Goal: Task Accomplishment & Management: Complete application form

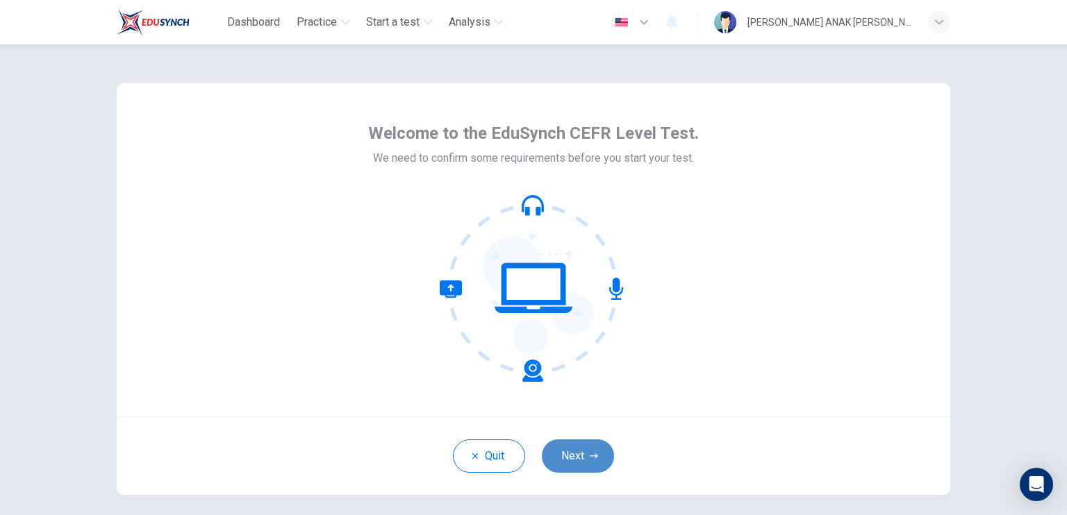
click at [582, 456] on button "Next" at bounding box center [578, 456] width 72 height 33
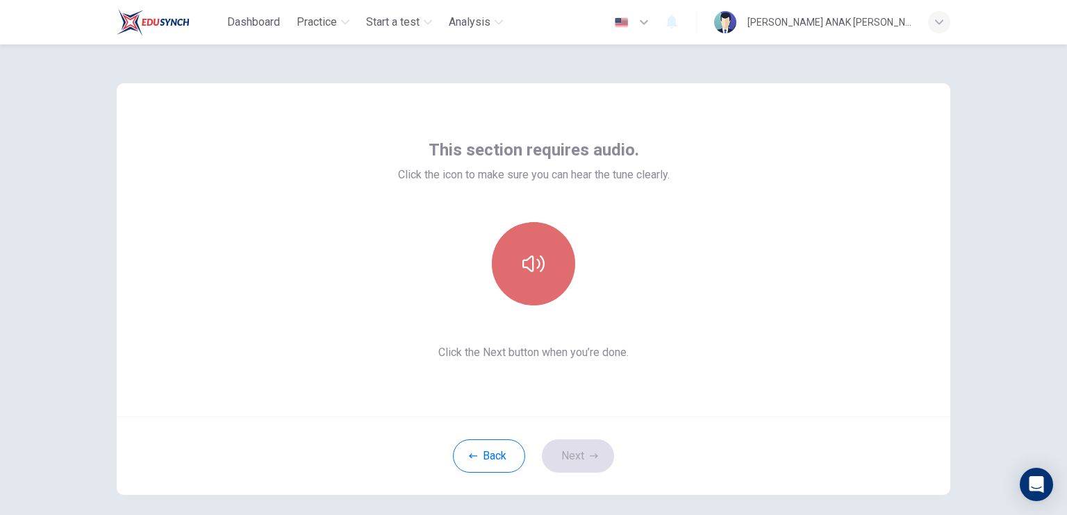
click at [522, 262] on icon "button" at bounding box center [533, 264] width 22 height 17
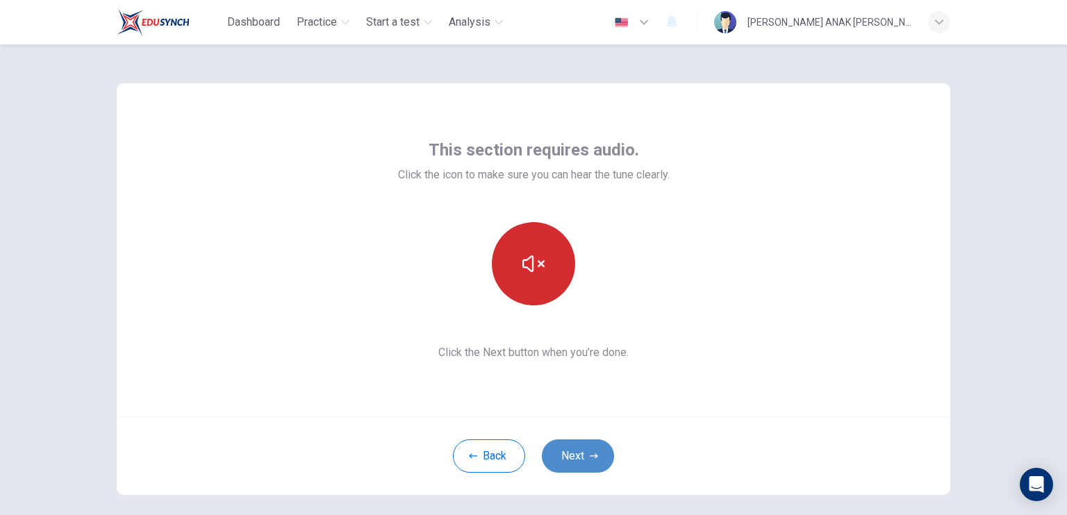
click at [570, 451] on button "Next" at bounding box center [578, 456] width 72 height 33
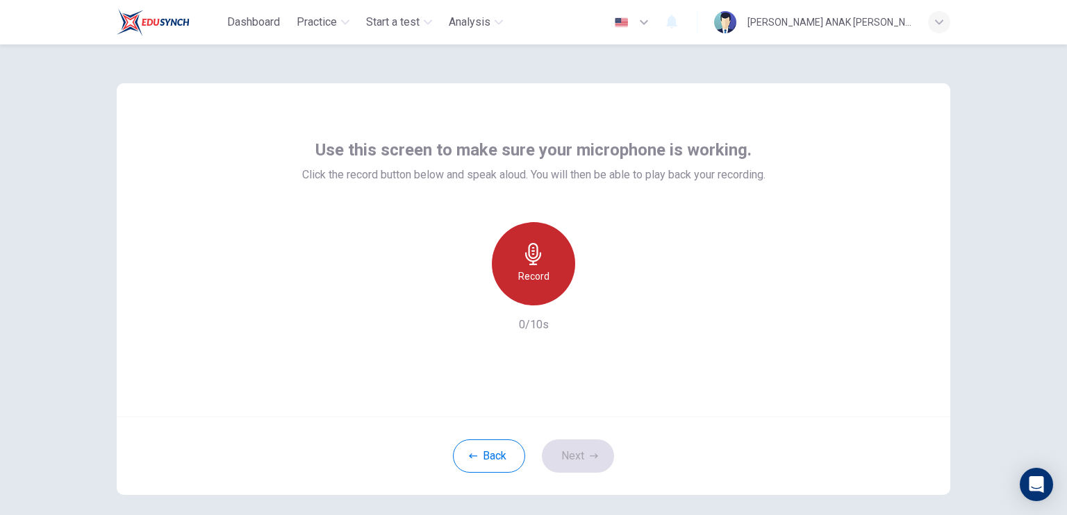
click at [511, 230] on div "Record" at bounding box center [533, 263] width 83 height 83
click at [531, 254] on icon "button" at bounding box center [533, 254] width 22 height 22
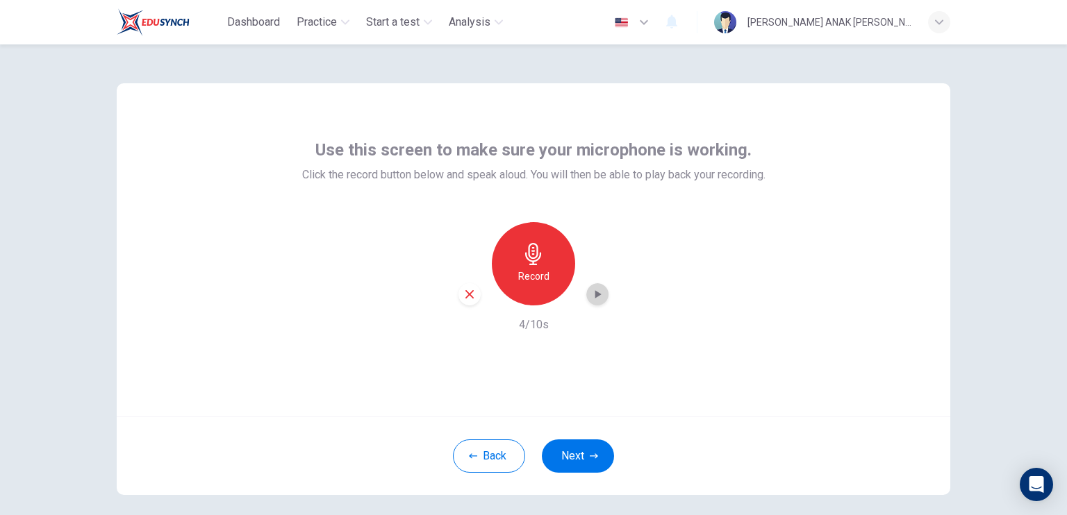
click at [597, 297] on icon "button" at bounding box center [597, 295] width 14 height 14
click at [515, 255] on div "Record" at bounding box center [533, 263] width 83 height 83
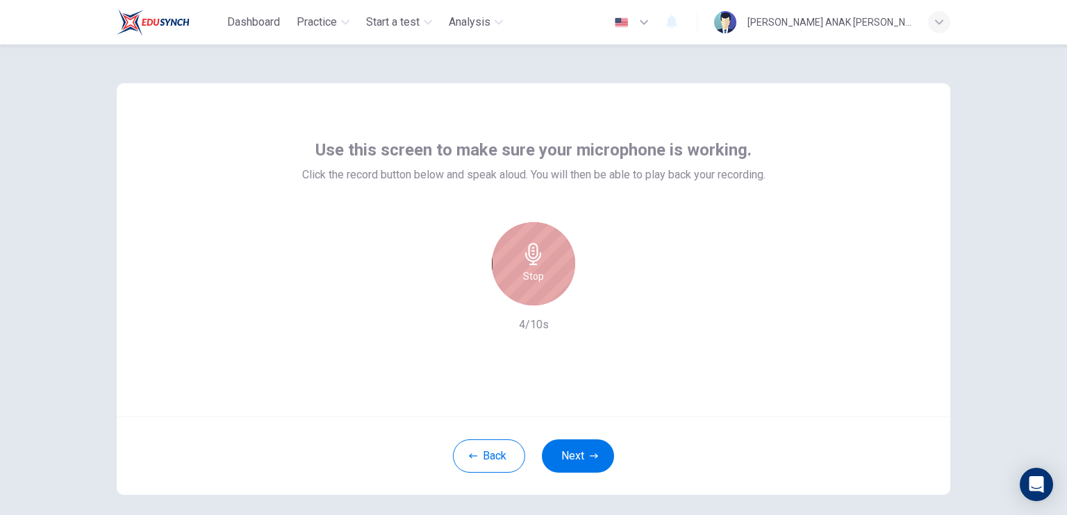
click at [515, 255] on div "Stop" at bounding box center [533, 263] width 83 height 83
click at [596, 298] on icon "button" at bounding box center [597, 295] width 14 height 14
click at [463, 294] on icon "button" at bounding box center [469, 294] width 13 height 13
click at [518, 280] on h6 "Record" at bounding box center [533, 276] width 31 height 17
click at [515, 280] on div "Stop" at bounding box center [533, 263] width 83 height 83
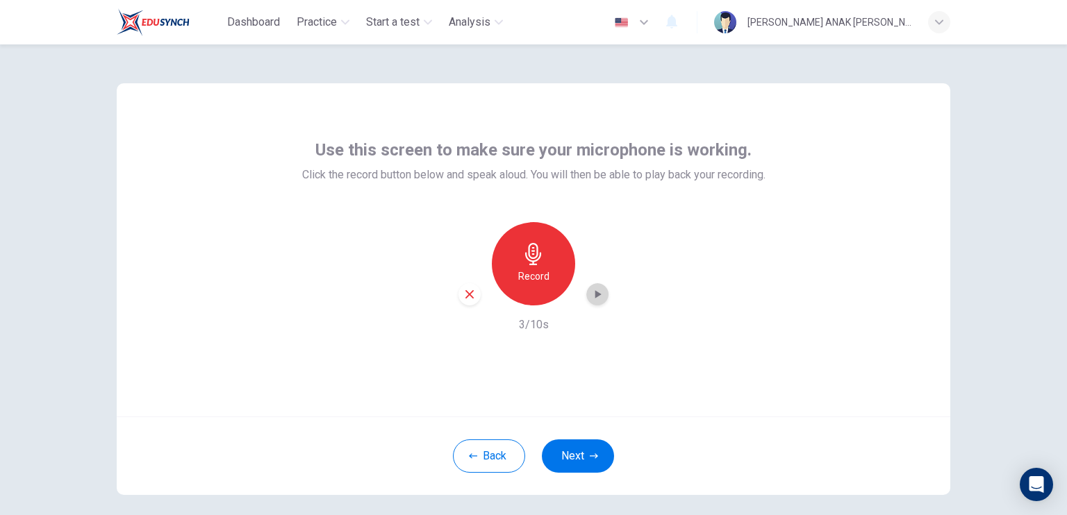
click at [592, 301] on icon "button" at bounding box center [597, 295] width 14 height 14
click at [472, 297] on icon "button" at bounding box center [469, 294] width 13 height 13
click at [533, 252] on icon "button" at bounding box center [533, 254] width 16 height 22
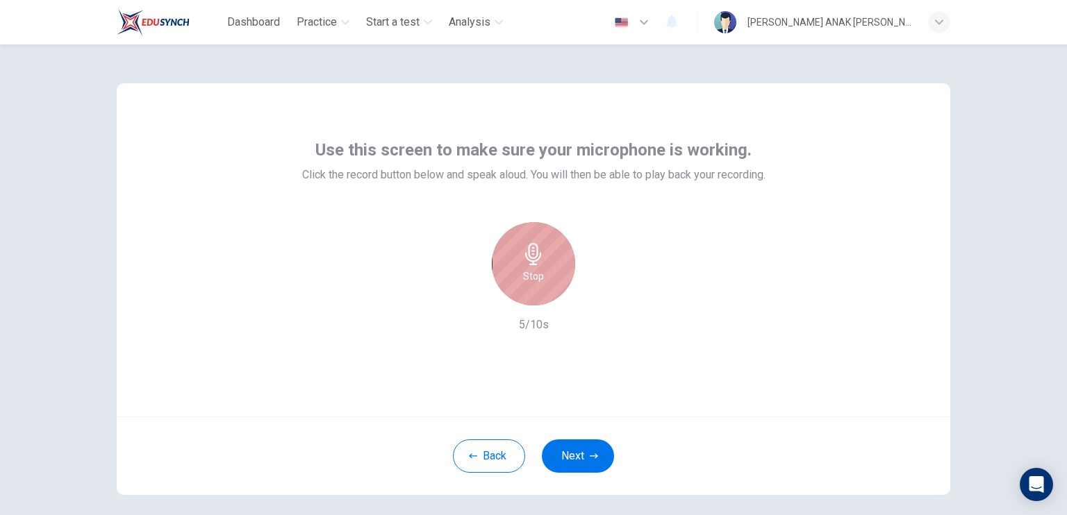
click at [550, 252] on div "Stop" at bounding box center [533, 263] width 83 height 83
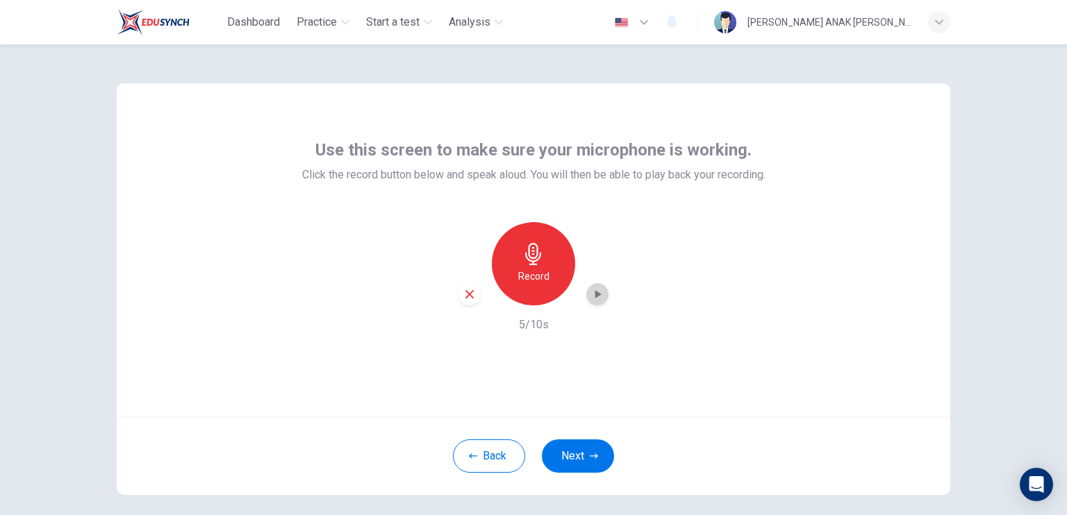
click at [595, 297] on icon "button" at bounding box center [597, 295] width 14 height 14
click at [470, 296] on icon "button" at bounding box center [469, 294] width 13 height 13
click at [579, 450] on button "Next" at bounding box center [578, 456] width 72 height 33
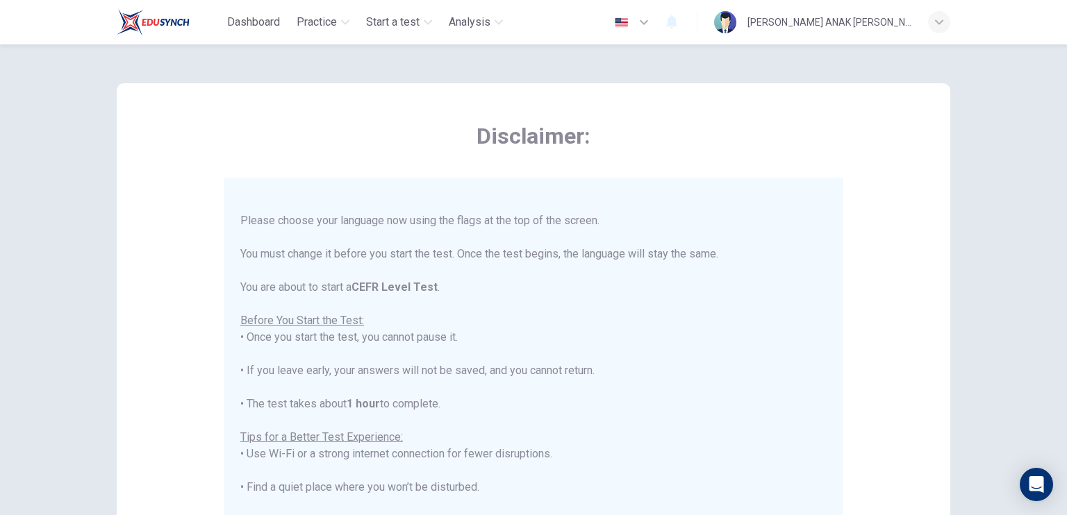
scroll to position [18, 0]
click at [652, 20] on icon "button" at bounding box center [644, 22] width 17 height 17
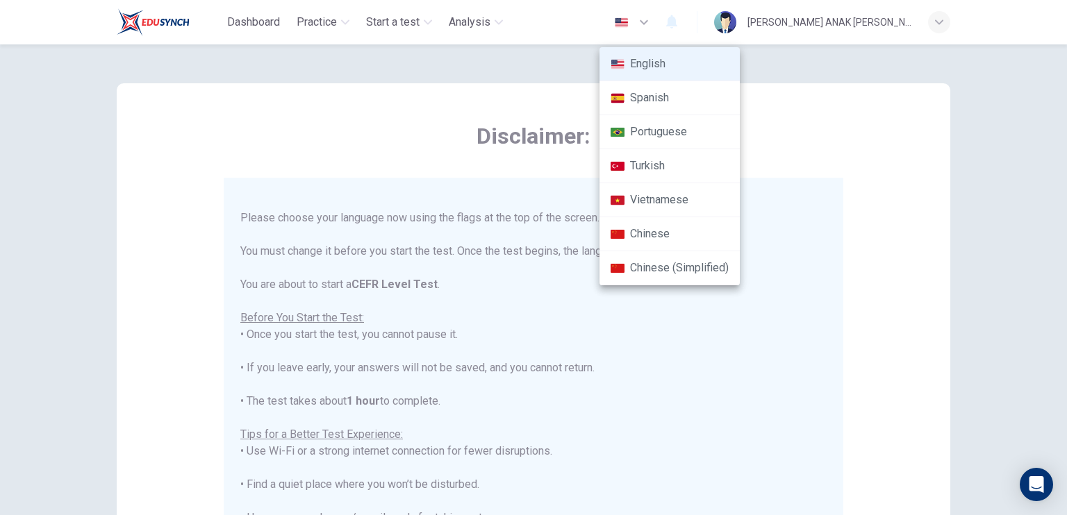
click at [542, 273] on div at bounding box center [533, 257] width 1067 height 515
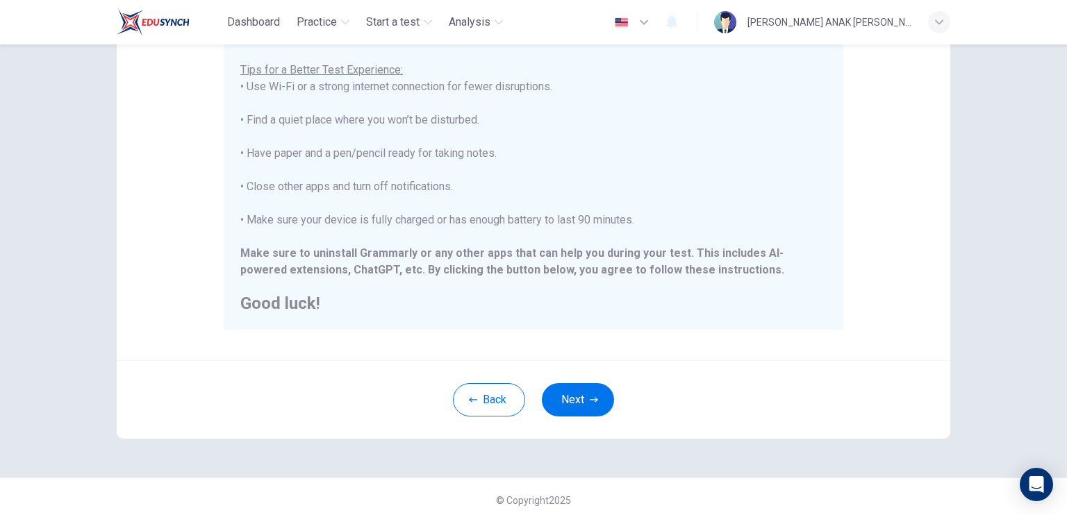
scroll to position [256, 0]
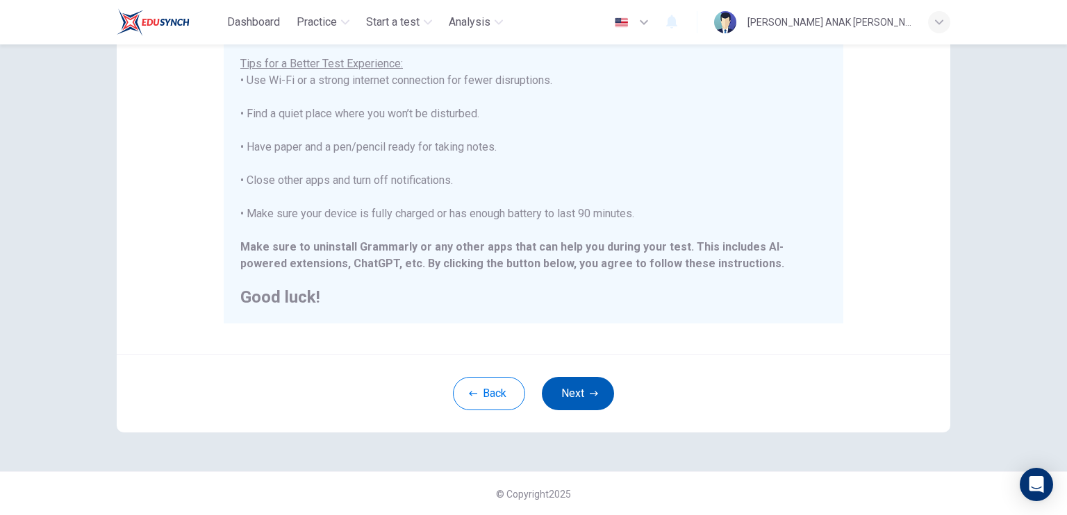
click at [570, 386] on button "Next" at bounding box center [578, 393] width 72 height 33
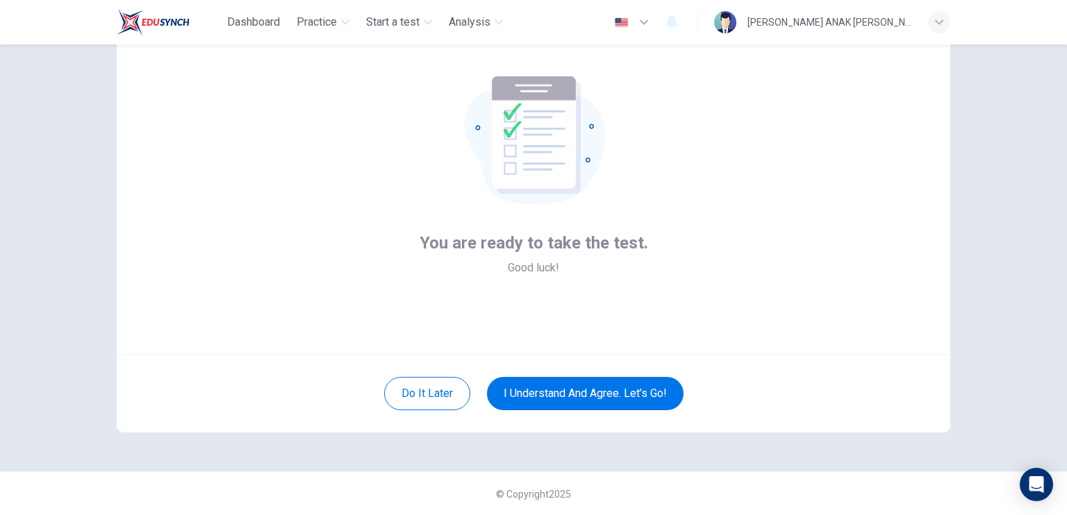
scroll to position [0, 0]
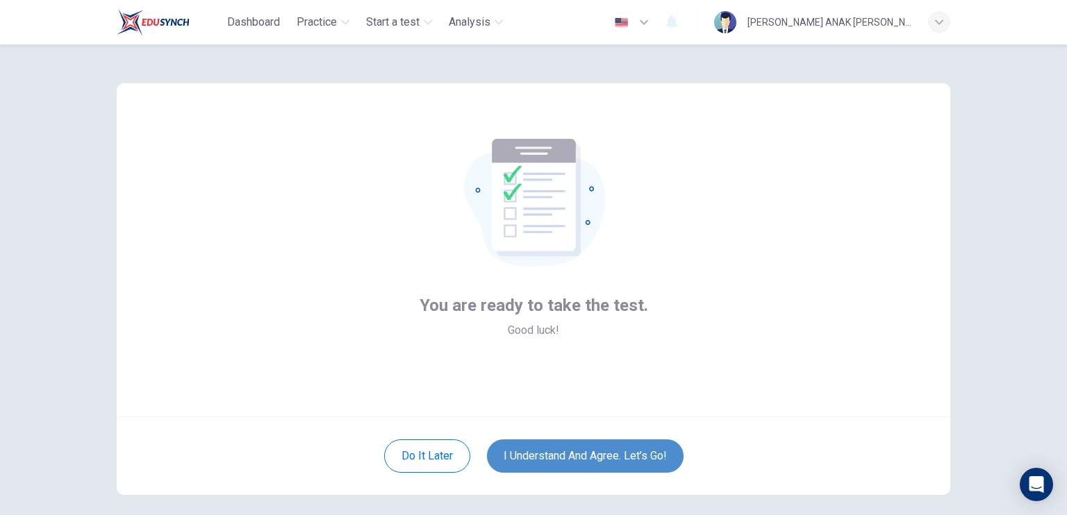
click at [529, 448] on button "I understand and agree. Let’s go!" at bounding box center [585, 456] width 197 height 33
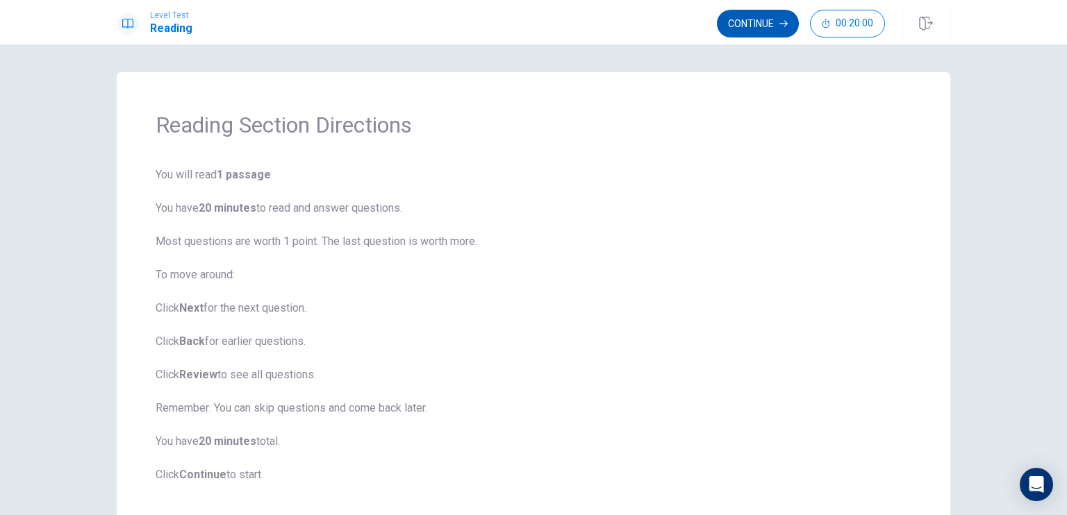
click at [745, 22] on button "Continue" at bounding box center [758, 24] width 82 height 28
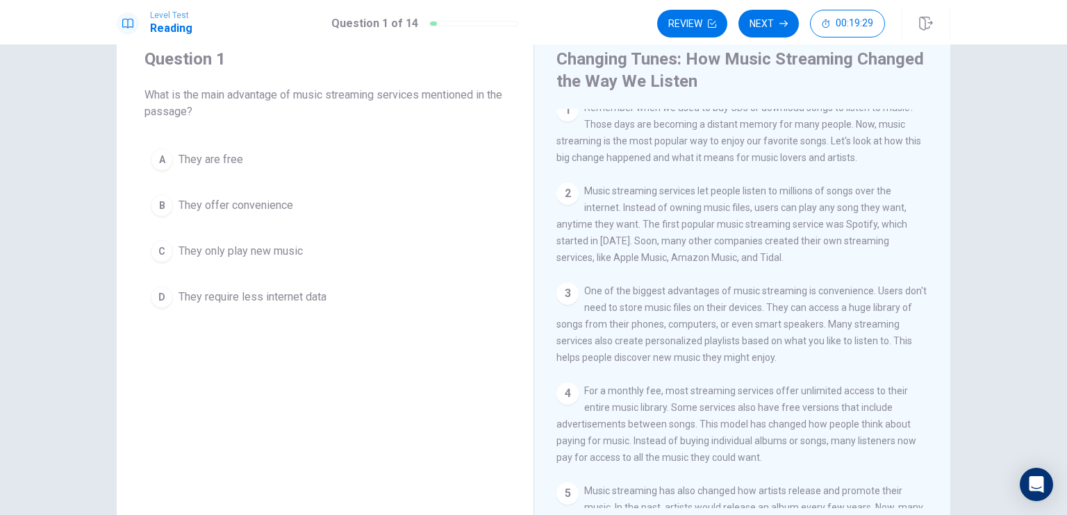
scroll to position [8, 0]
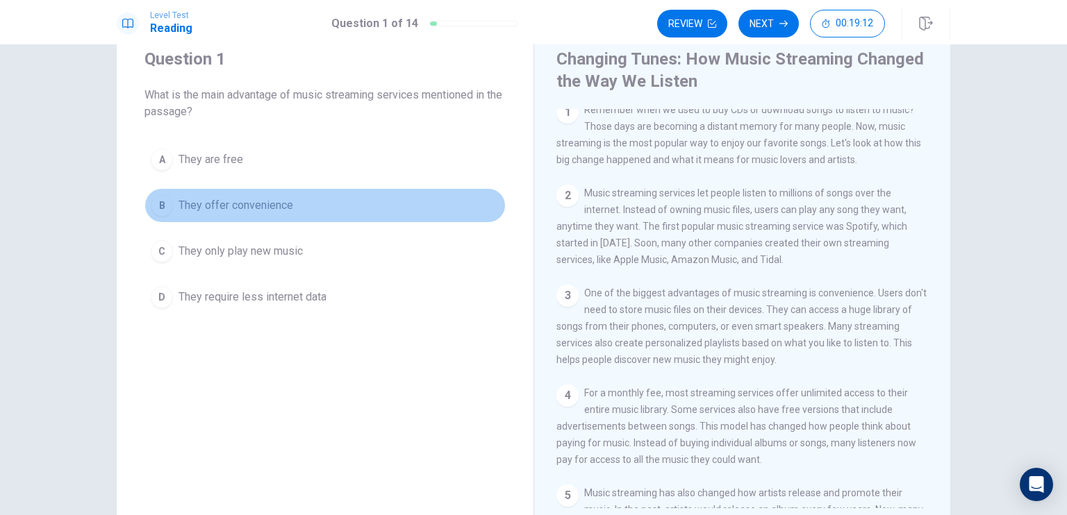
click at [164, 201] on div "B" at bounding box center [162, 205] width 22 height 22
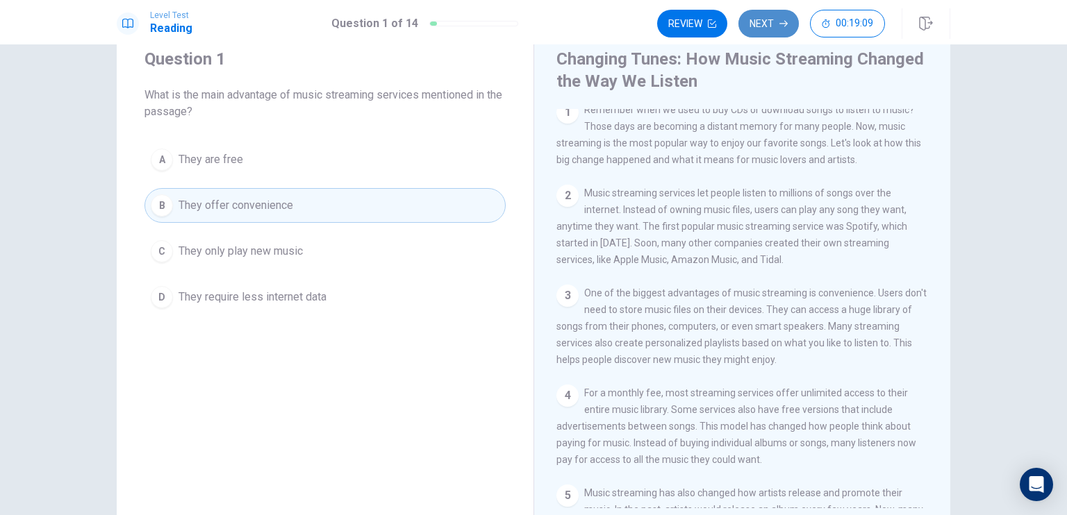
click at [761, 35] on button "Next" at bounding box center [768, 24] width 60 height 28
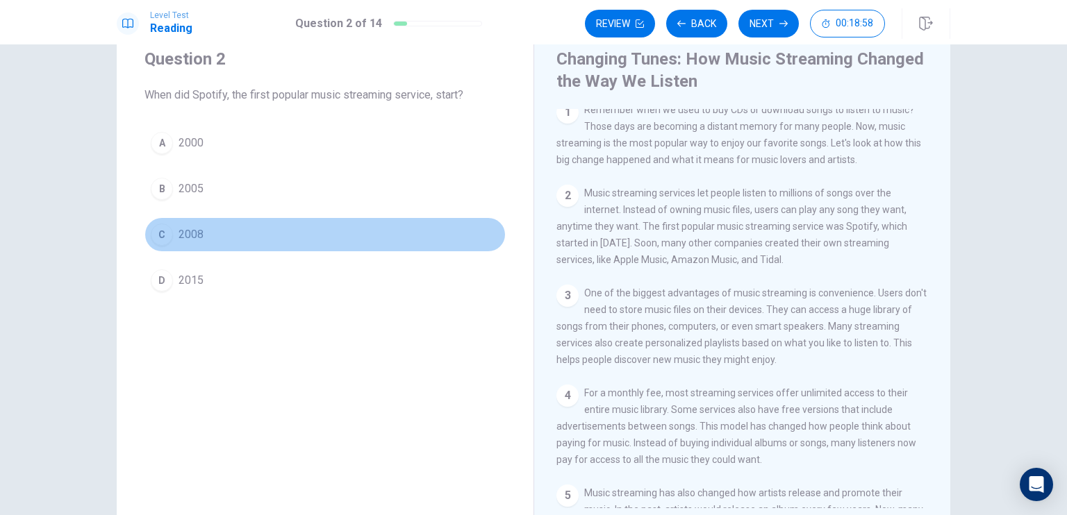
click at [162, 236] on div "C" at bounding box center [162, 235] width 22 height 22
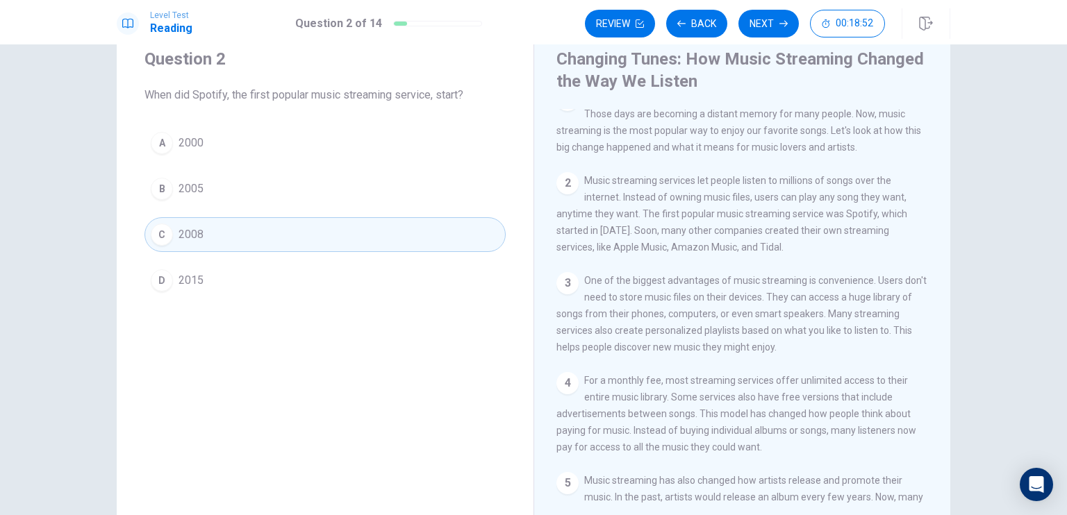
scroll to position [0, 0]
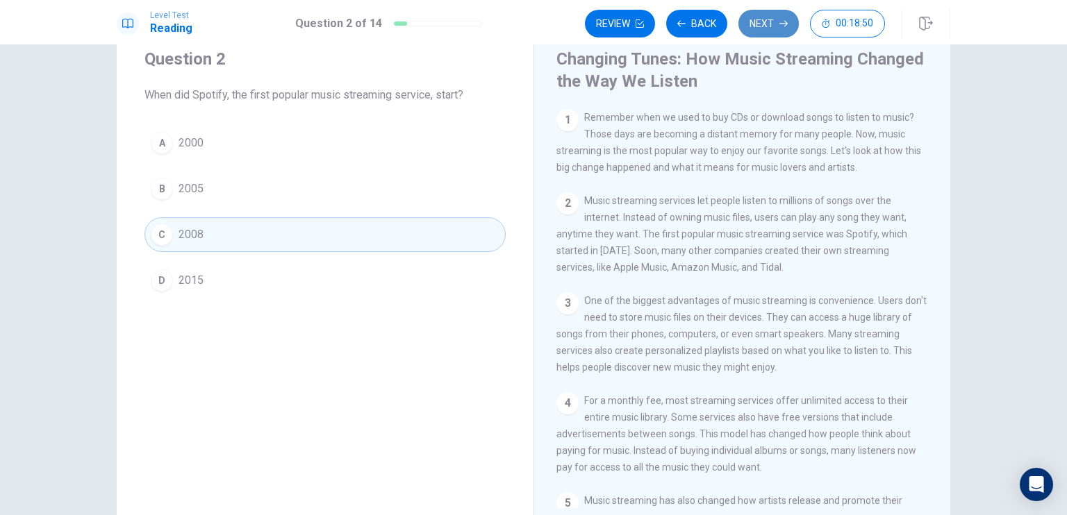
click at [765, 28] on button "Next" at bounding box center [768, 24] width 60 height 28
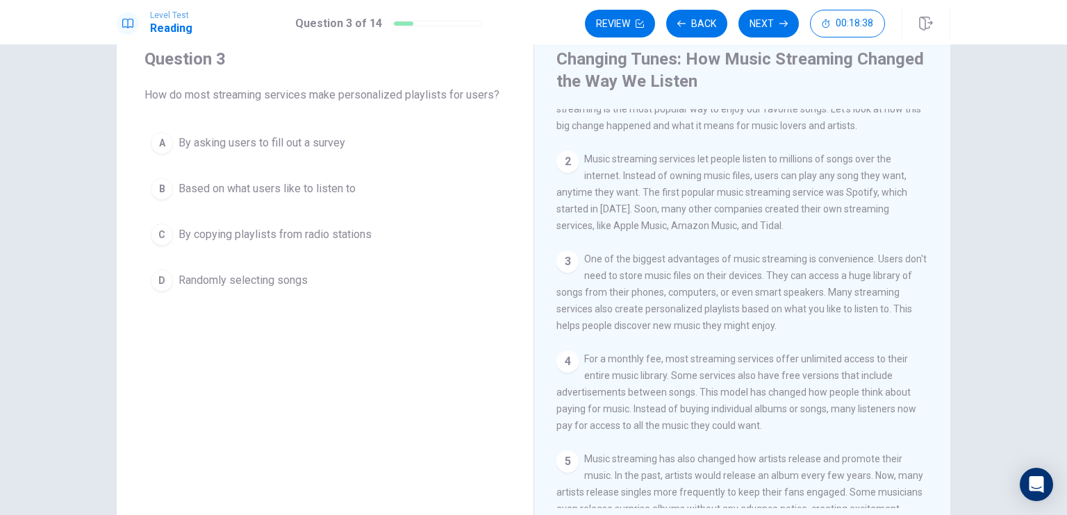
scroll to position [46, 0]
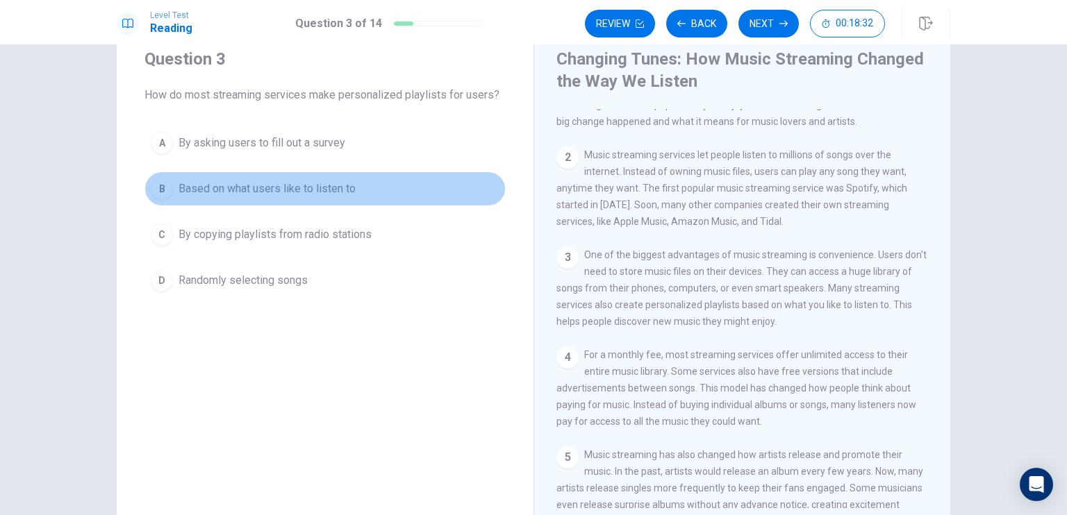
click at [251, 183] on span "Based on what users like to listen to" at bounding box center [267, 189] width 177 height 17
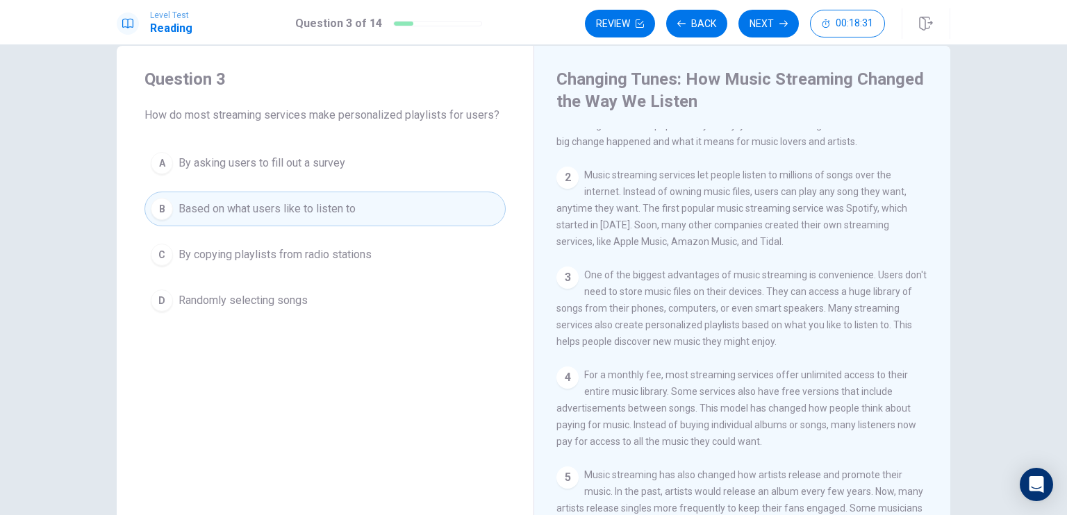
scroll to position [22, 0]
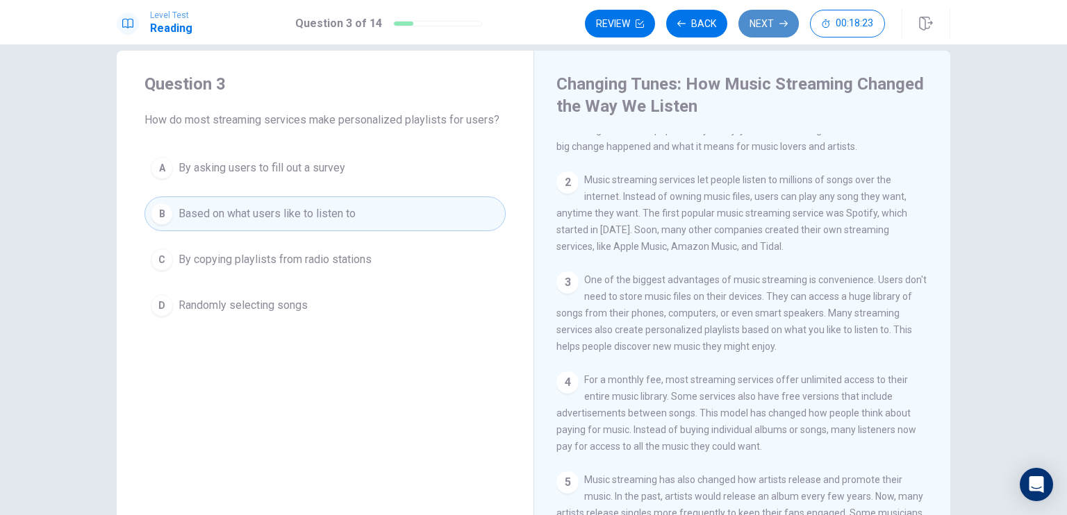
click at [762, 21] on button "Next" at bounding box center [768, 24] width 60 height 28
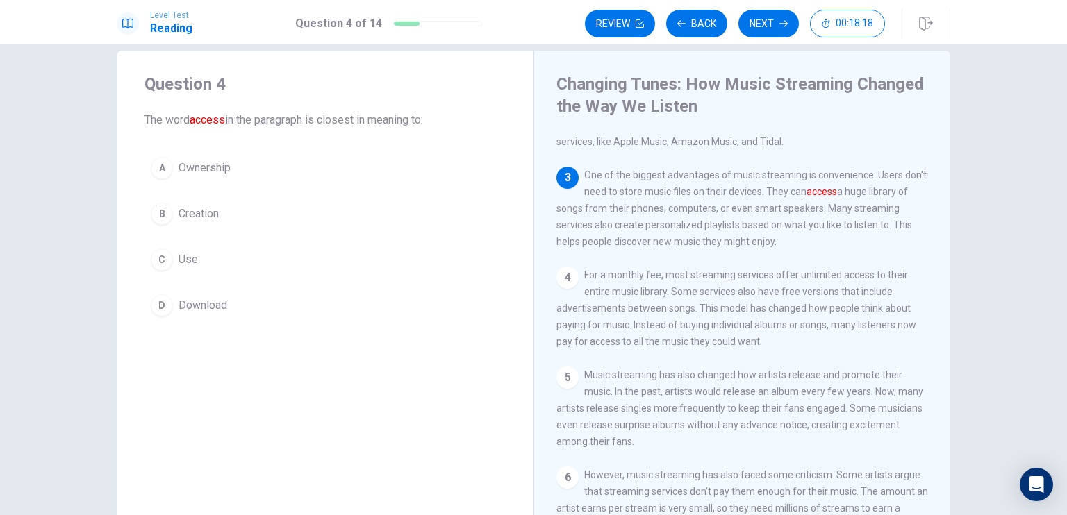
scroll to position [147, 0]
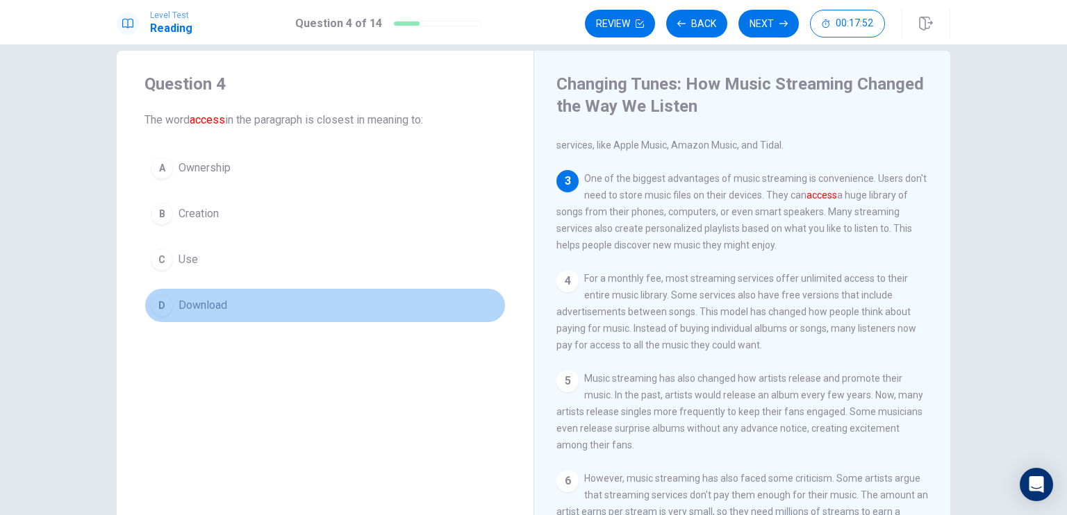
click at [216, 299] on span "Download" at bounding box center [203, 305] width 49 height 17
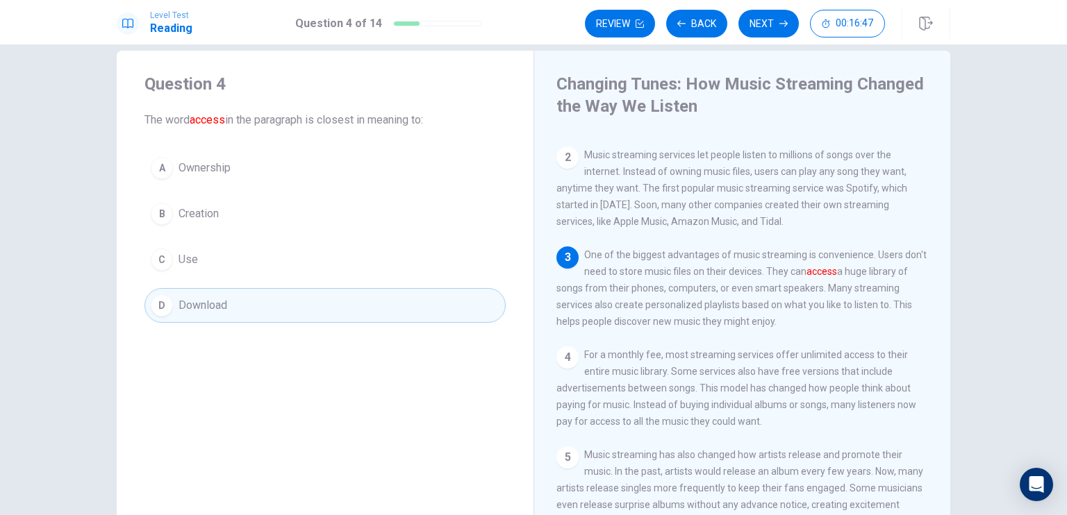
scroll to position [72, 0]
click at [777, 18] on button "Next" at bounding box center [768, 24] width 60 height 28
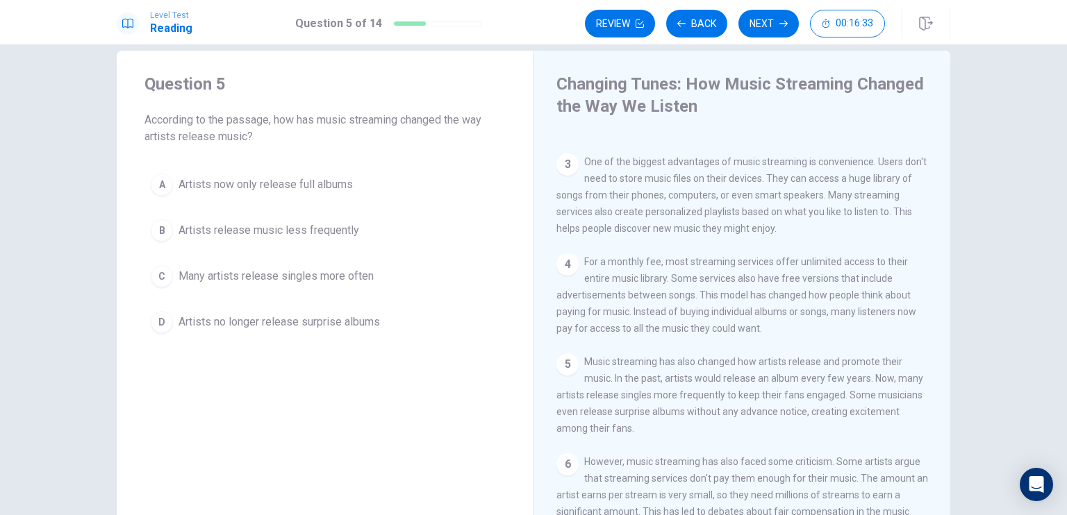
scroll to position [166, 0]
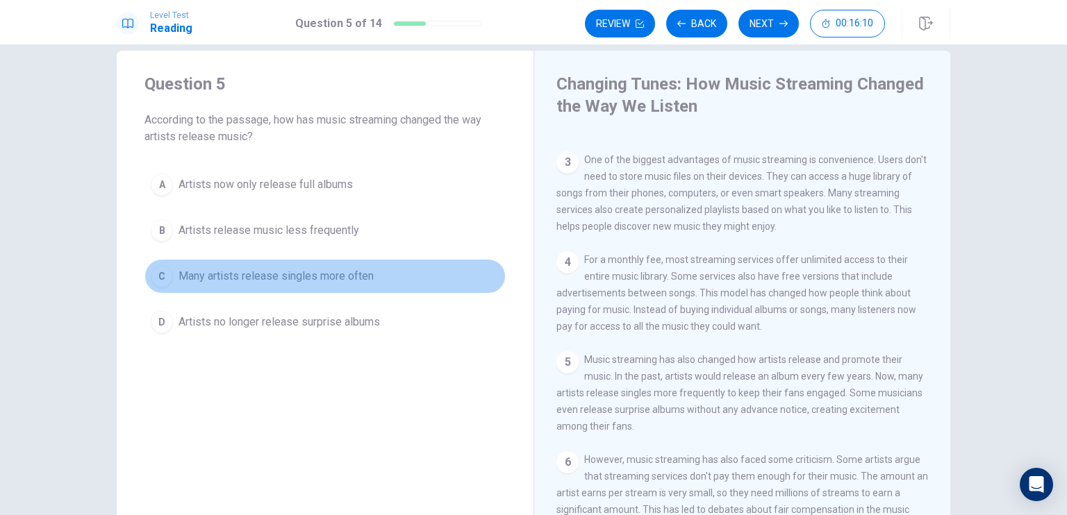
click at [281, 274] on span "Many artists release singles more often" at bounding box center [276, 276] width 195 height 17
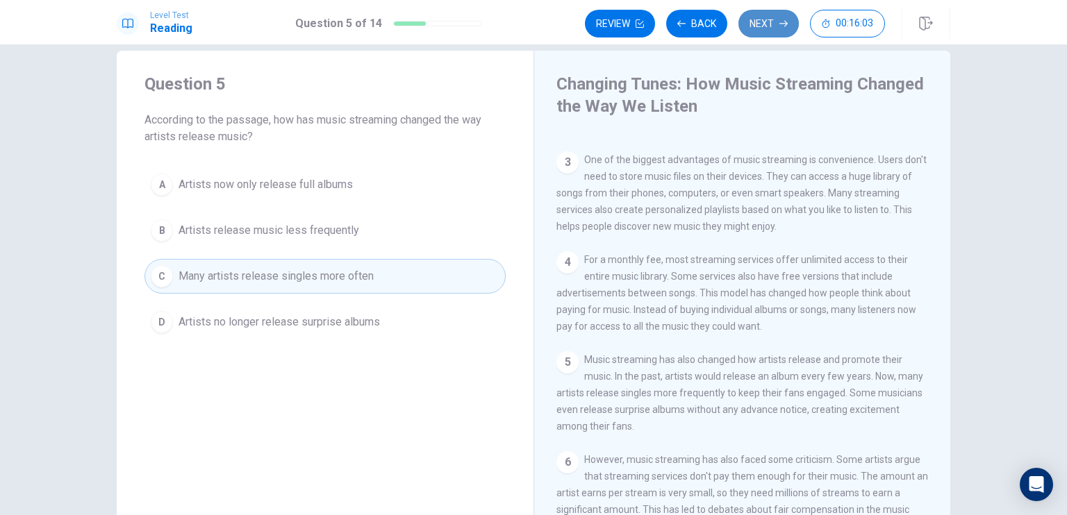
click at [774, 27] on button "Next" at bounding box center [768, 24] width 60 height 28
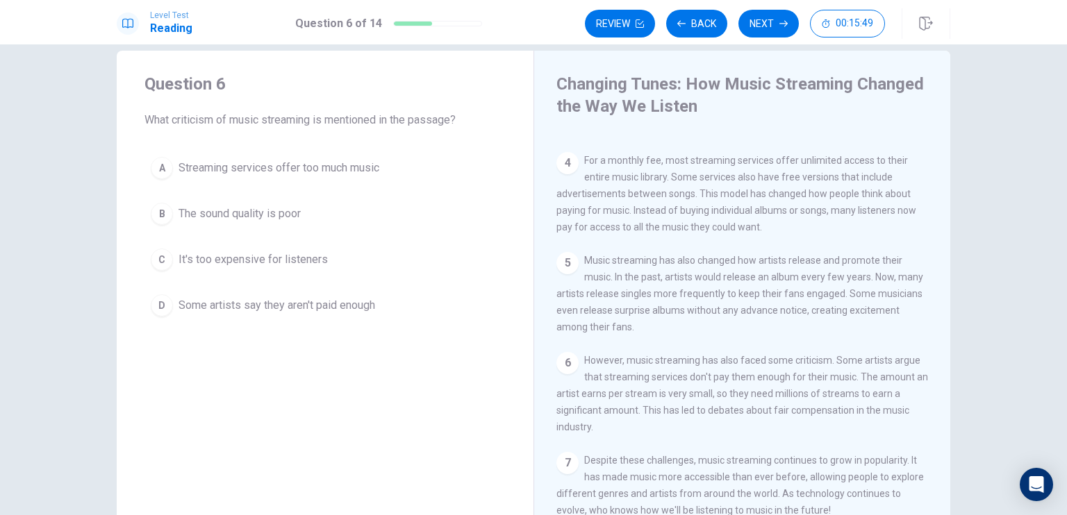
scroll to position [277, 0]
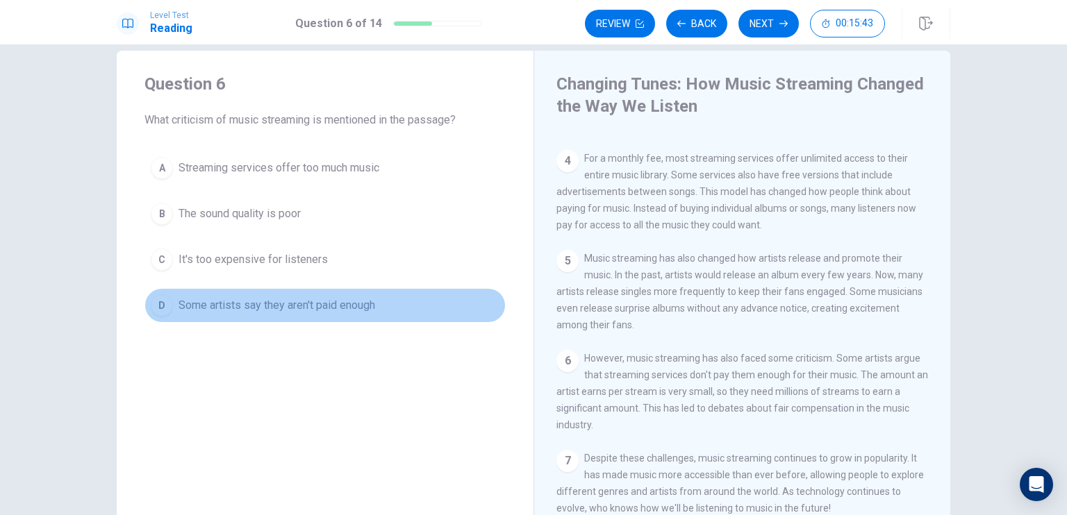
click at [350, 309] on span "Some artists say they aren't paid enough" at bounding box center [277, 305] width 197 height 17
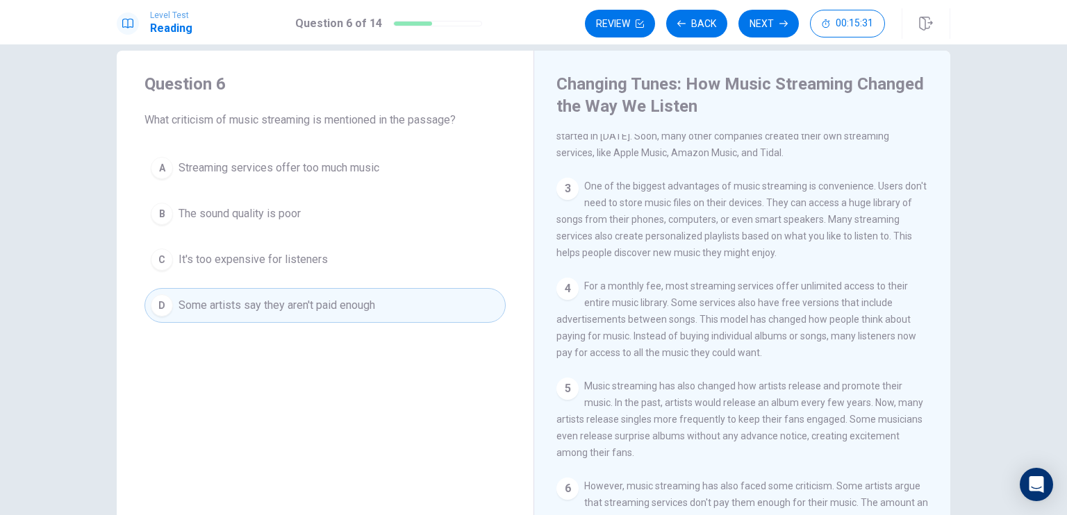
scroll to position [138, 0]
click at [768, 28] on button "Next" at bounding box center [768, 24] width 60 height 28
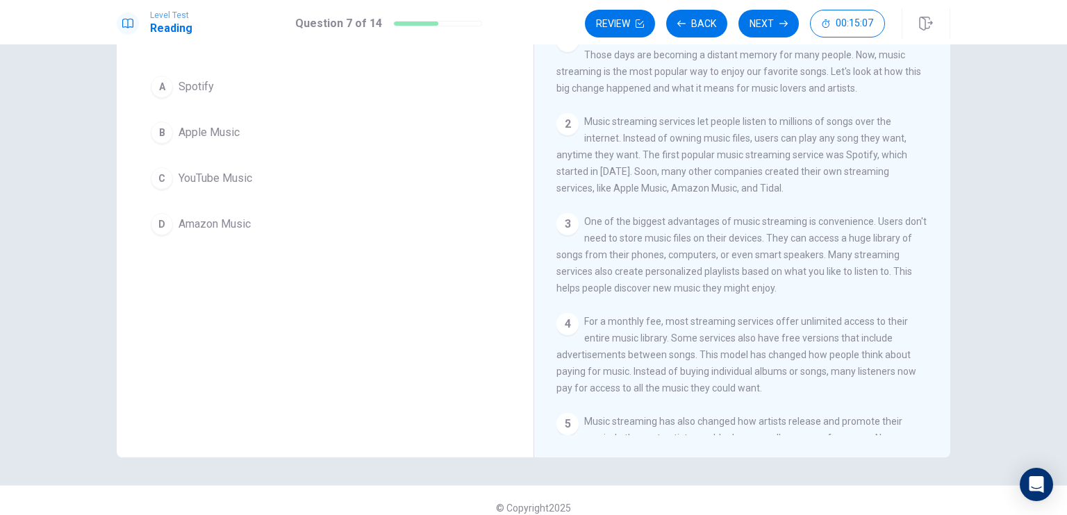
scroll to position [0, 0]
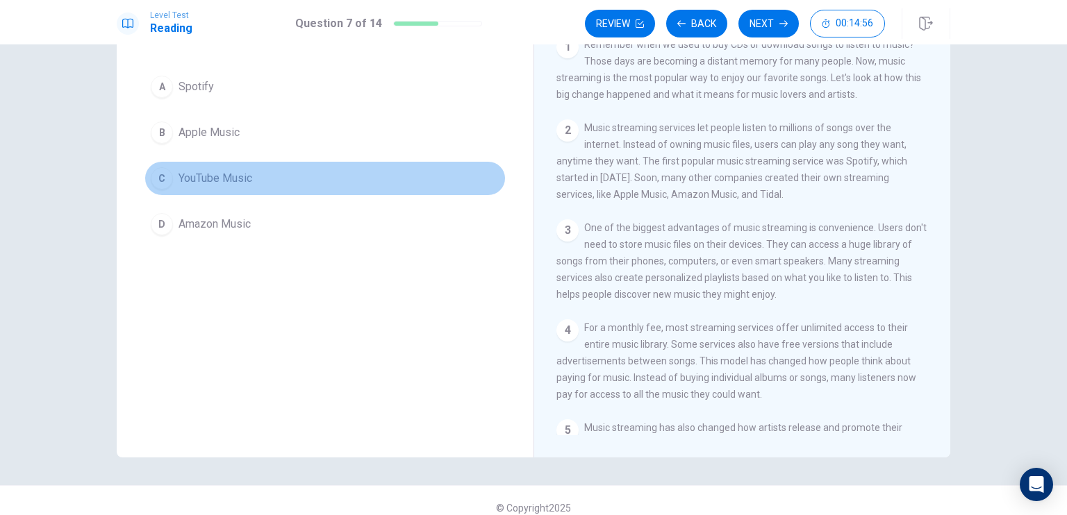
click at [174, 176] on button "C YouTube Music" at bounding box center [324, 178] width 361 height 35
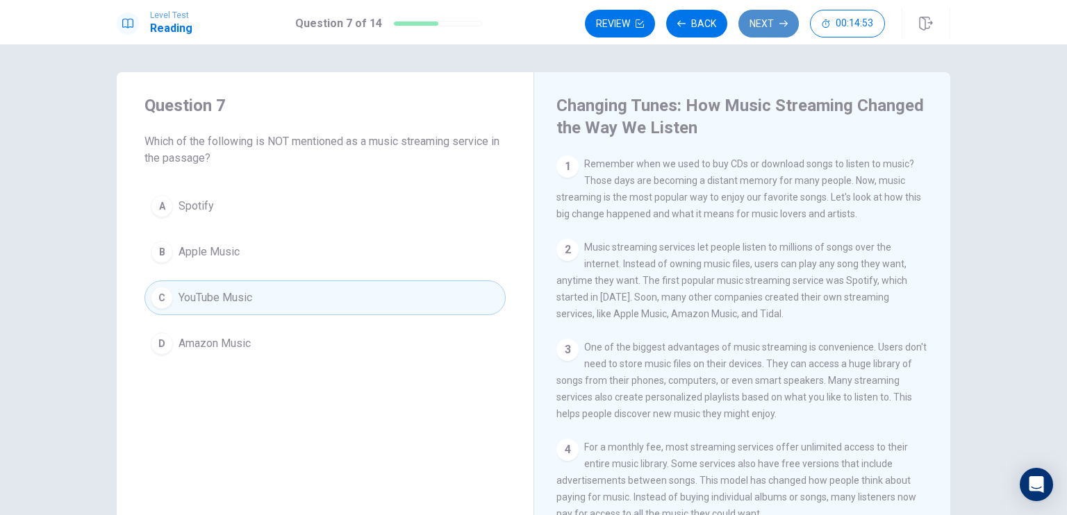
click at [777, 33] on button "Next" at bounding box center [768, 24] width 60 height 28
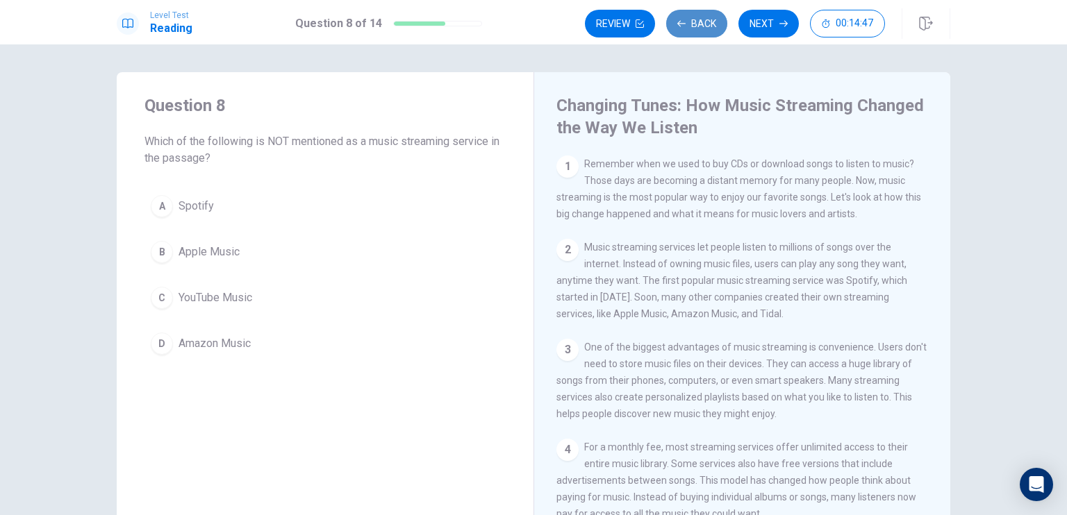
click at [690, 22] on button "Back" at bounding box center [696, 24] width 61 height 28
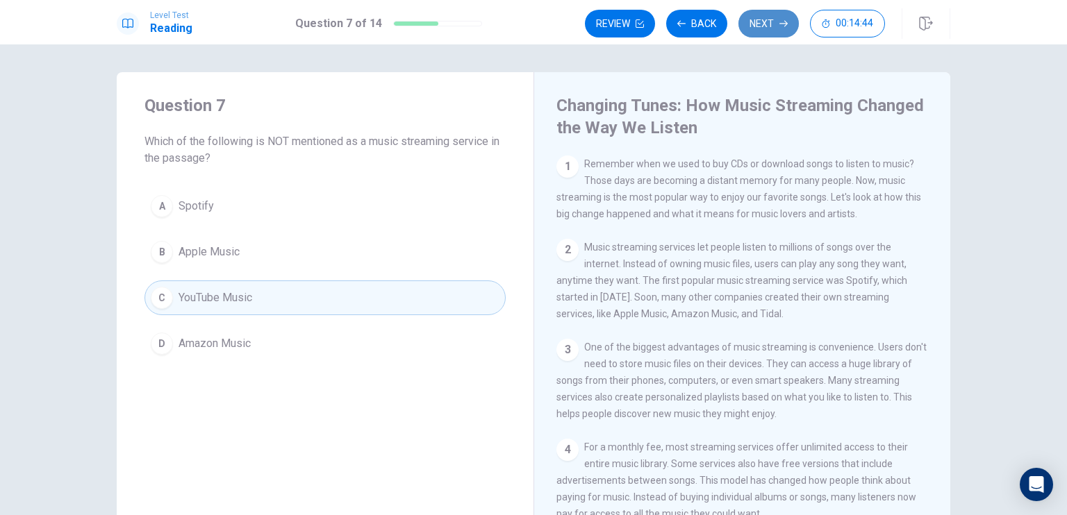
click at [765, 24] on button "Next" at bounding box center [768, 24] width 60 height 28
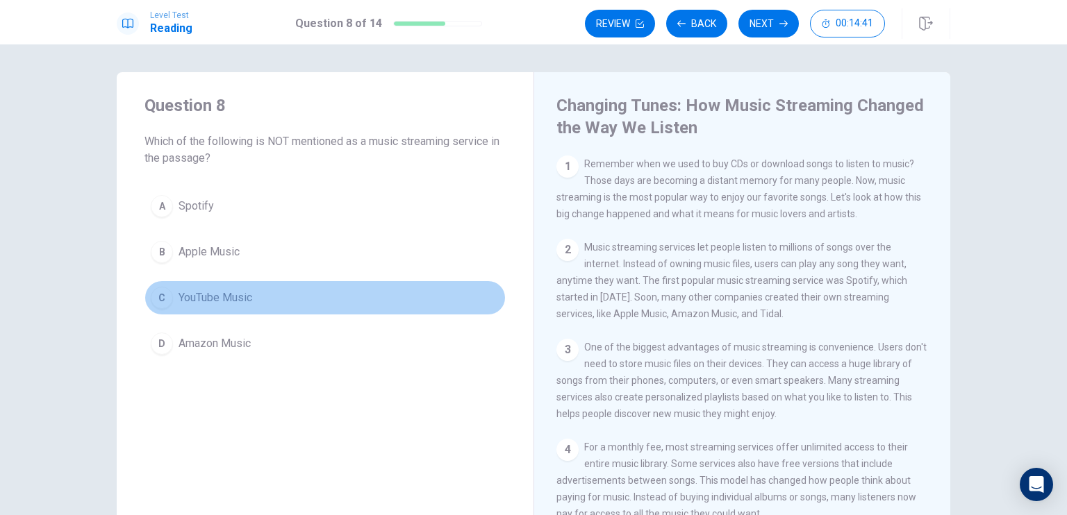
click at [206, 296] on span "YouTube Music" at bounding box center [216, 298] width 74 height 17
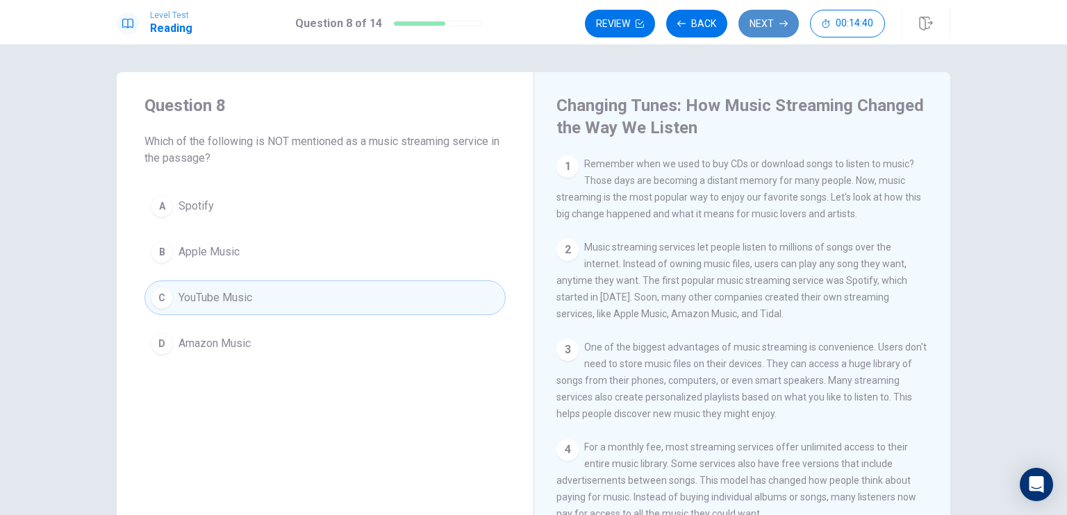
click at [758, 32] on button "Next" at bounding box center [768, 24] width 60 height 28
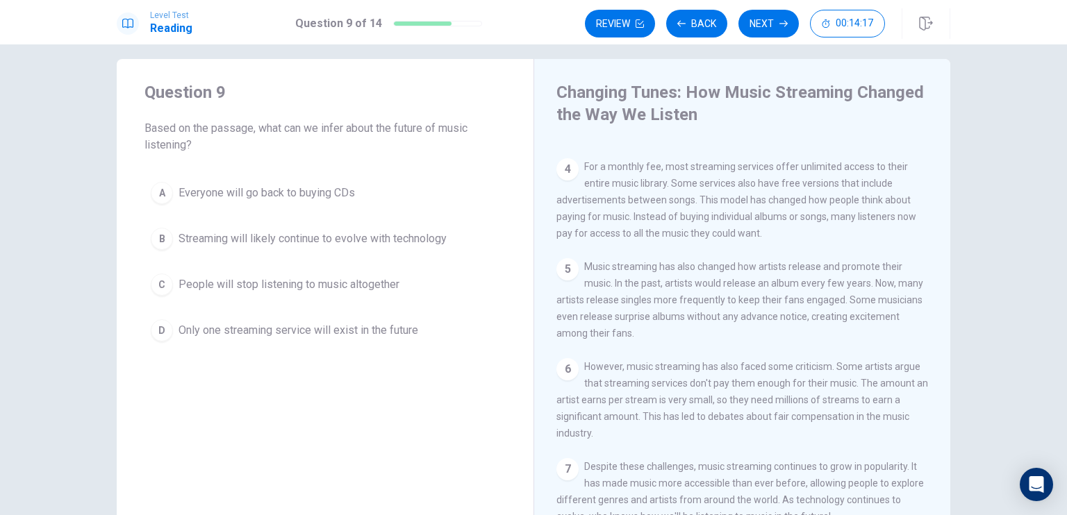
scroll to position [13, 0]
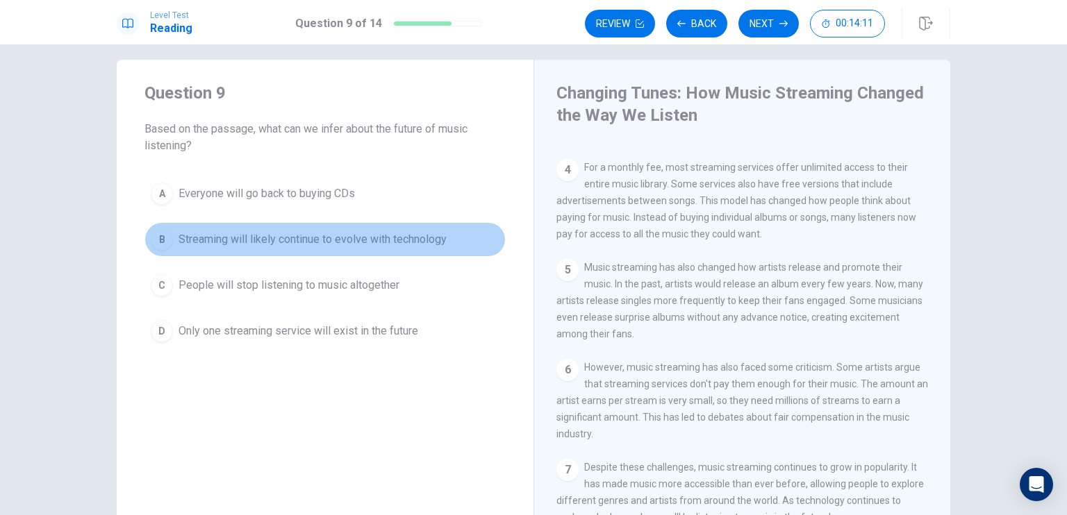
click at [401, 247] on span "Streaming will likely continue to evolve with technology" at bounding box center [313, 239] width 268 height 17
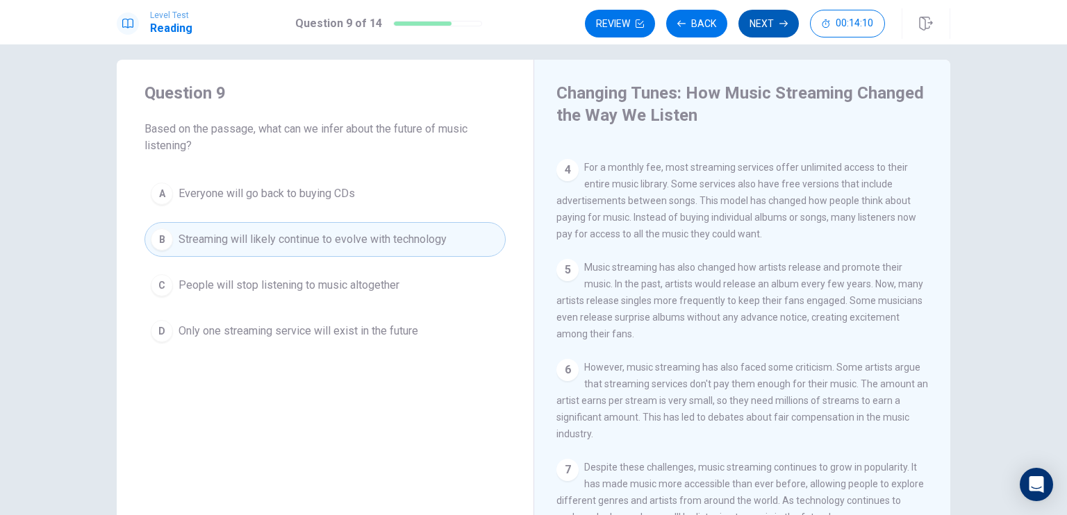
click at [757, 28] on button "Next" at bounding box center [768, 24] width 60 height 28
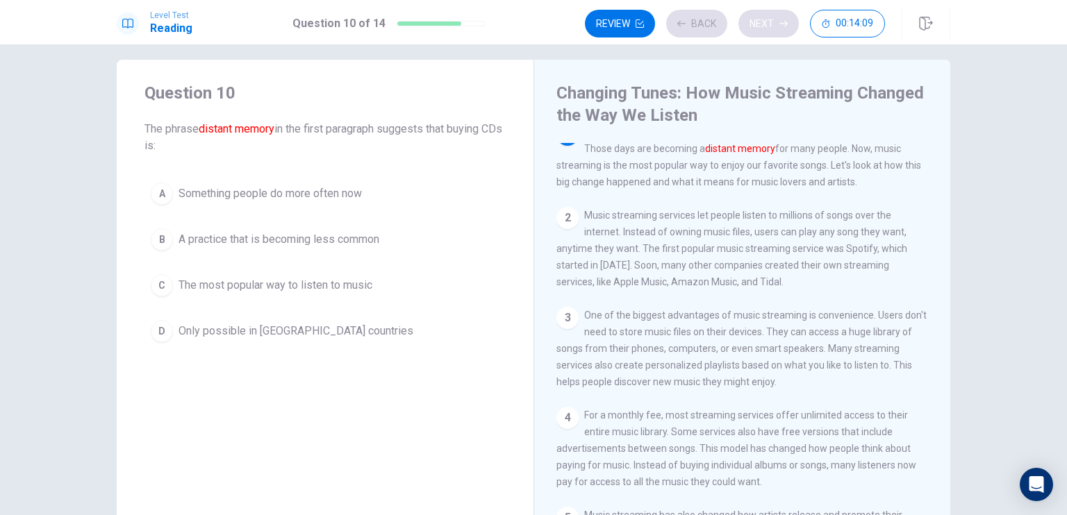
scroll to position [0, 0]
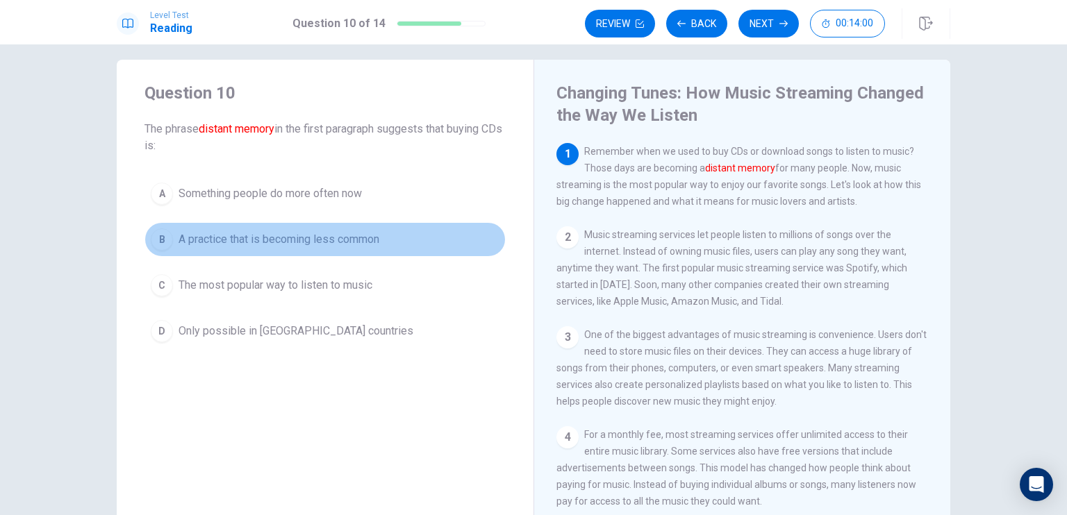
click at [295, 250] on button "B A practice that is becoming less common" at bounding box center [324, 239] width 361 height 35
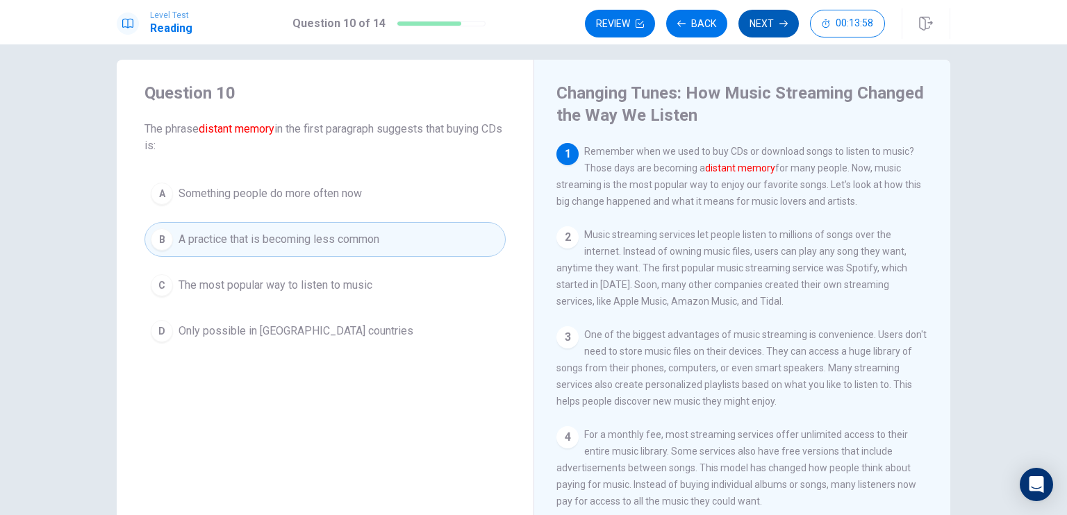
click at [765, 26] on button "Next" at bounding box center [768, 24] width 60 height 28
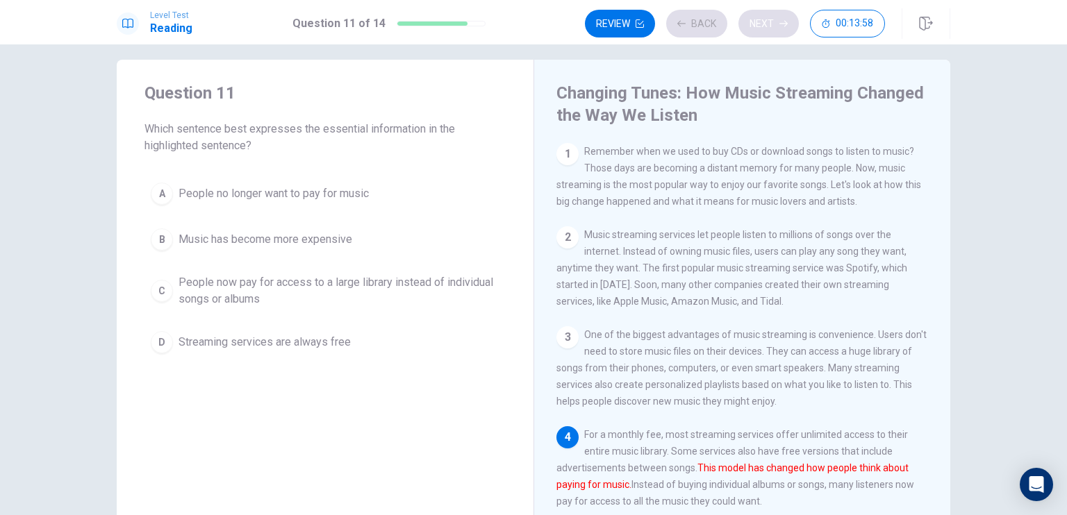
scroll to position [117, 0]
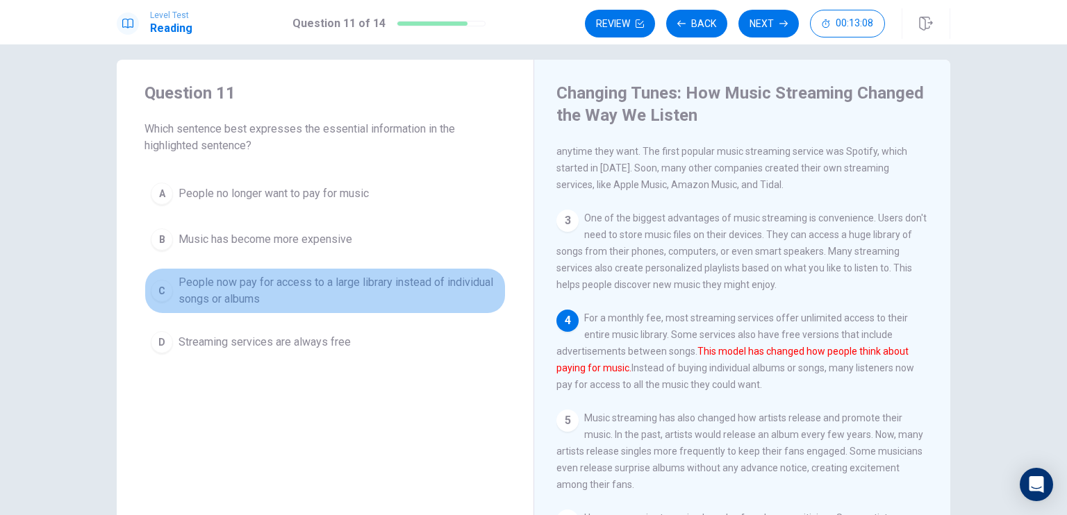
click at [335, 289] on span "People now pay for access to a large library instead of individual songs or alb…" at bounding box center [339, 290] width 321 height 33
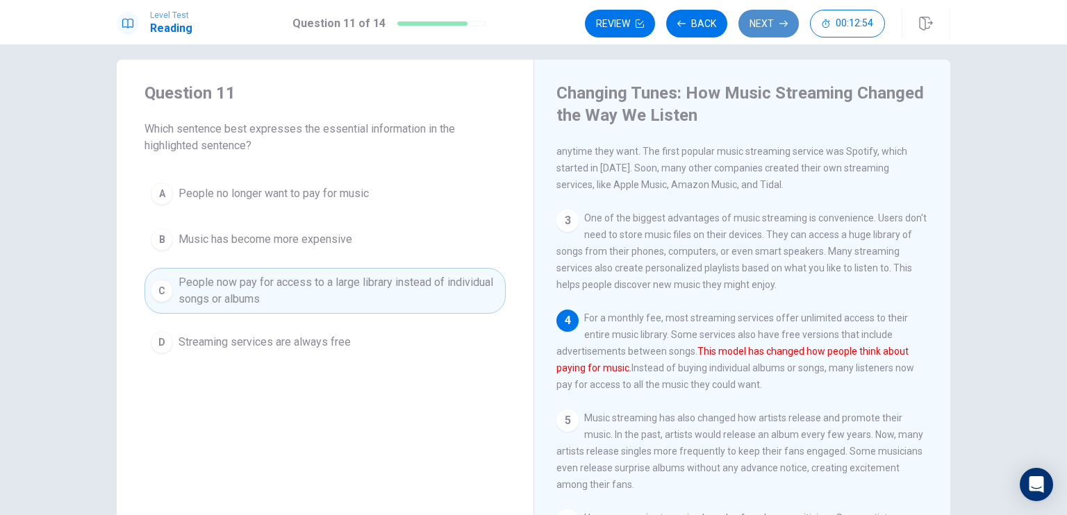
click at [775, 29] on button "Next" at bounding box center [768, 24] width 60 height 28
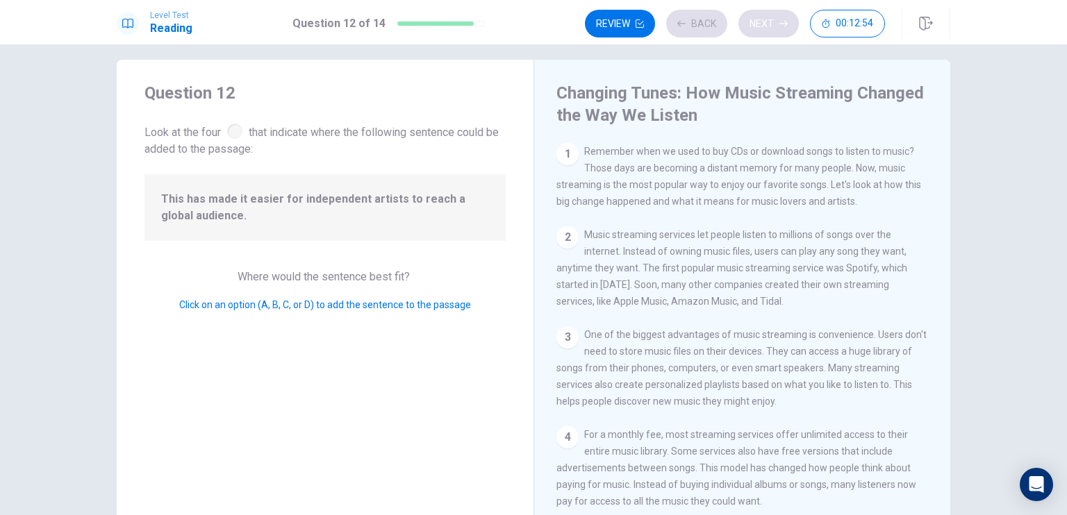
scroll to position [239, 0]
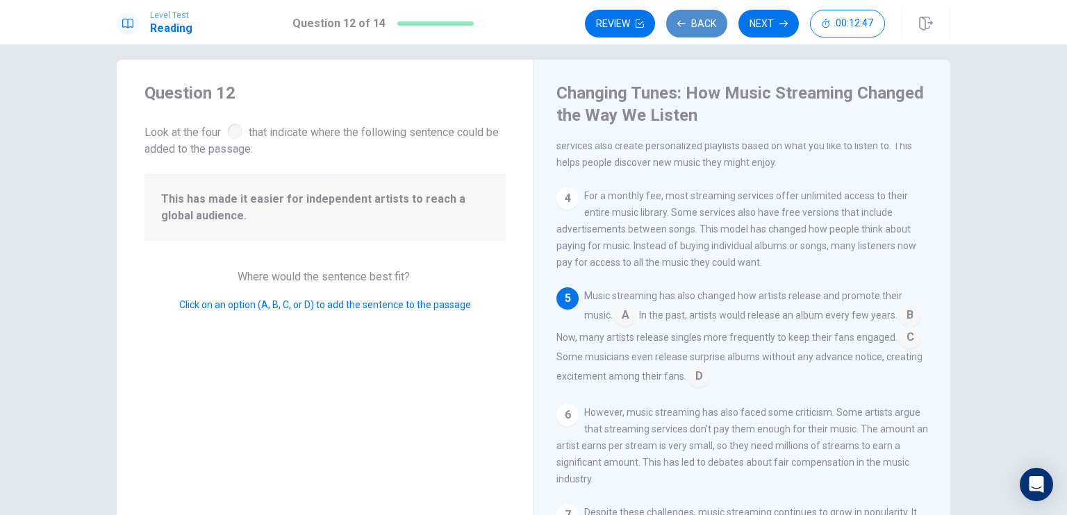
click at [699, 26] on button "Back" at bounding box center [696, 24] width 61 height 28
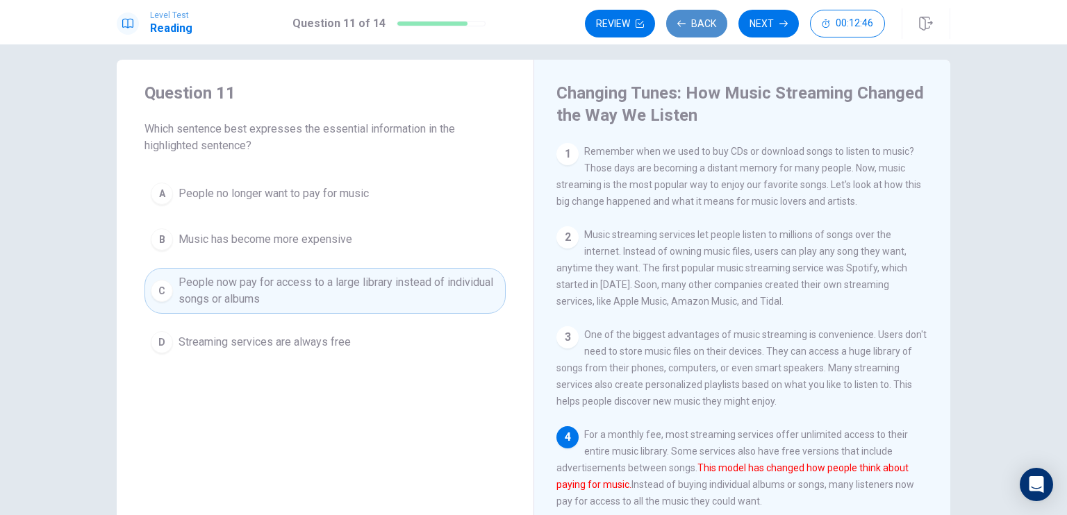
click at [699, 26] on button "Back" at bounding box center [696, 24] width 61 height 28
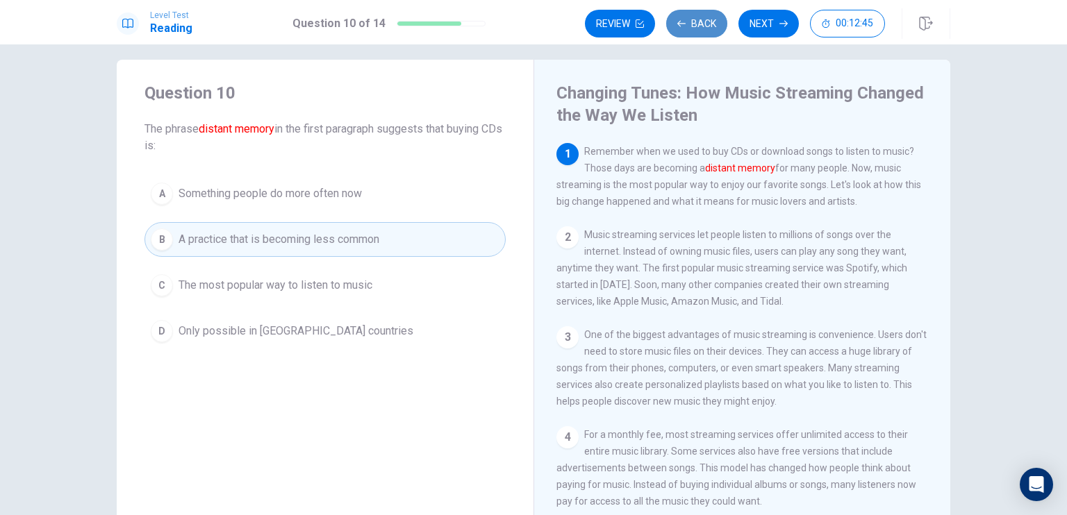
click at [699, 26] on button "Back" at bounding box center [696, 24] width 61 height 28
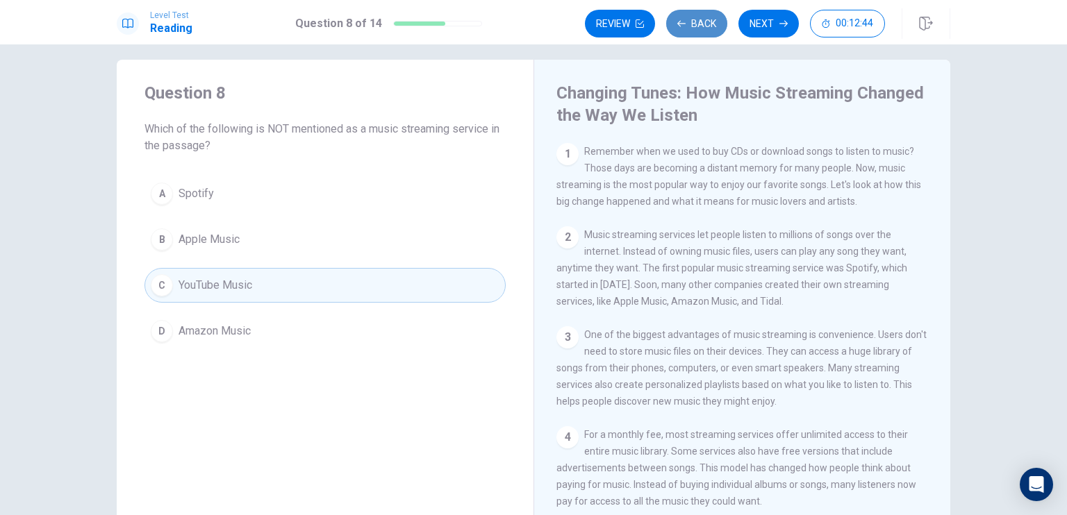
click at [699, 26] on button "Back" at bounding box center [696, 24] width 61 height 28
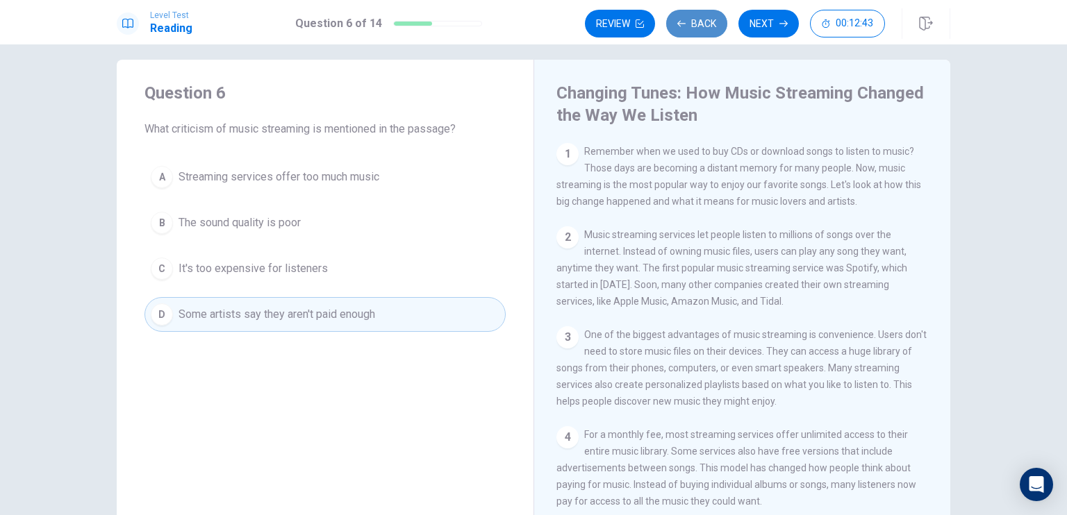
click at [699, 26] on button "Back" at bounding box center [696, 24] width 61 height 28
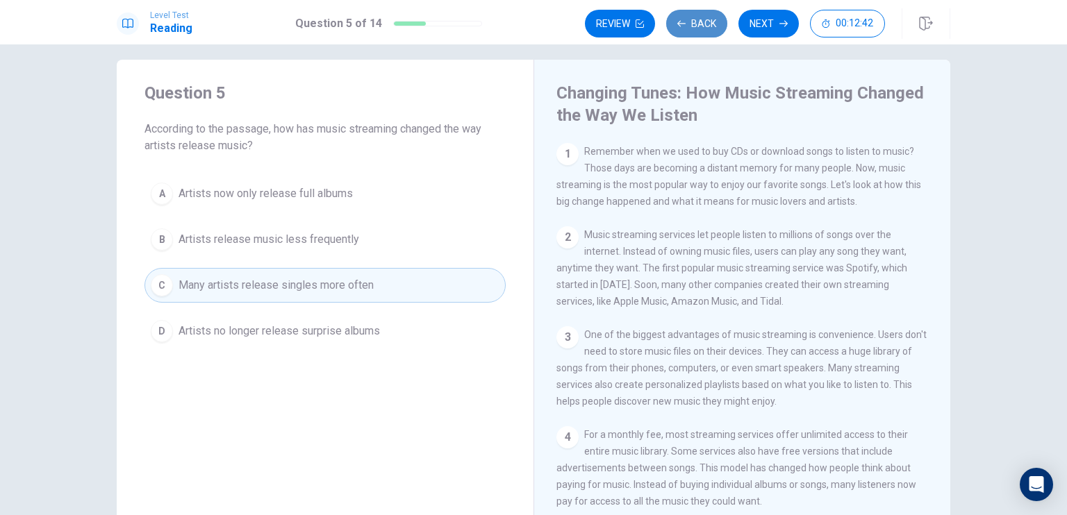
click at [699, 26] on button "Back" at bounding box center [696, 24] width 61 height 28
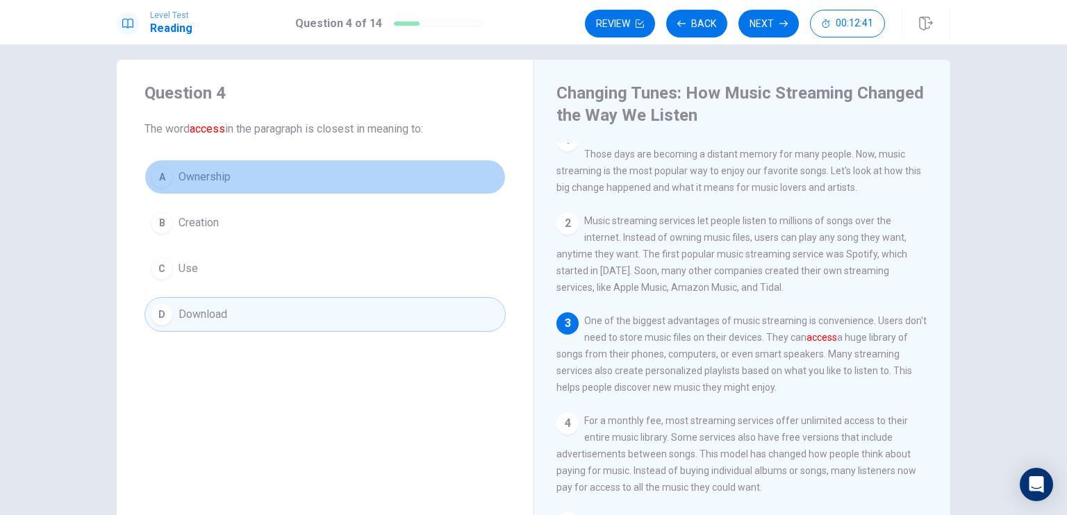
click at [252, 177] on button "A Ownership" at bounding box center [324, 177] width 361 height 35
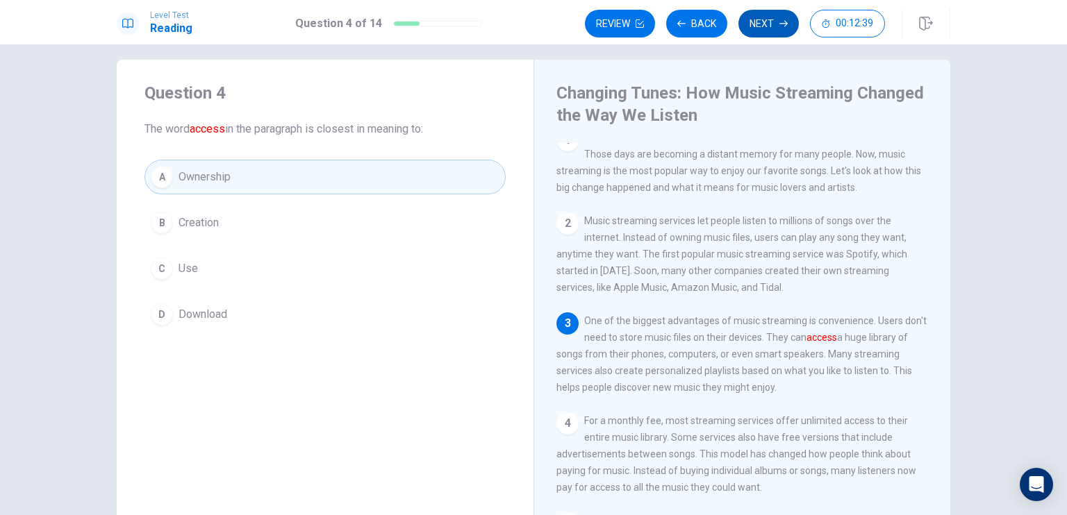
click at [752, 29] on button "Next" at bounding box center [768, 24] width 60 height 28
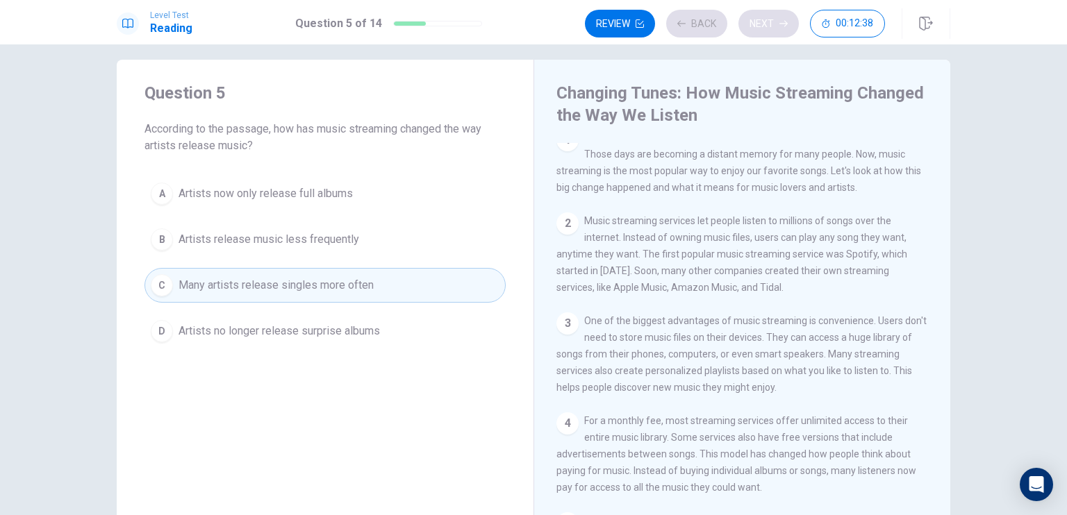
click at [752, 29] on div "Review Back Next 00:12:38" at bounding box center [735, 24] width 300 height 28
click at [752, 29] on button "Next" at bounding box center [768, 24] width 60 height 28
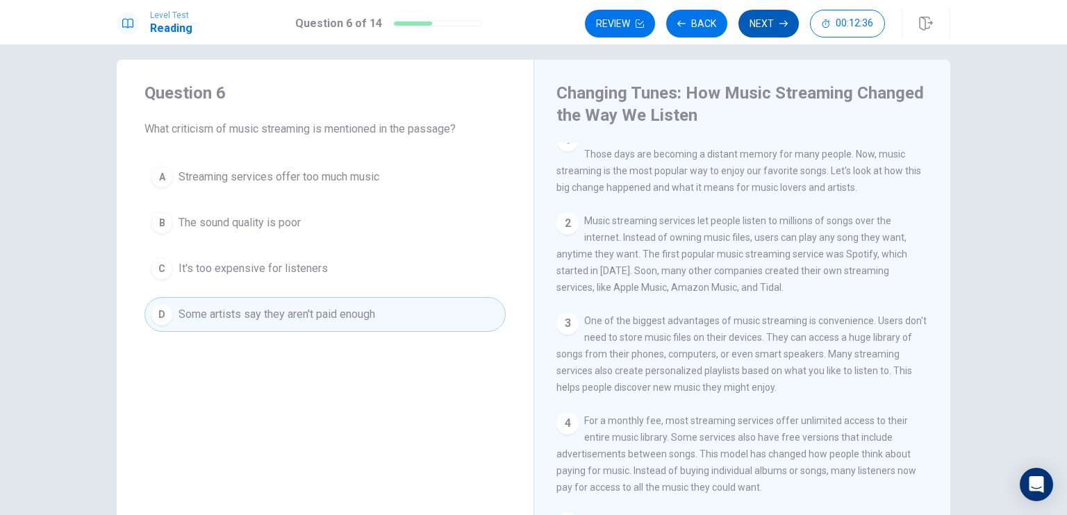
click at [752, 29] on button "Next" at bounding box center [768, 24] width 60 height 28
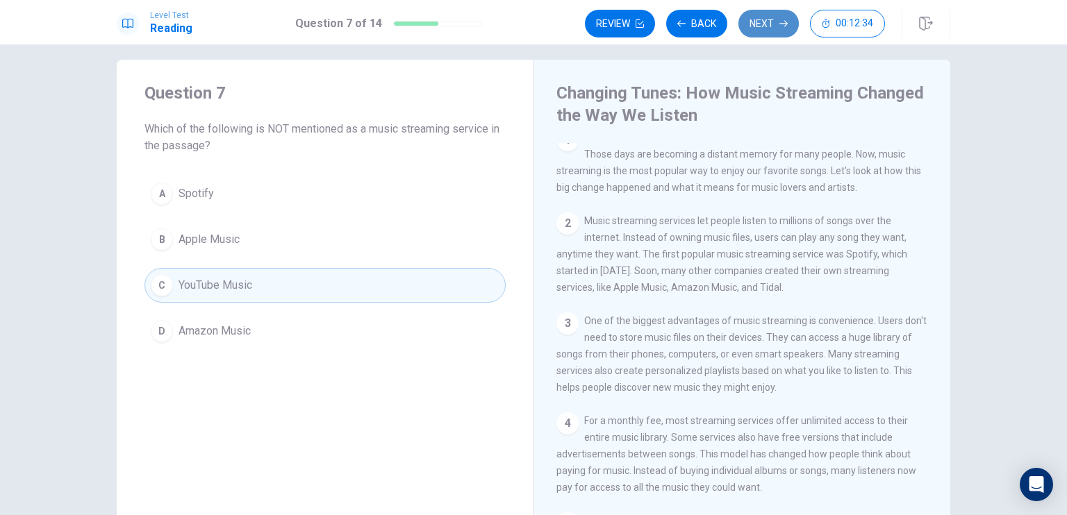
click at [752, 29] on button "Next" at bounding box center [768, 24] width 60 height 28
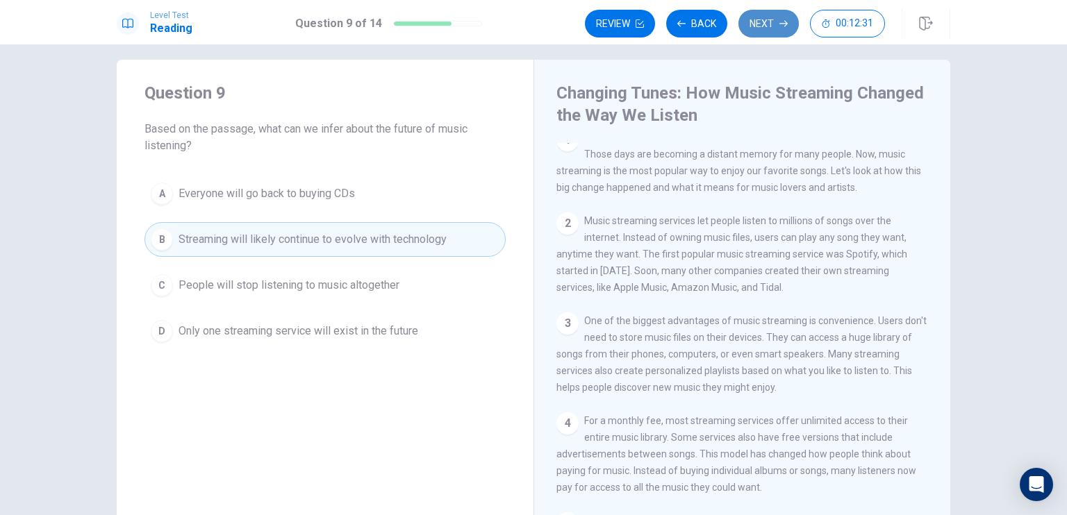
click at [752, 29] on button "Next" at bounding box center [768, 24] width 60 height 28
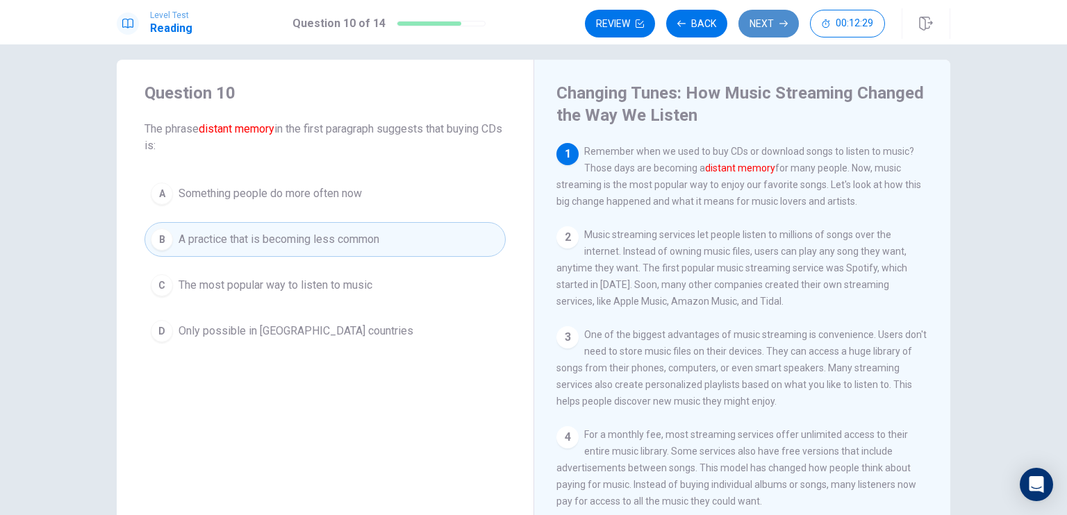
click at [752, 29] on button "Next" at bounding box center [768, 24] width 60 height 28
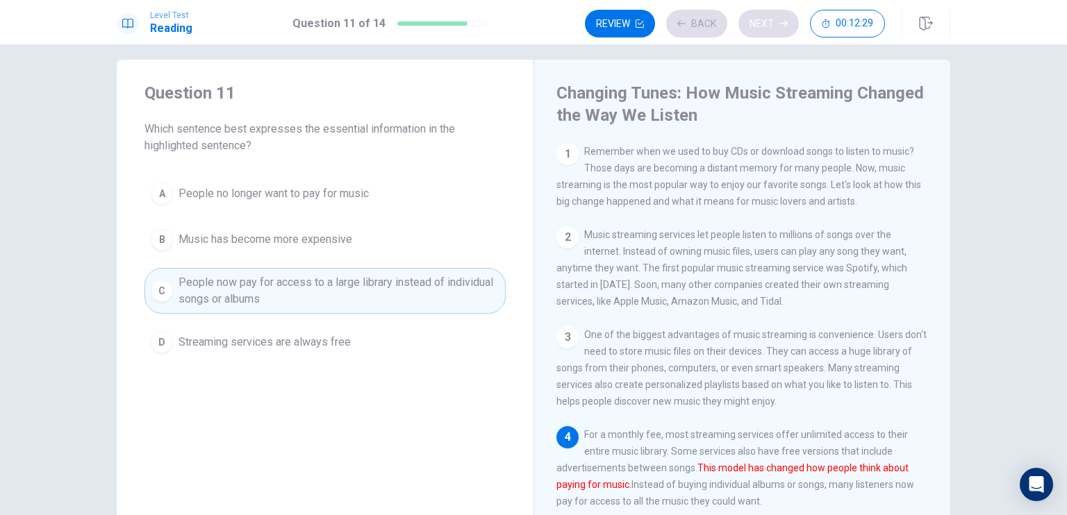
scroll to position [117, 0]
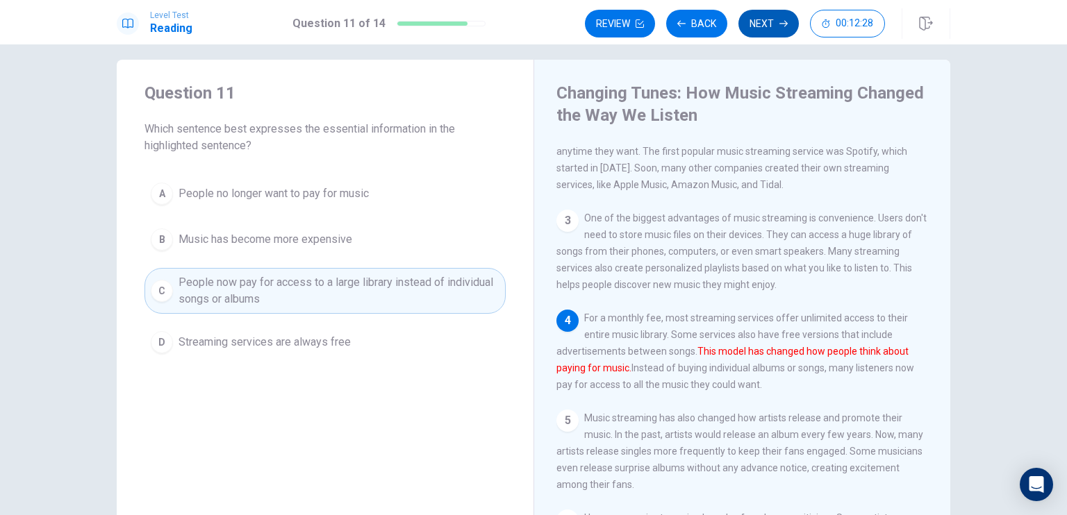
click at [752, 29] on div "Review Back Next 00:12:28" at bounding box center [735, 24] width 300 height 28
click at [752, 29] on button "Next" at bounding box center [768, 24] width 60 height 28
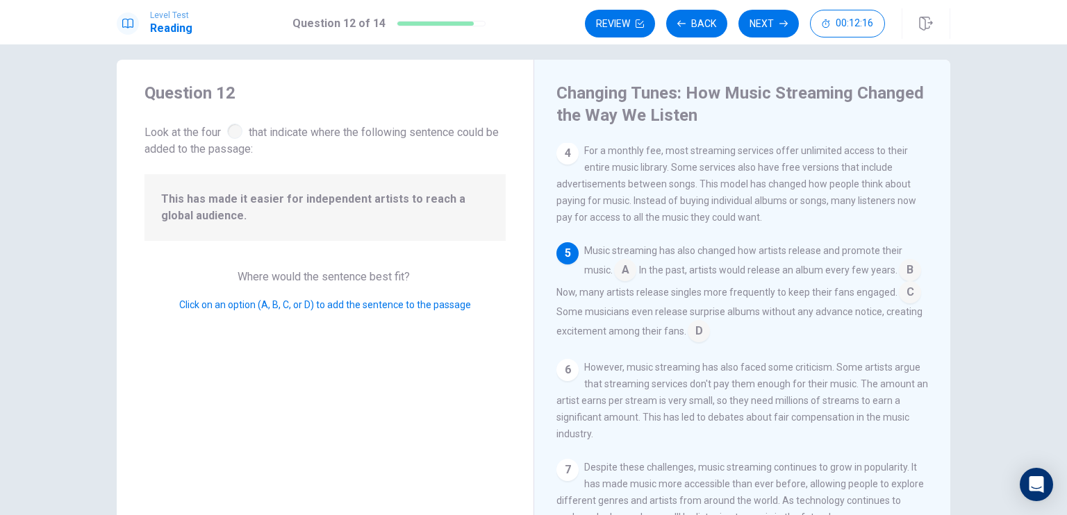
scroll to position [305, 0]
click at [899, 304] on input at bounding box center [910, 294] width 22 height 22
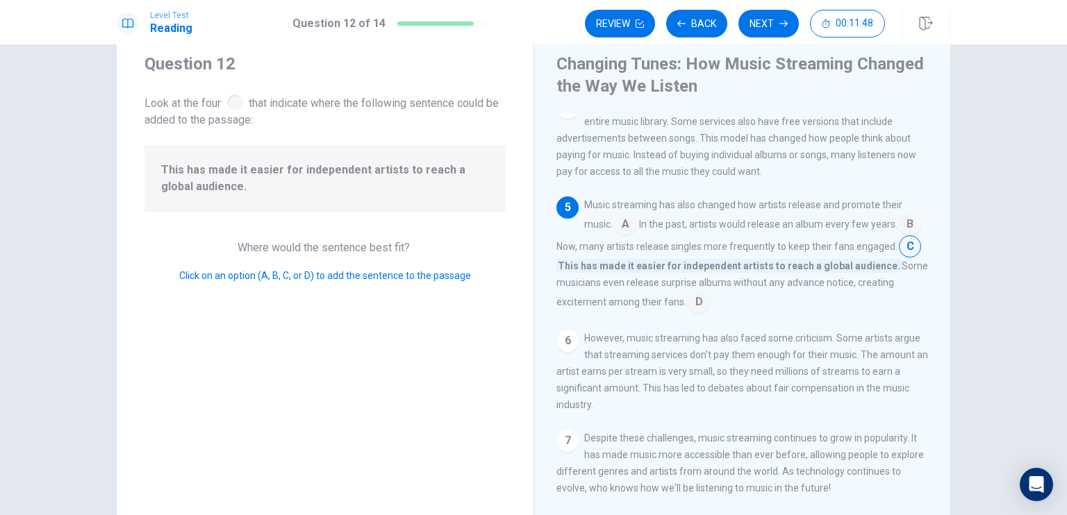
scroll to position [0, 0]
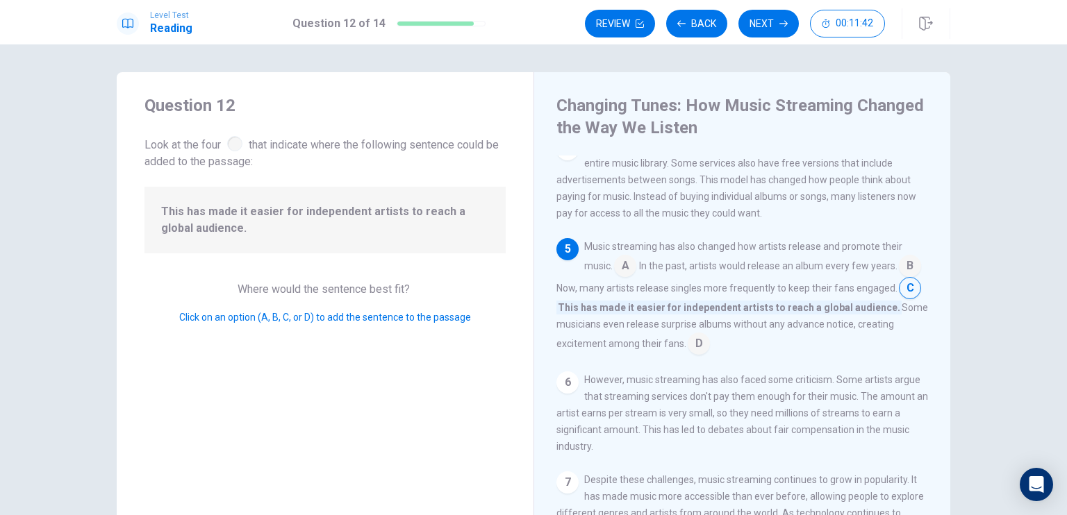
click at [633, 267] on input at bounding box center [625, 267] width 22 height 22
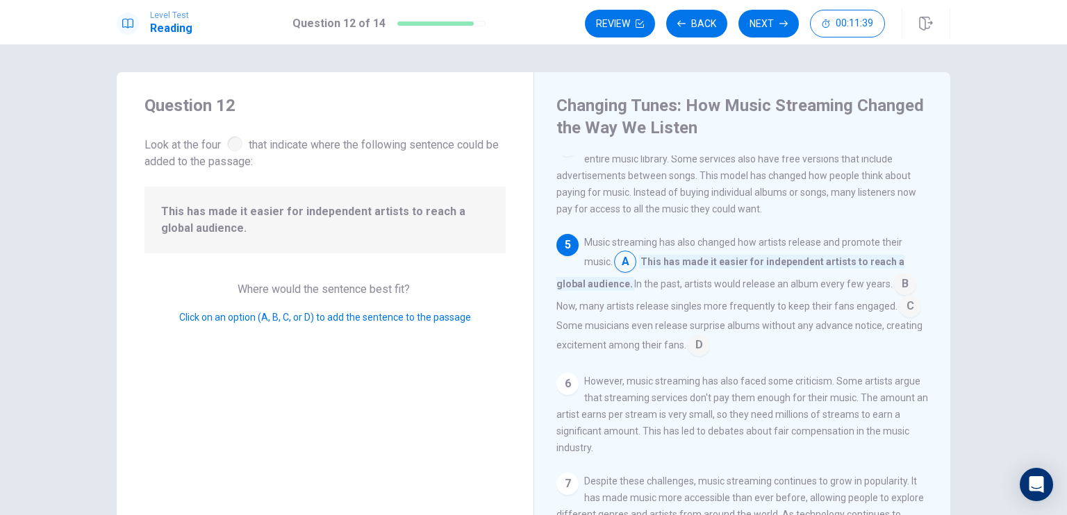
click at [909, 319] on input at bounding box center [910, 308] width 22 height 22
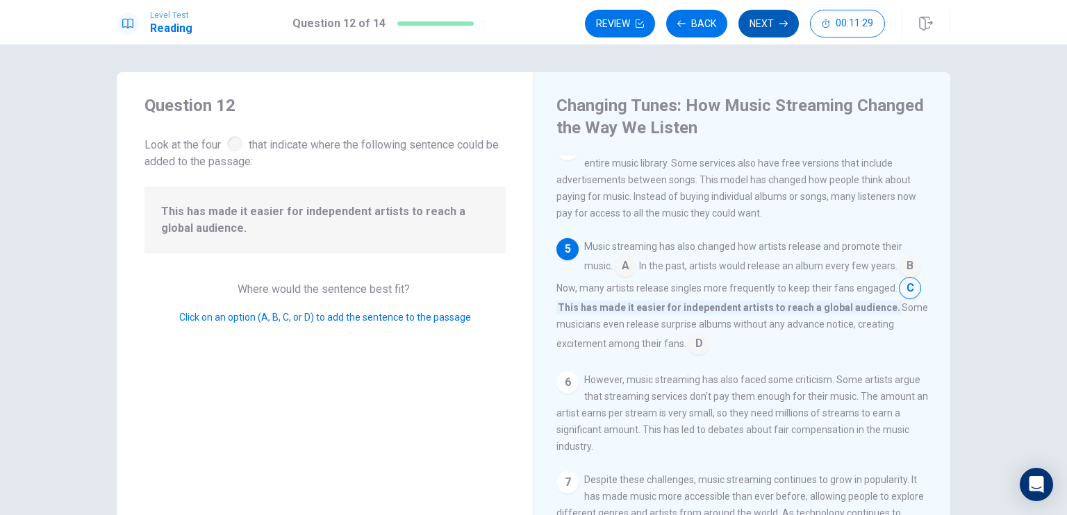
click at [768, 26] on button "Next" at bounding box center [768, 24] width 60 height 28
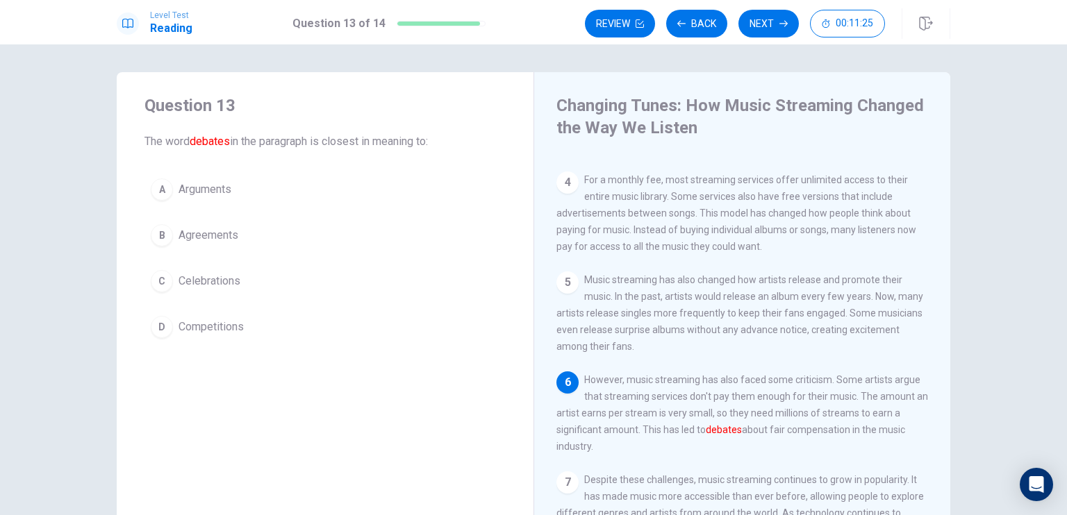
scroll to position [285, 0]
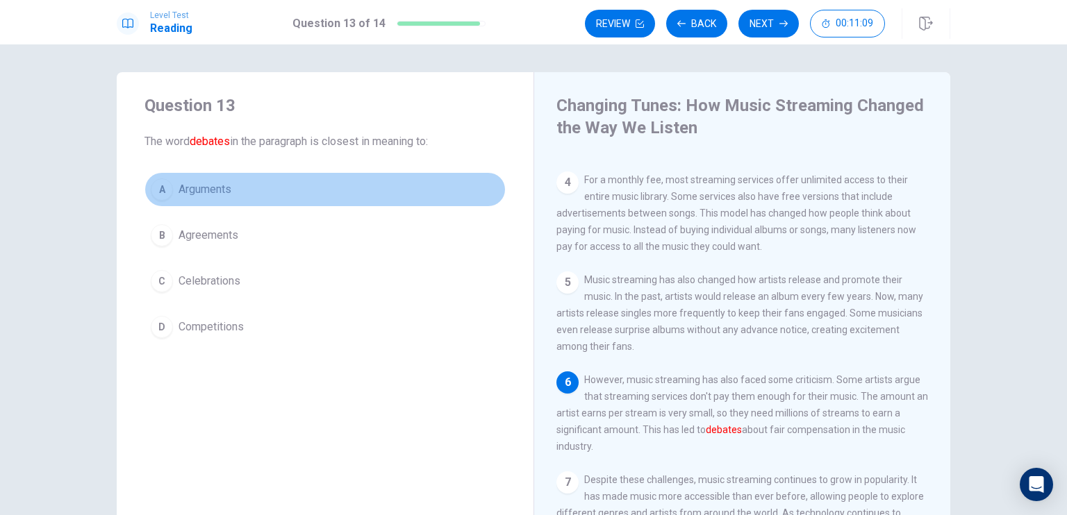
click at [220, 188] on span "Arguments" at bounding box center [205, 189] width 53 height 17
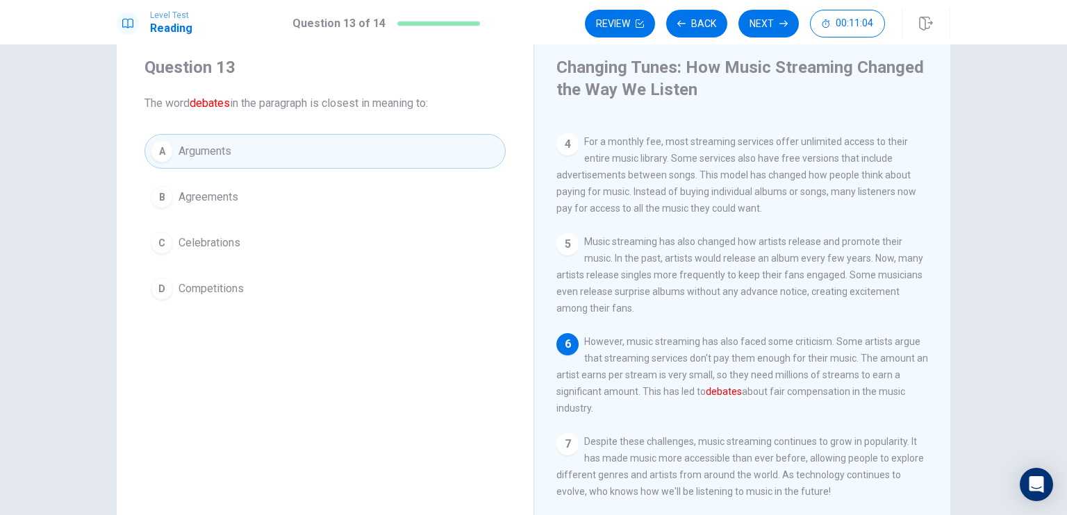
scroll to position [0, 0]
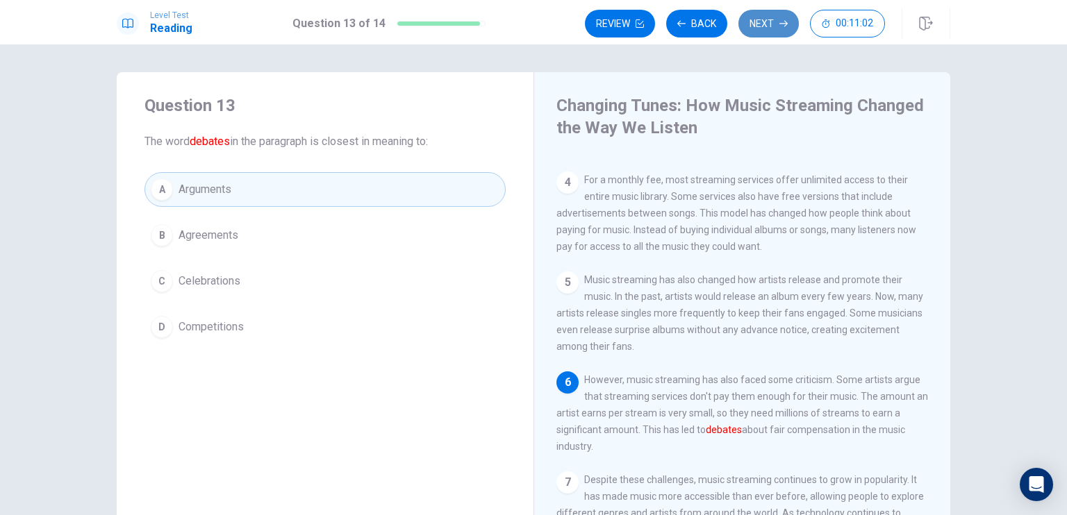
click at [754, 21] on button "Next" at bounding box center [768, 24] width 60 height 28
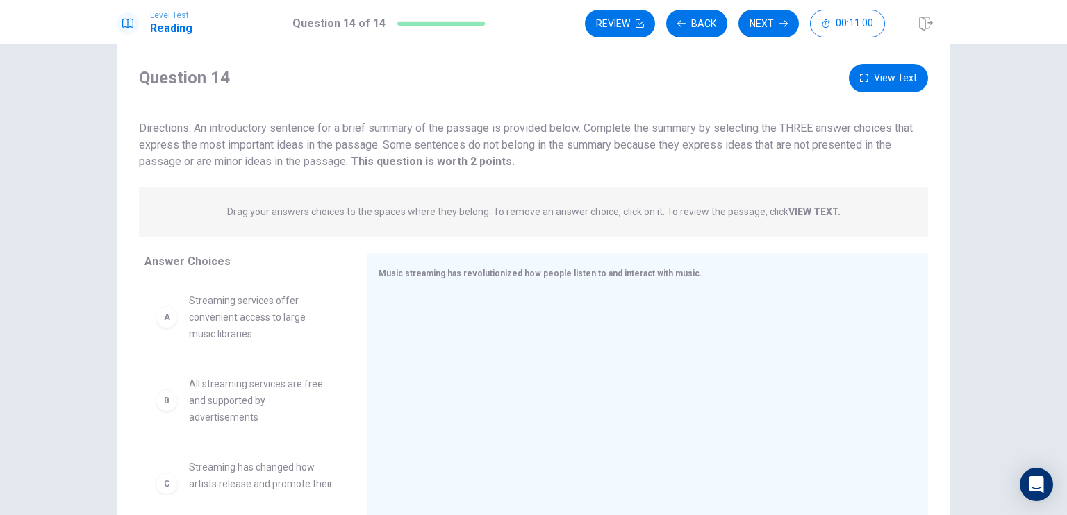
scroll to position [32, 0]
drag, startPoint x: 194, startPoint y: 126, endPoint x: 378, endPoint y: 163, distance: 187.7
click at [378, 163] on span "Directions: An introductory sentence for a brief summary of the passage is prov…" at bounding box center [526, 143] width 774 height 47
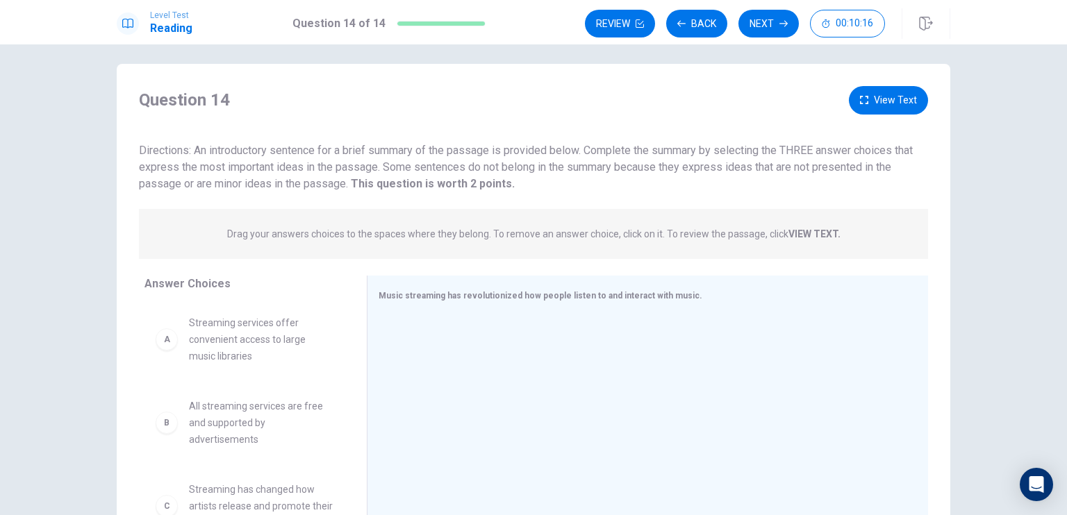
scroll to position [0, 0]
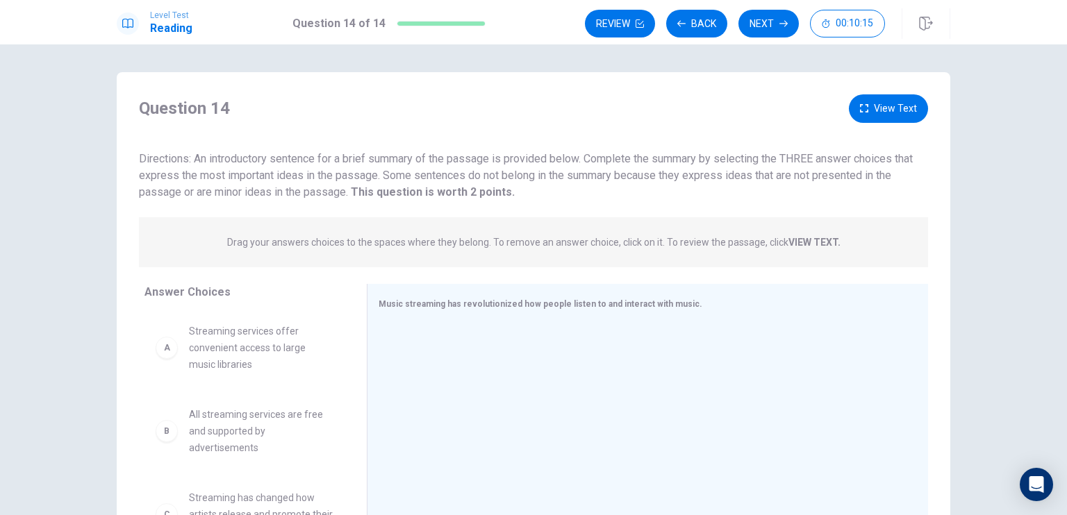
click at [792, 244] on strong "VIEW TEXT." at bounding box center [814, 242] width 52 height 11
click at [173, 353] on div "A Streaming services offer convenient access to large music libraries" at bounding box center [245, 348] width 178 height 50
drag, startPoint x: 163, startPoint y: 349, endPoint x: 433, endPoint y: 345, distance: 270.2
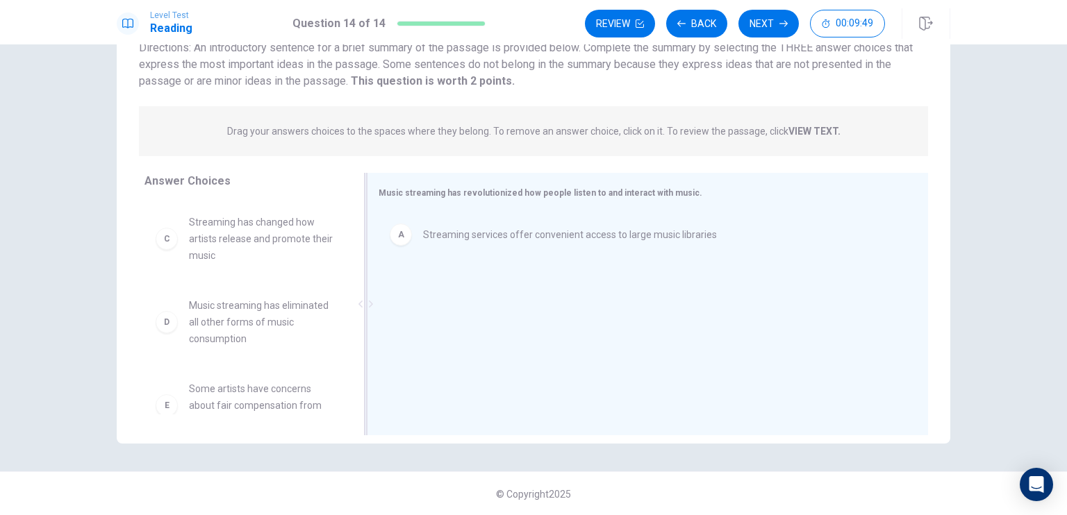
scroll to position [81, 0]
drag, startPoint x: 233, startPoint y: 240, endPoint x: 458, endPoint y: 296, distance: 232.6
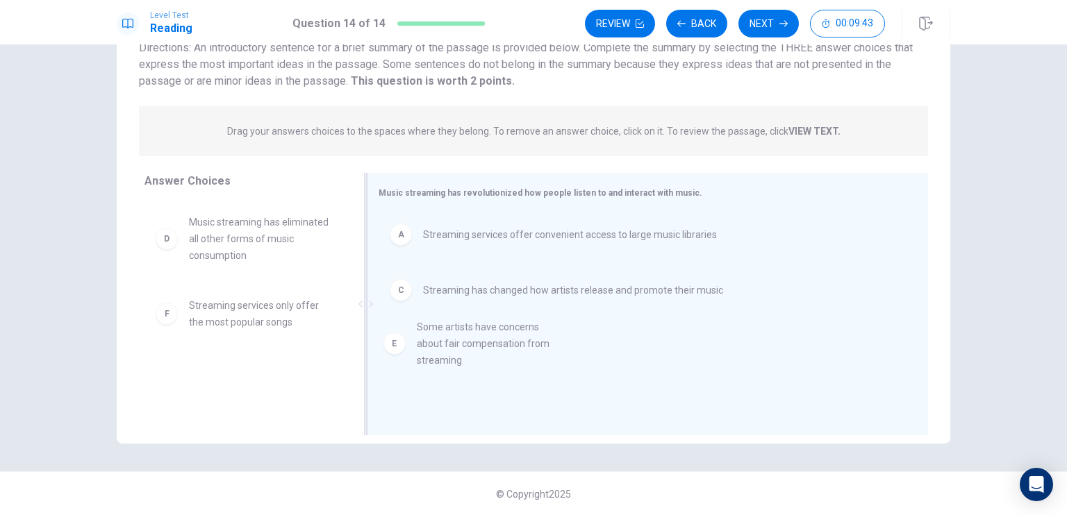
drag, startPoint x: 228, startPoint y: 324, endPoint x: 470, endPoint y: 349, distance: 243.6
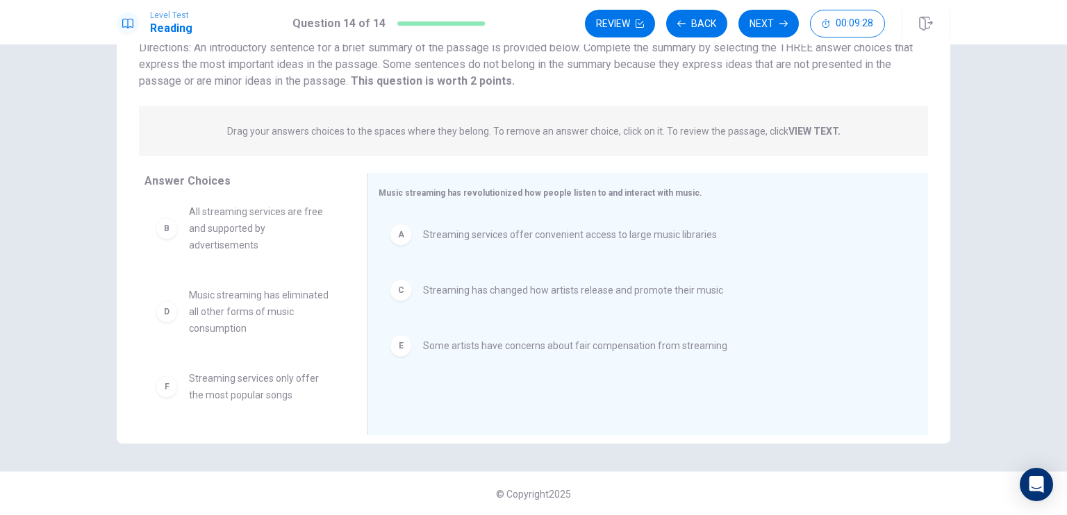
scroll to position [0, 0]
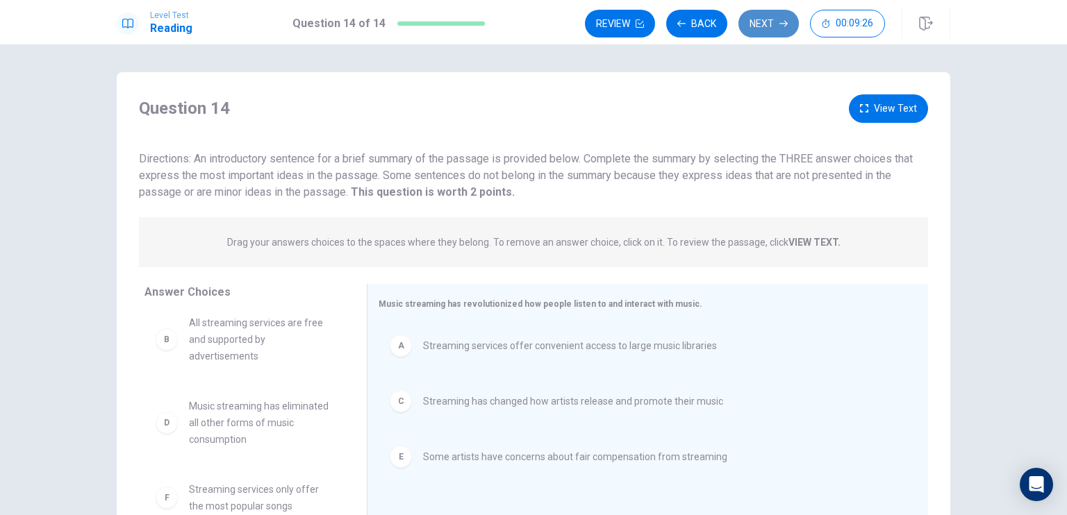
click at [768, 16] on button "Next" at bounding box center [768, 24] width 60 height 28
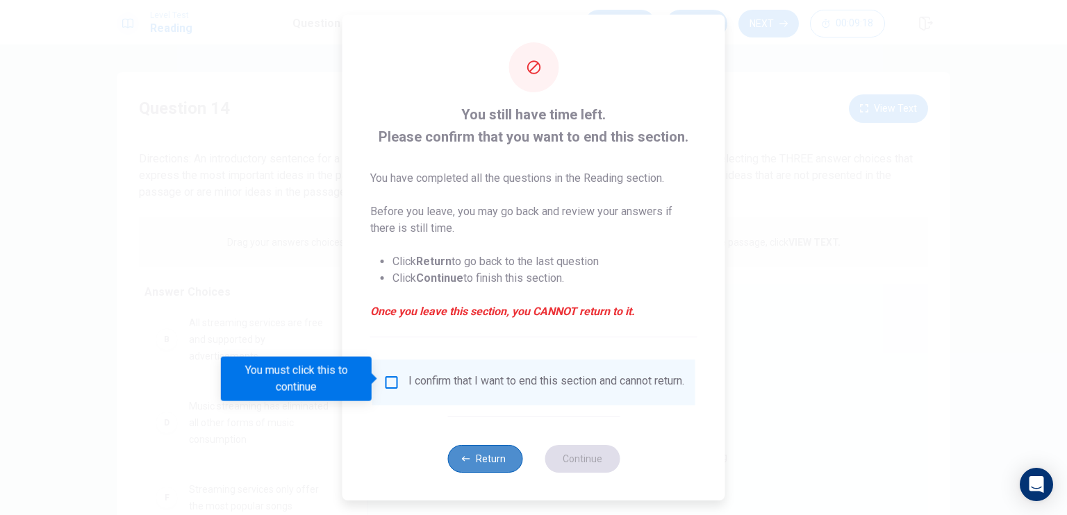
click at [481, 463] on button "Return" at bounding box center [484, 459] width 75 height 28
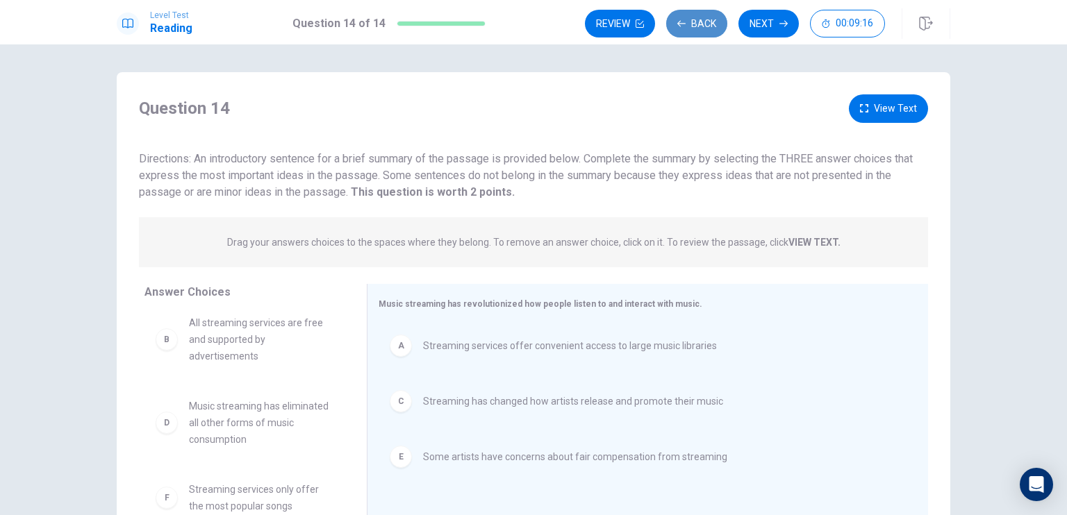
click at [699, 13] on button "Back" at bounding box center [696, 24] width 61 height 28
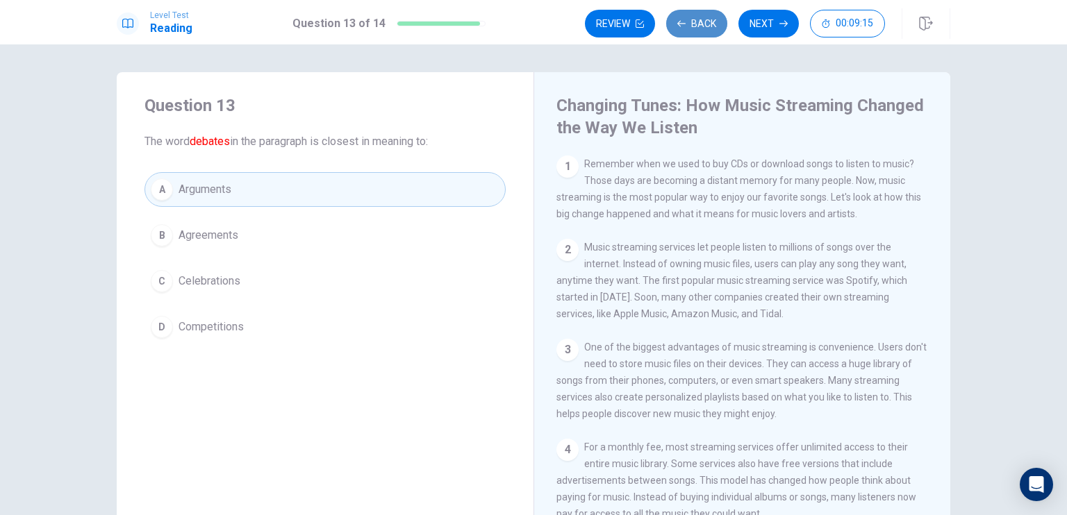
click at [699, 13] on button "Back" at bounding box center [696, 24] width 61 height 28
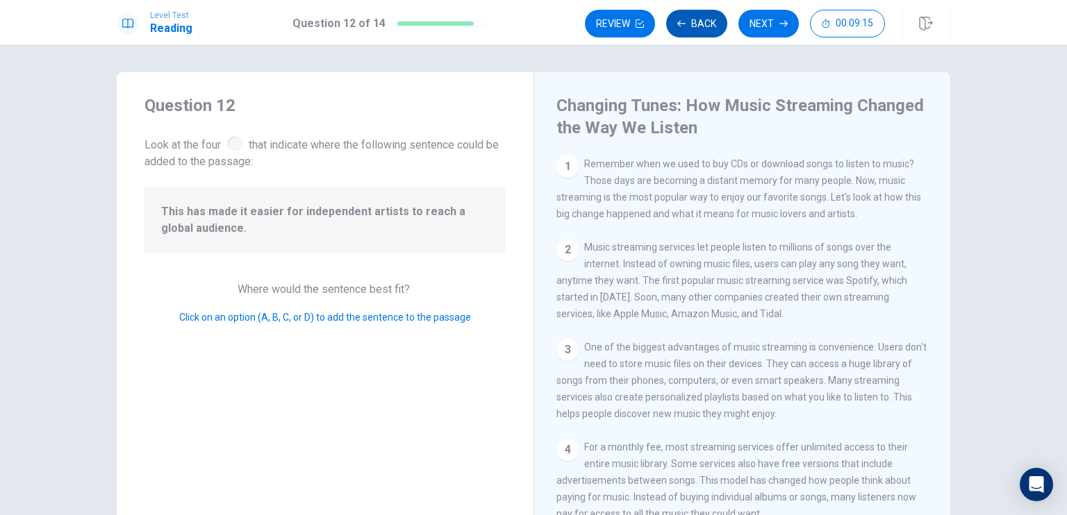
scroll to position [256, 0]
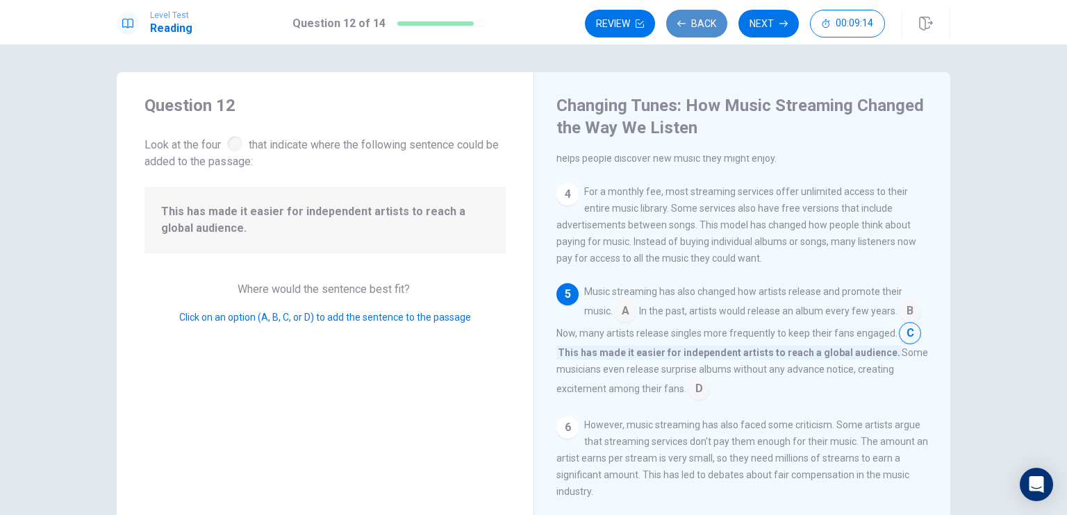
click at [699, 13] on button "Back" at bounding box center [696, 24] width 61 height 28
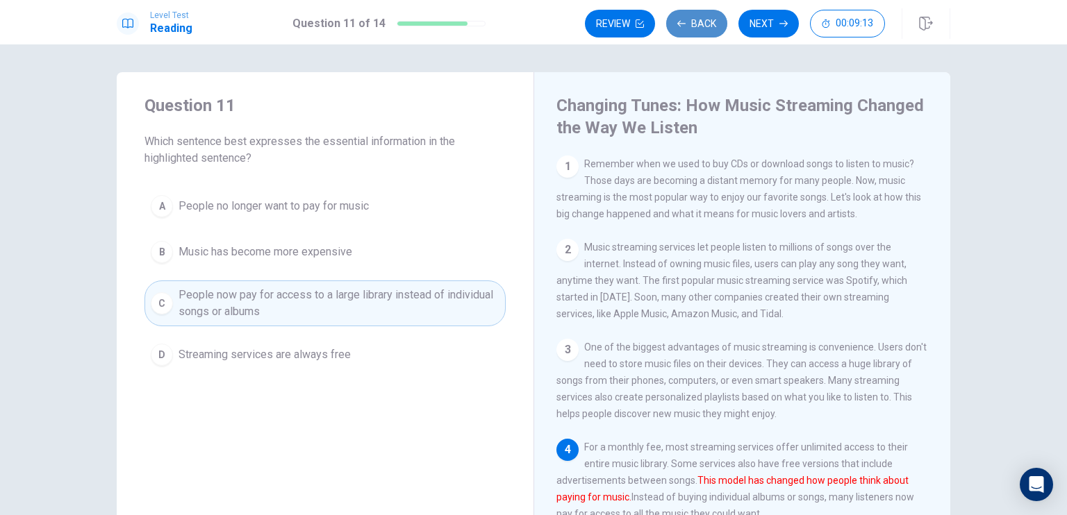
click at [699, 13] on button "Back" at bounding box center [696, 24] width 61 height 28
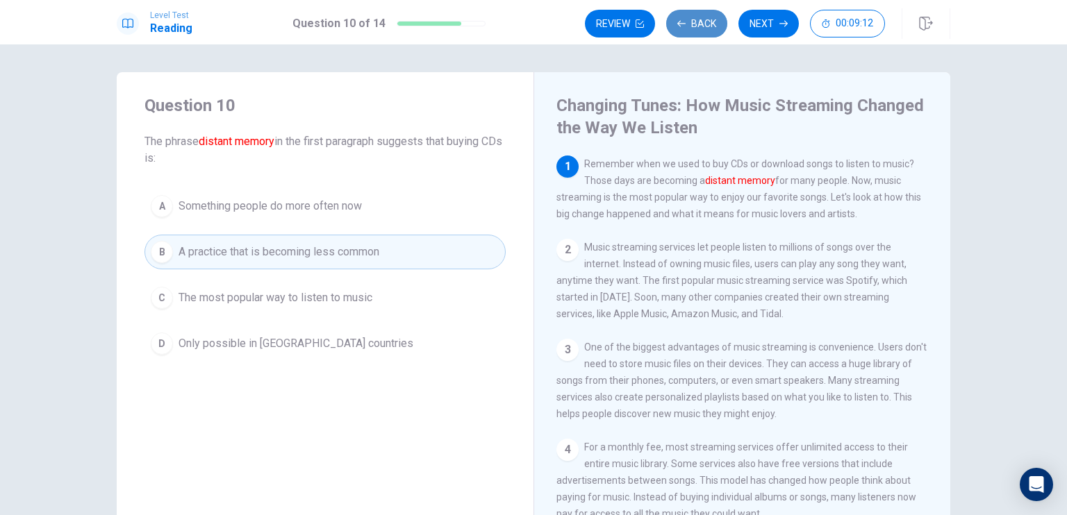
click at [699, 13] on button "Back" at bounding box center [696, 24] width 61 height 28
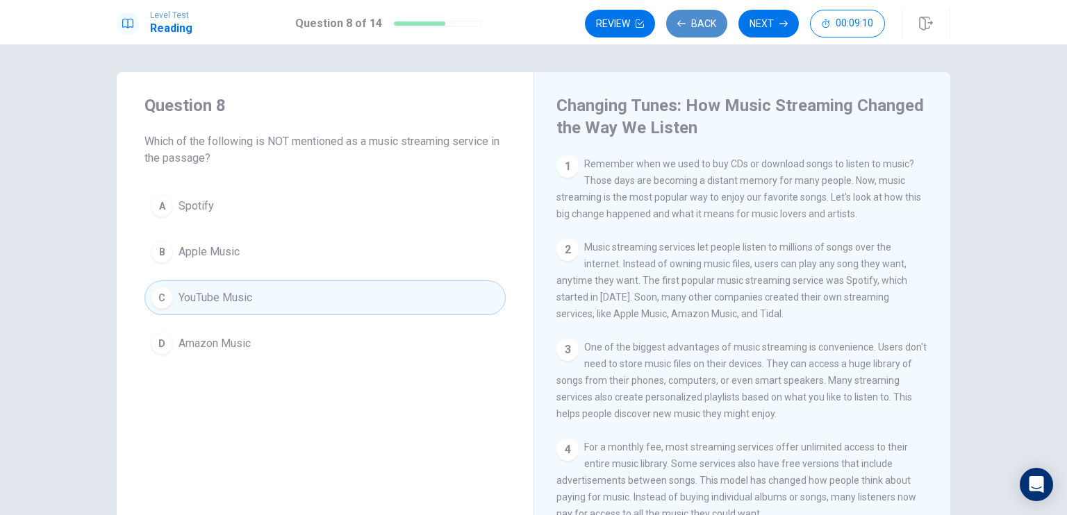
click at [699, 13] on button "Back" at bounding box center [696, 24] width 61 height 28
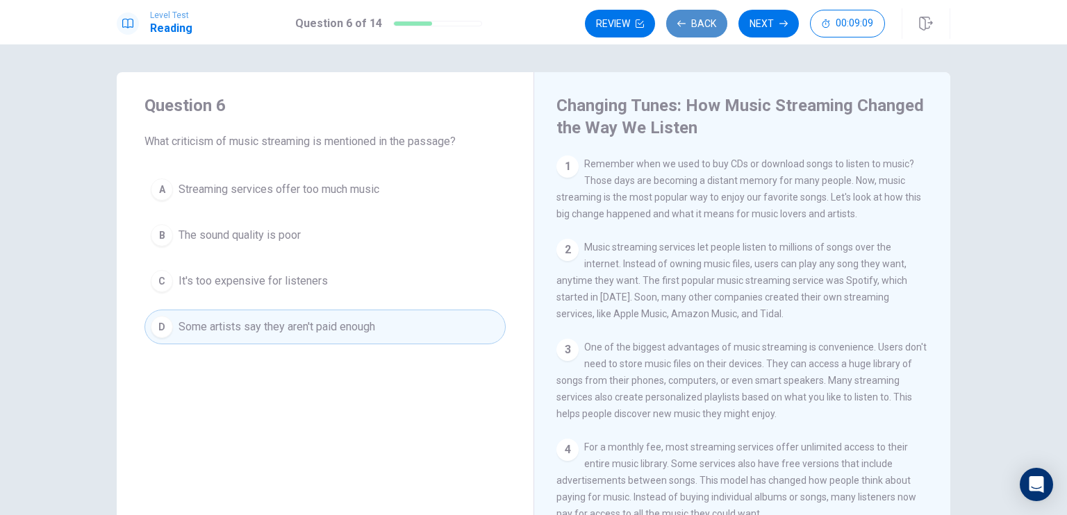
click at [699, 13] on button "Back" at bounding box center [696, 24] width 61 height 28
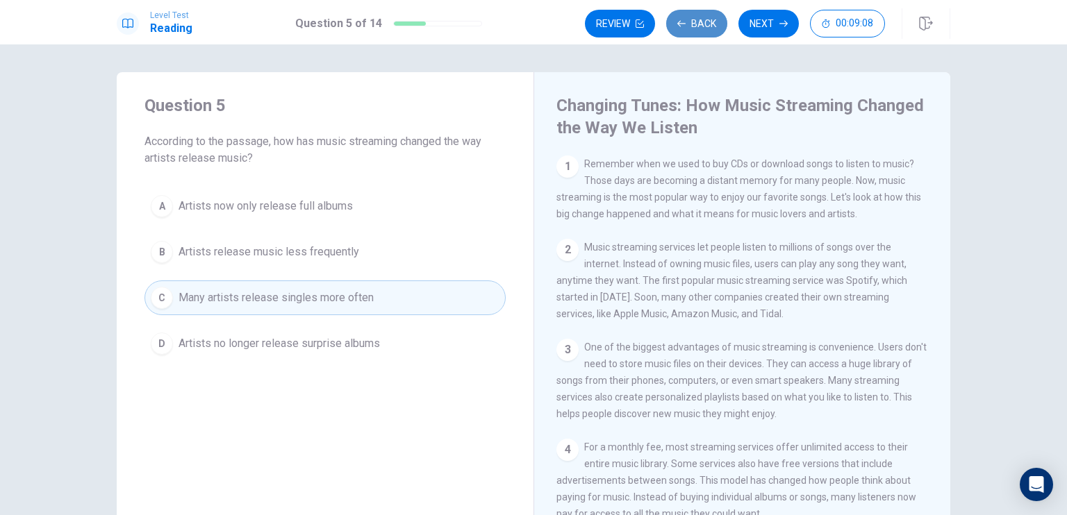
click at [699, 13] on button "Back" at bounding box center [696, 24] width 61 height 28
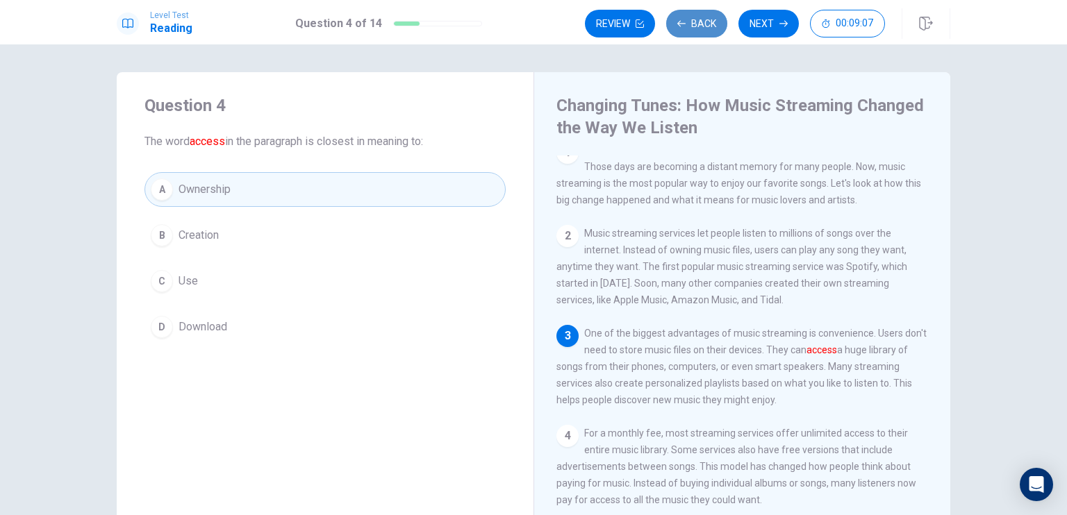
click at [699, 13] on button "Back" at bounding box center [696, 24] width 61 height 28
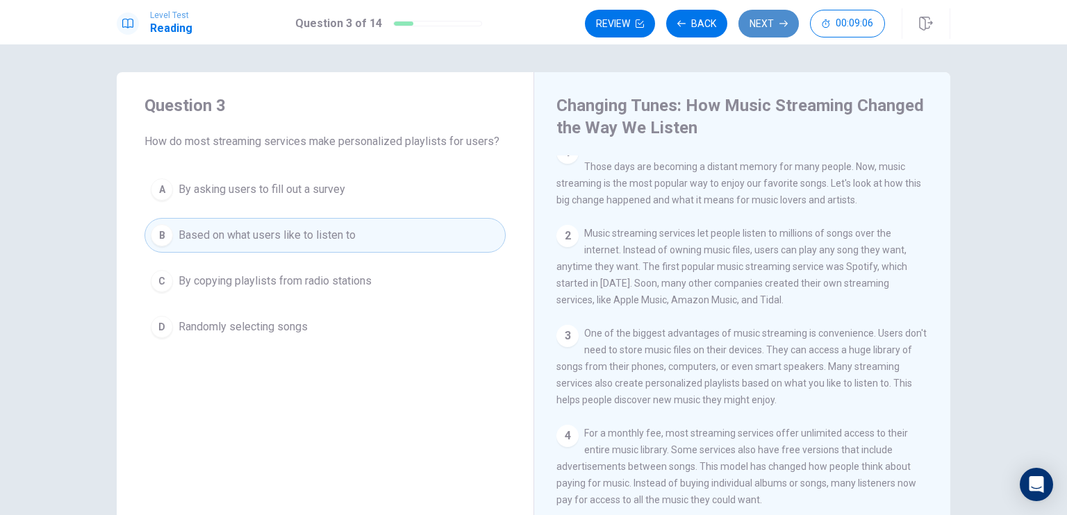
click at [772, 24] on button "Next" at bounding box center [768, 24] width 60 height 28
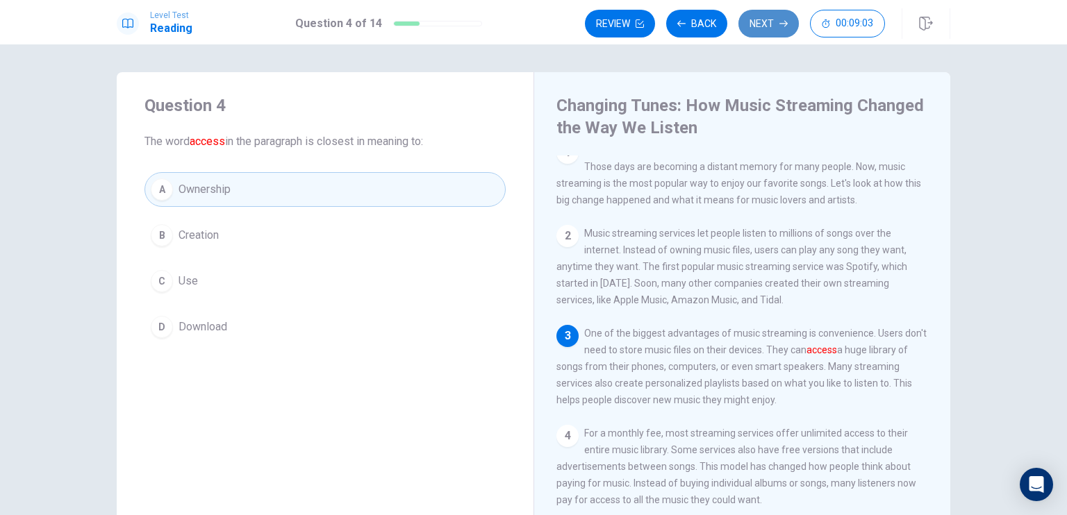
click at [772, 24] on button "Next" at bounding box center [768, 24] width 60 height 28
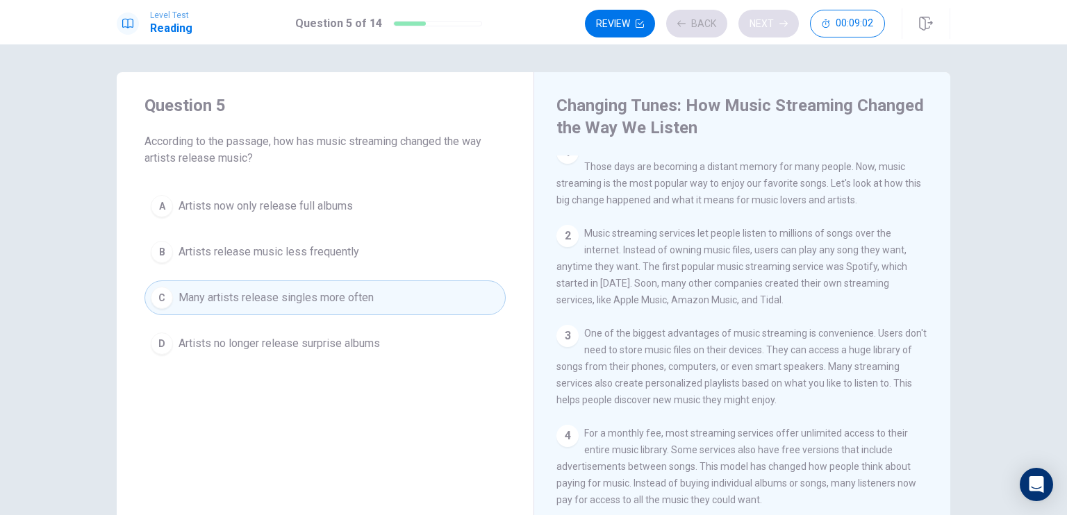
click at [772, 24] on div "Review Back Next 00:09:02" at bounding box center [735, 24] width 300 height 28
click at [772, 24] on button "Next" at bounding box center [768, 24] width 60 height 28
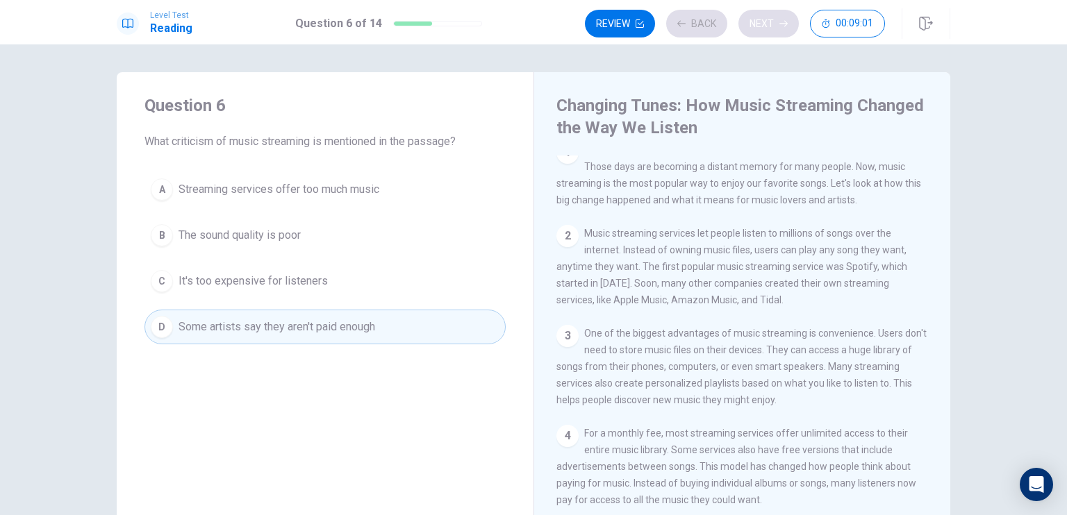
click at [772, 24] on div "Review Back Next 00:09:01" at bounding box center [735, 24] width 300 height 28
click at [772, 24] on button "Next" at bounding box center [768, 24] width 60 height 28
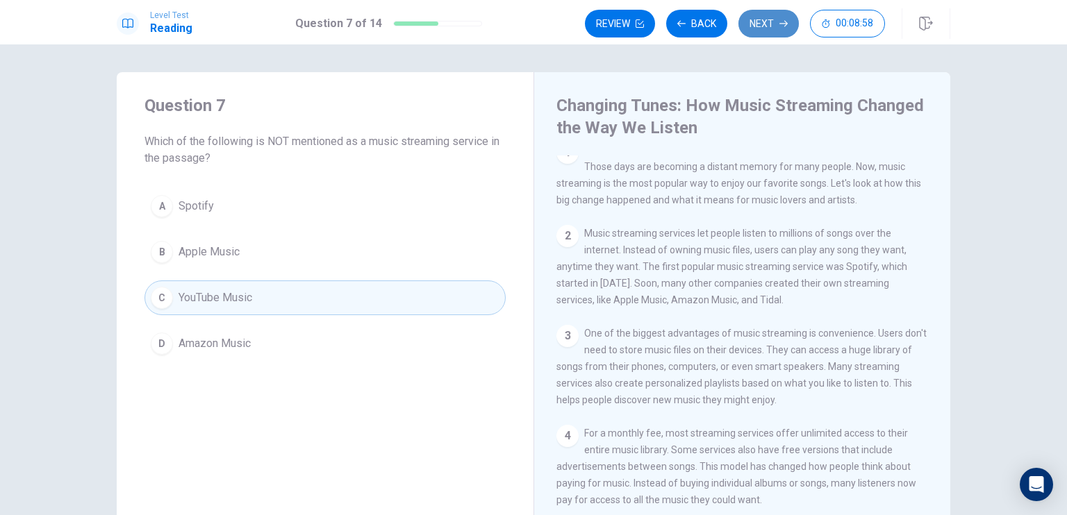
click at [772, 24] on button "Next" at bounding box center [768, 24] width 60 height 28
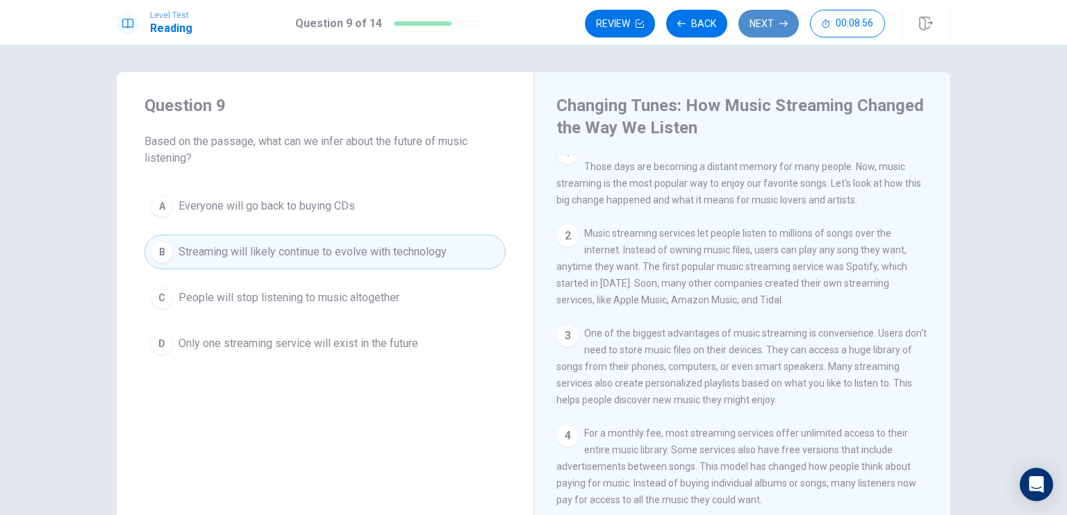
click at [772, 24] on button "Next" at bounding box center [768, 24] width 60 height 28
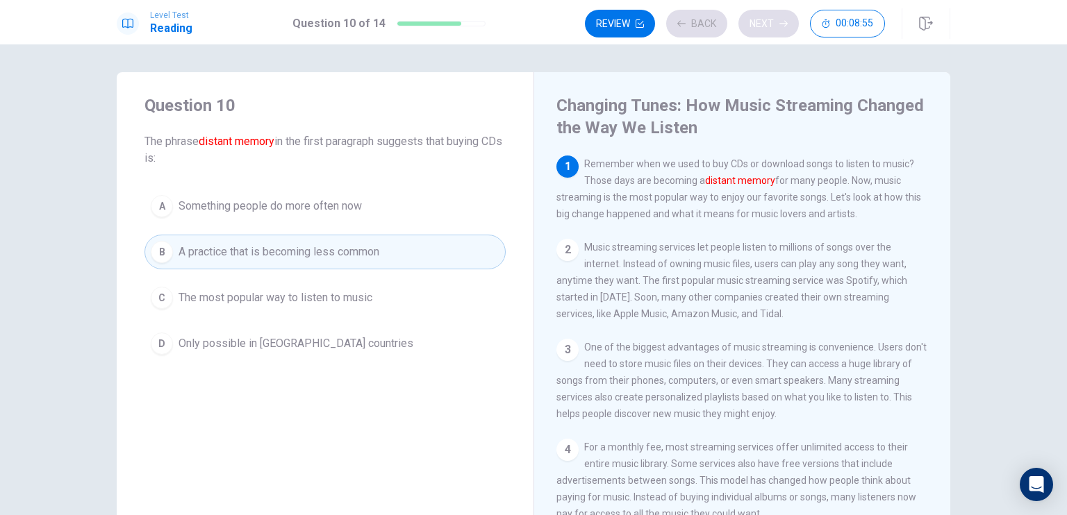
click at [772, 24] on div "Review Back Next 00:08:55" at bounding box center [735, 24] width 300 height 28
click at [772, 24] on button "Next" at bounding box center [768, 24] width 60 height 28
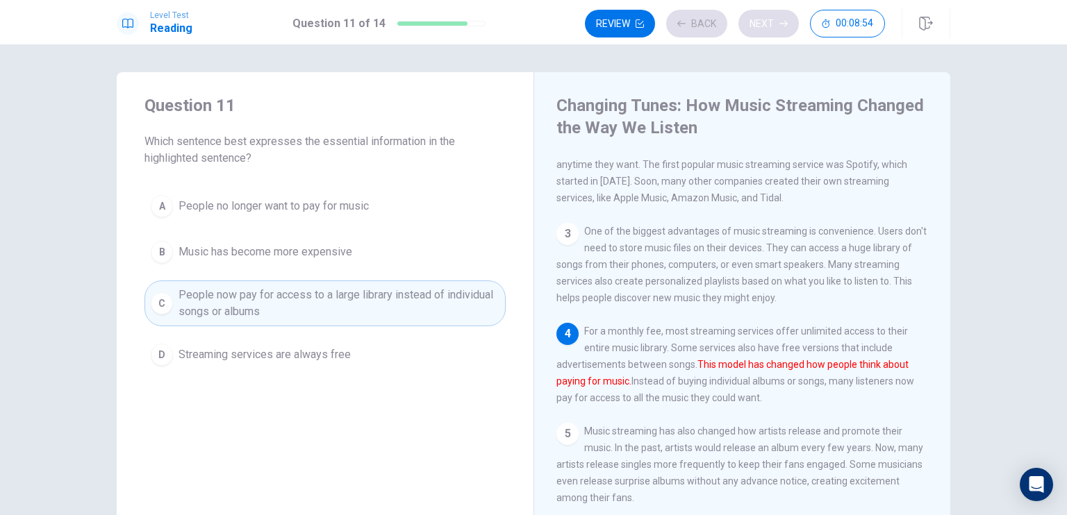
scroll to position [117, 0]
click at [772, 24] on button "Next" at bounding box center [768, 24] width 60 height 28
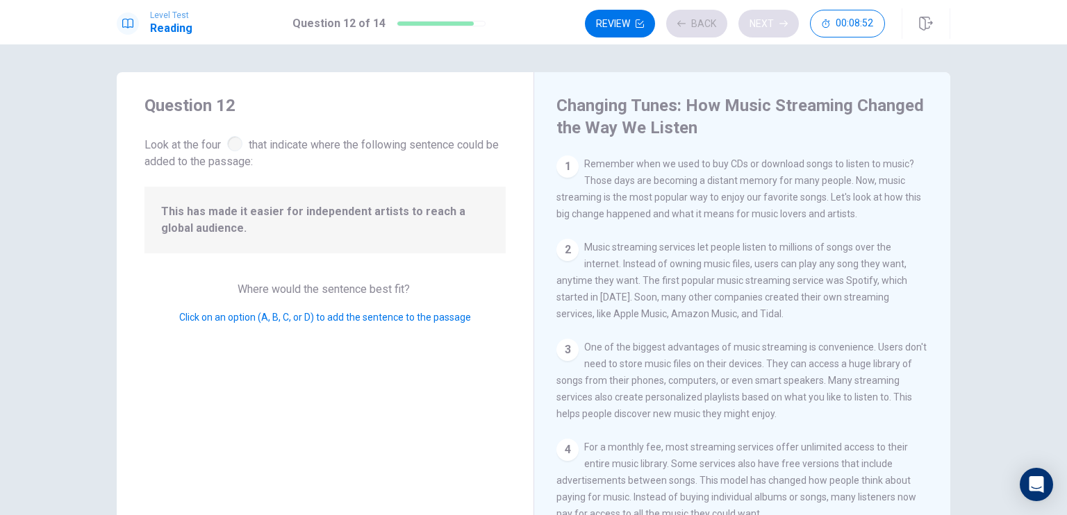
scroll to position [256, 0]
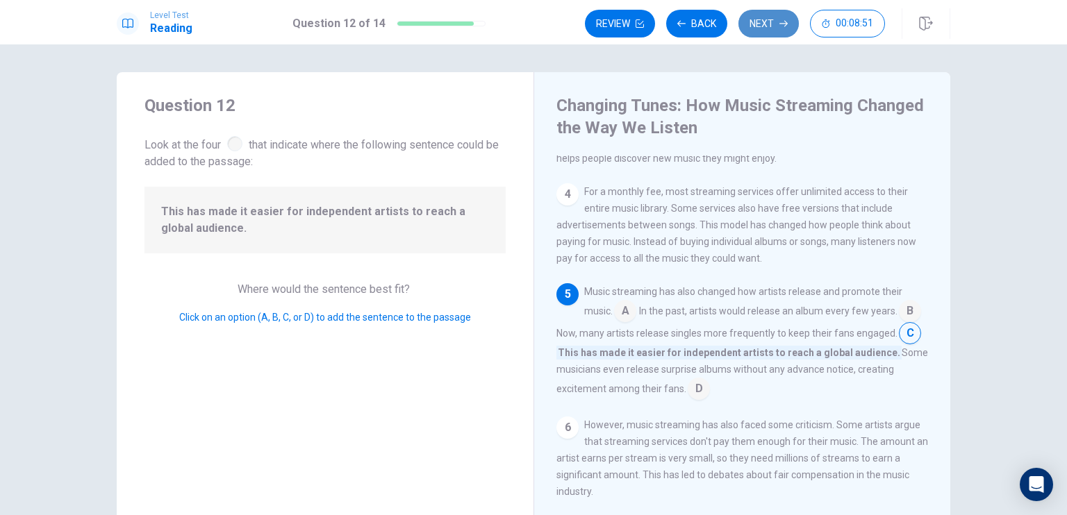
click at [772, 24] on button "Next" at bounding box center [768, 24] width 60 height 28
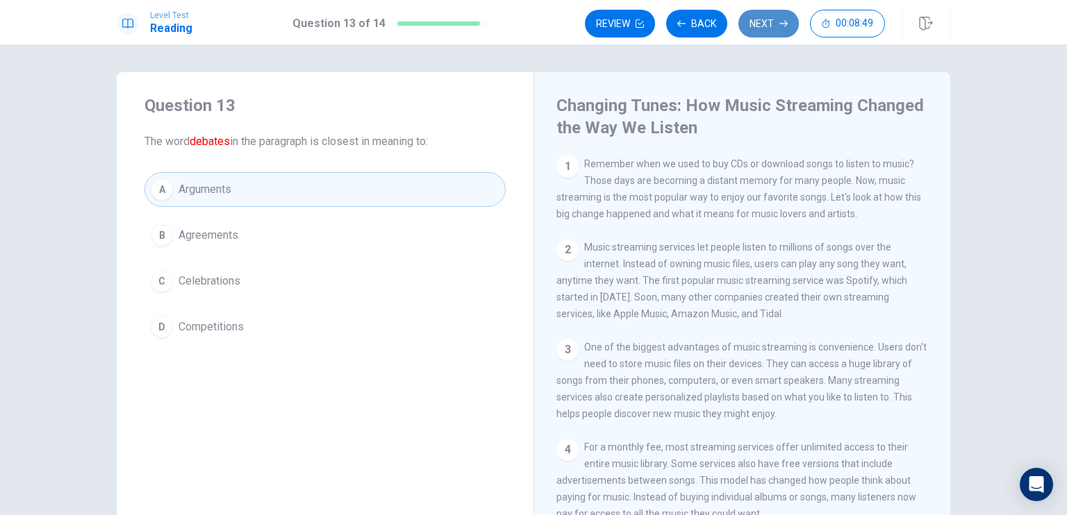
click at [772, 24] on button "Next" at bounding box center [768, 24] width 60 height 28
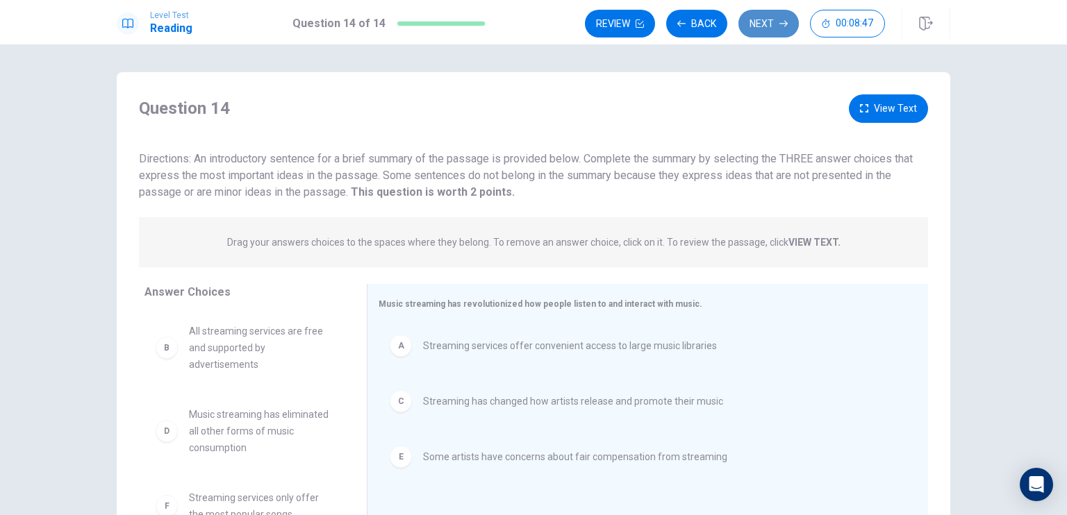
click at [772, 24] on button "Next" at bounding box center [768, 24] width 60 height 28
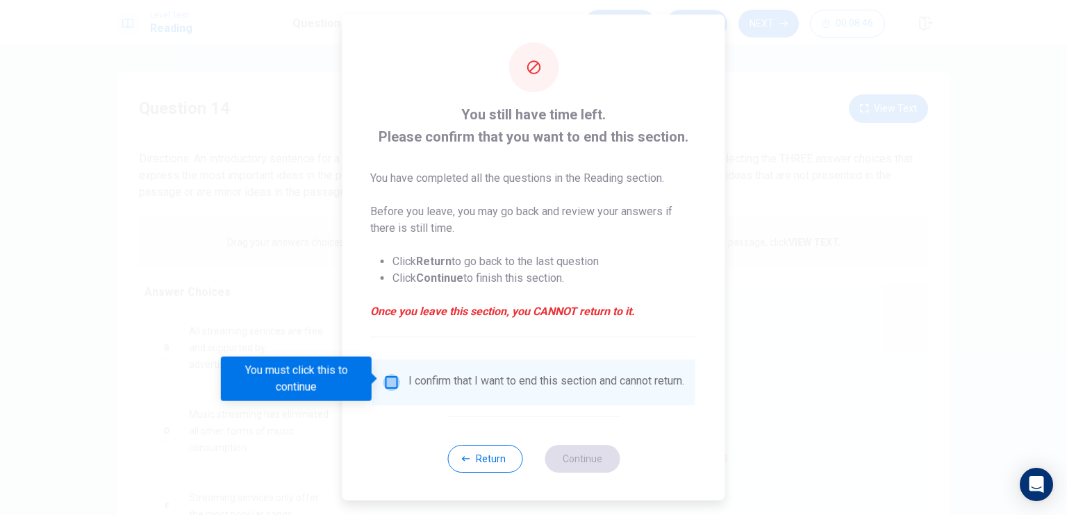
click at [395, 380] on input "You must click this to continue" at bounding box center [391, 382] width 17 height 17
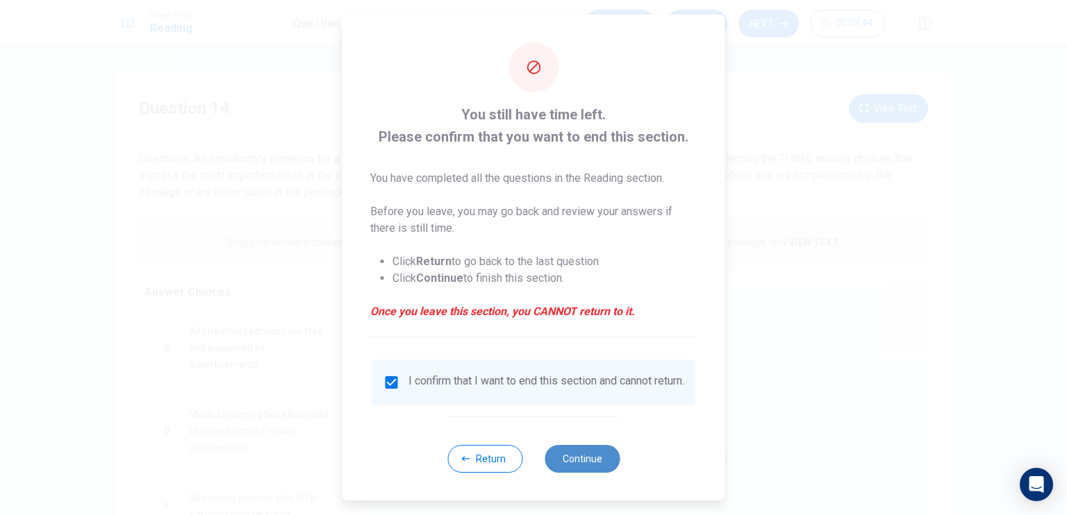
click at [590, 468] on button "Continue" at bounding box center [582, 459] width 75 height 28
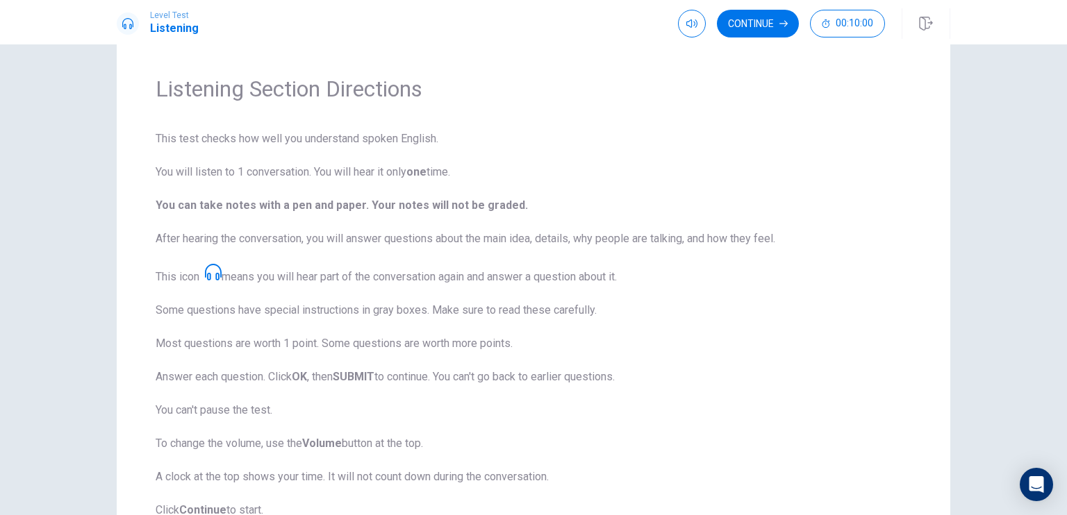
scroll to position [0, 0]
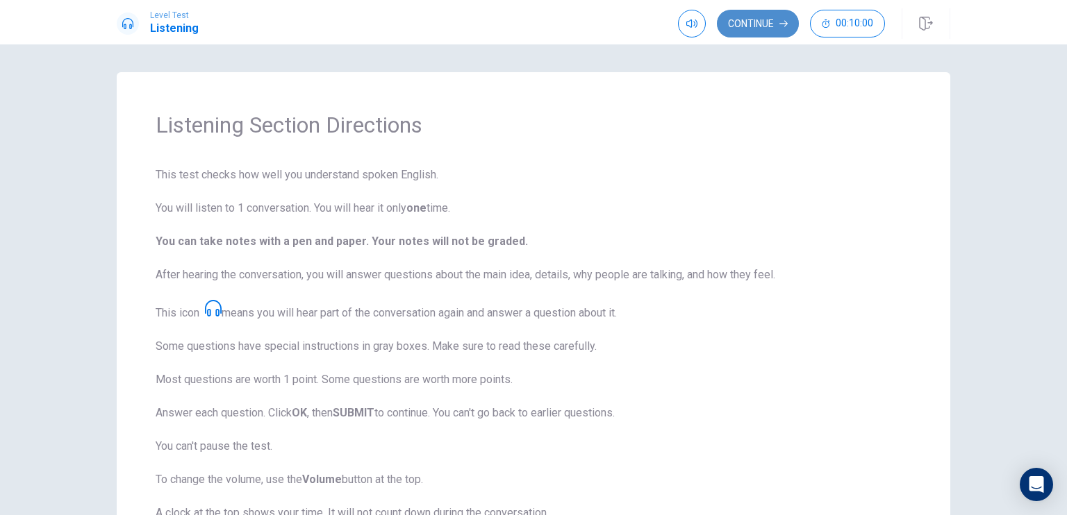
click at [772, 22] on button "Continue" at bounding box center [758, 24] width 82 height 28
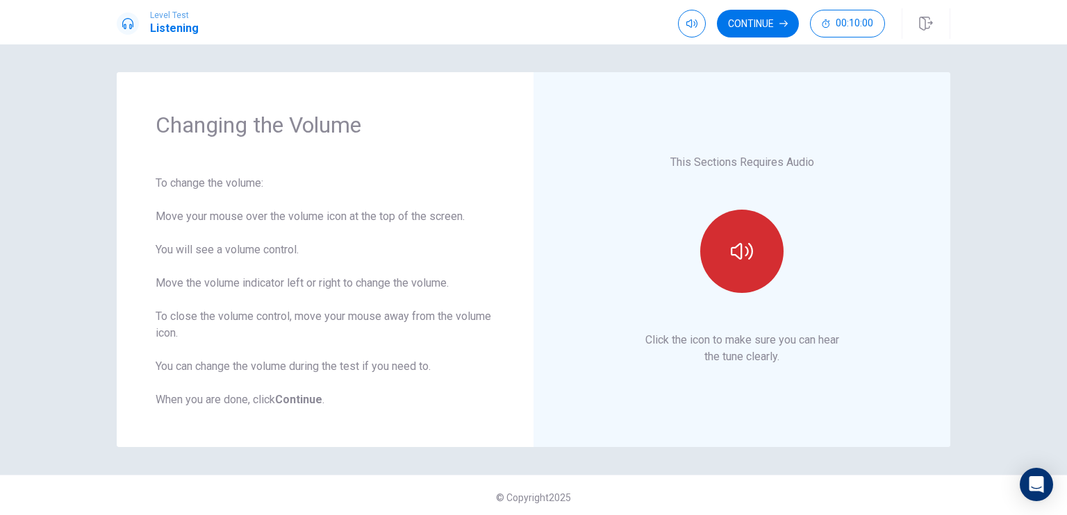
click at [739, 246] on icon "button" at bounding box center [742, 251] width 22 height 22
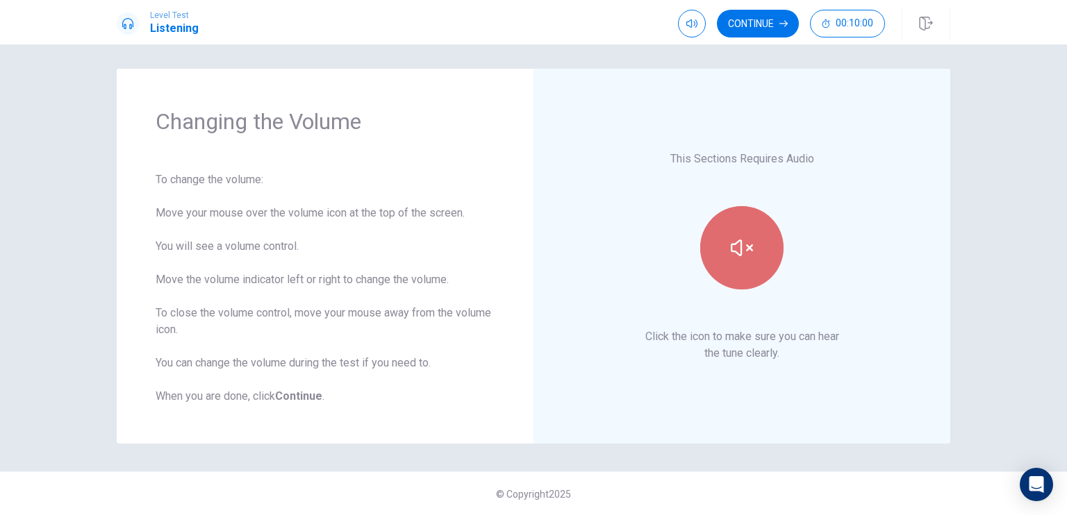
click at [764, 271] on button "button" at bounding box center [741, 247] width 83 height 83
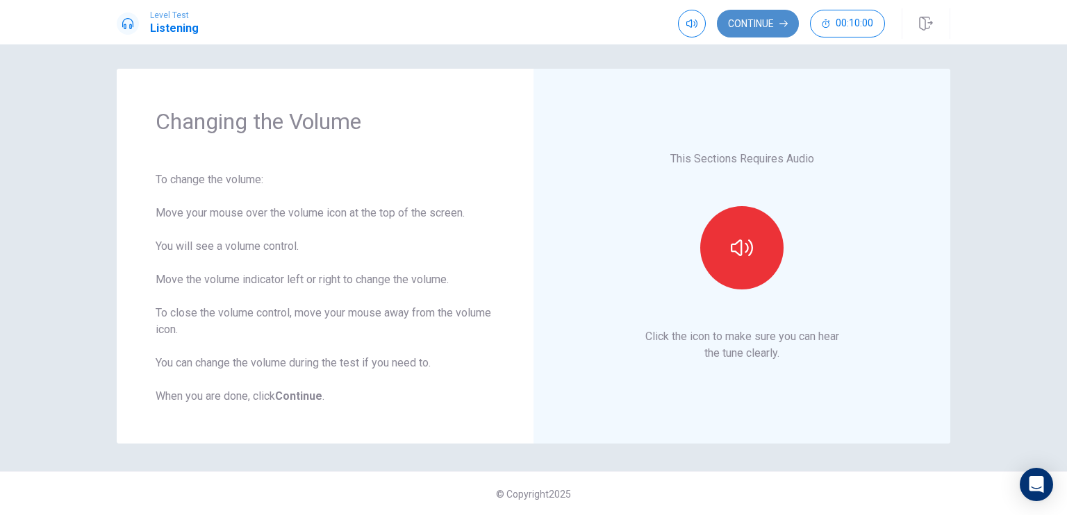
click at [756, 24] on button "Continue" at bounding box center [758, 24] width 82 height 28
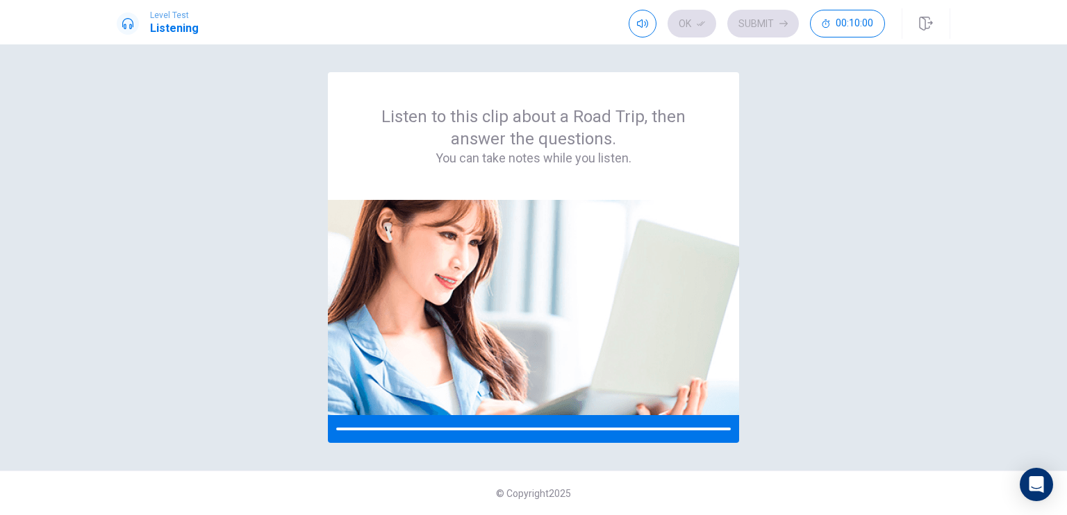
scroll to position [0, 0]
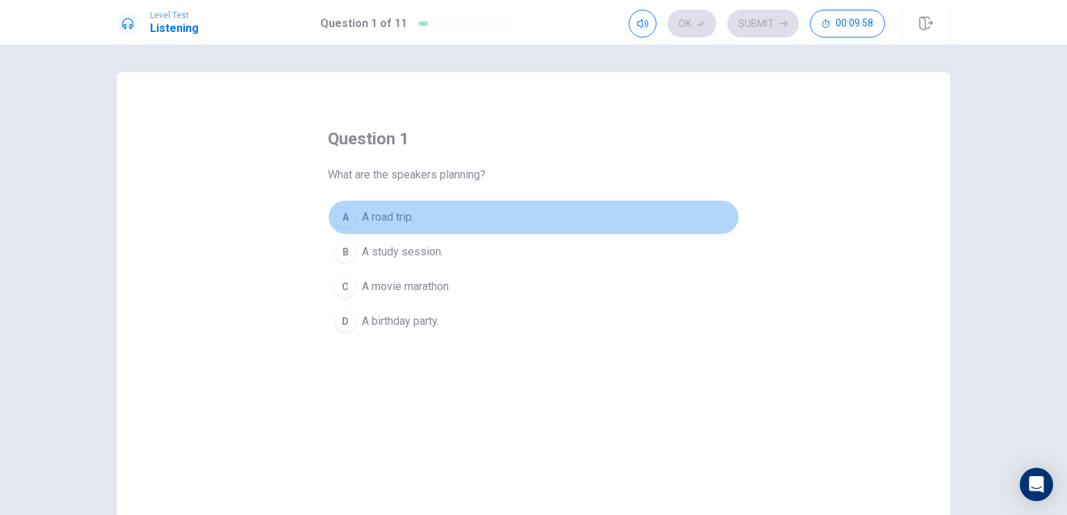
click at [384, 216] on span "A road trip." at bounding box center [388, 217] width 52 height 17
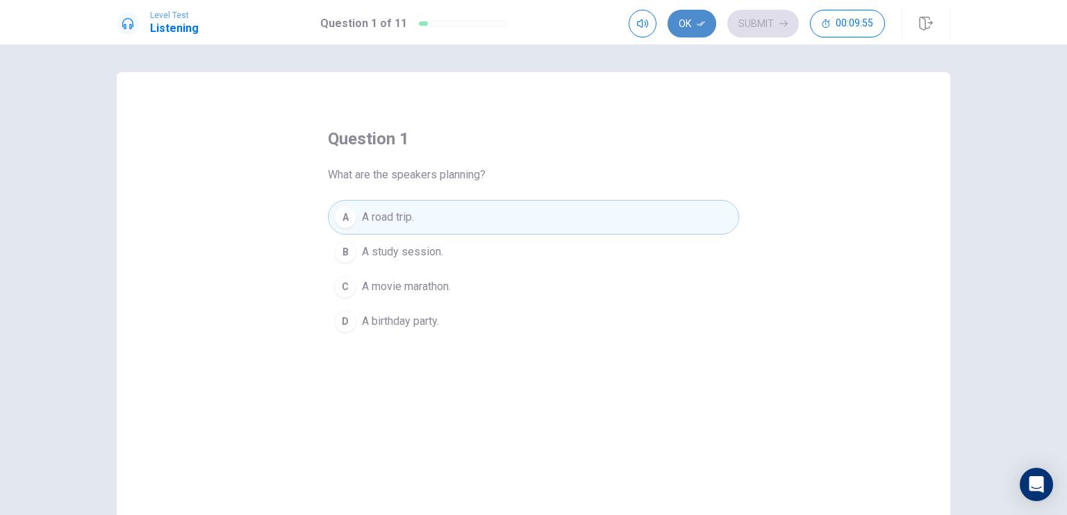
click at [690, 22] on button "Ok" at bounding box center [691, 24] width 49 height 28
click at [778, 18] on button "Submit" at bounding box center [763, 24] width 72 height 28
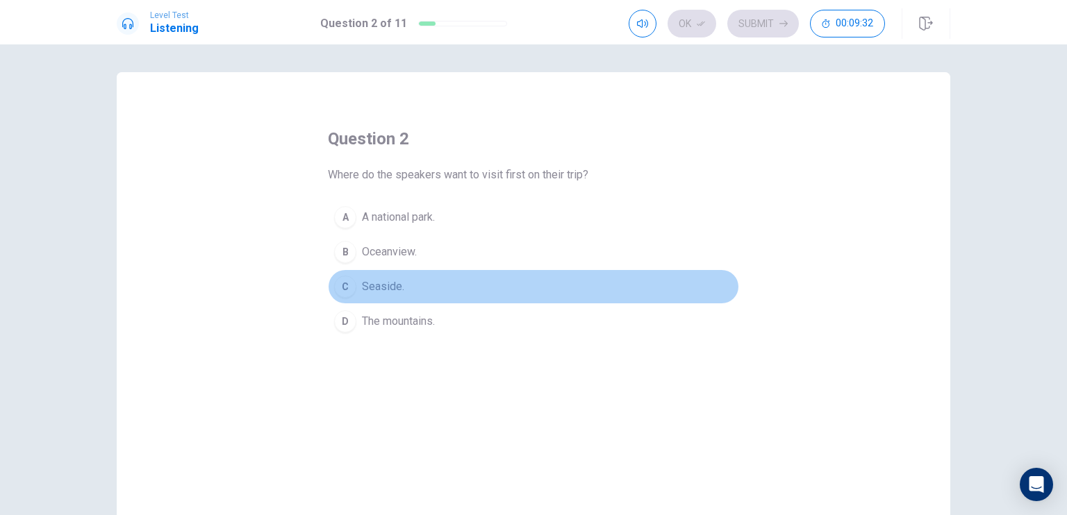
click at [397, 288] on span "Seaside." at bounding box center [383, 287] width 42 height 17
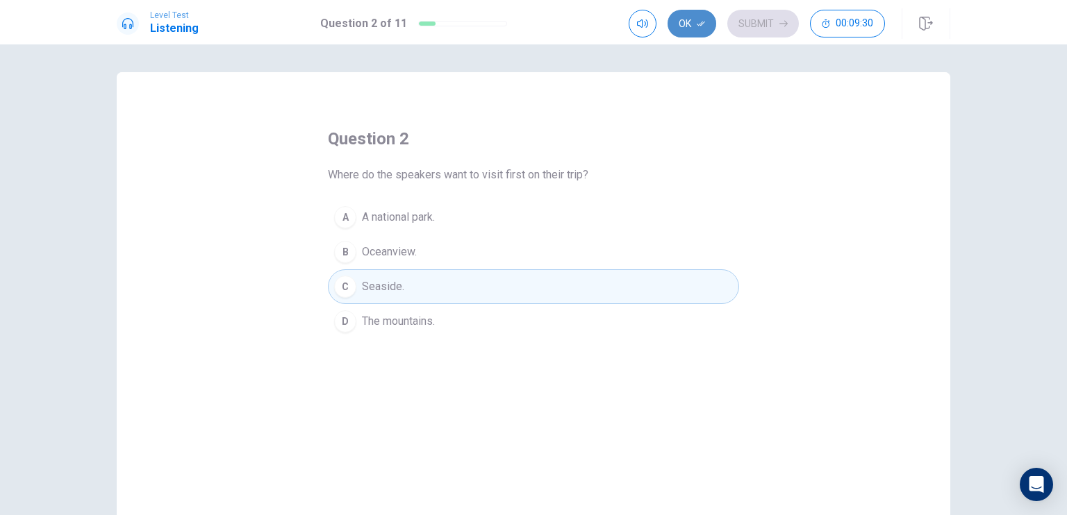
click at [692, 26] on button "Ok" at bounding box center [691, 24] width 49 height 28
click at [749, 22] on button "Submit" at bounding box center [763, 24] width 72 height 28
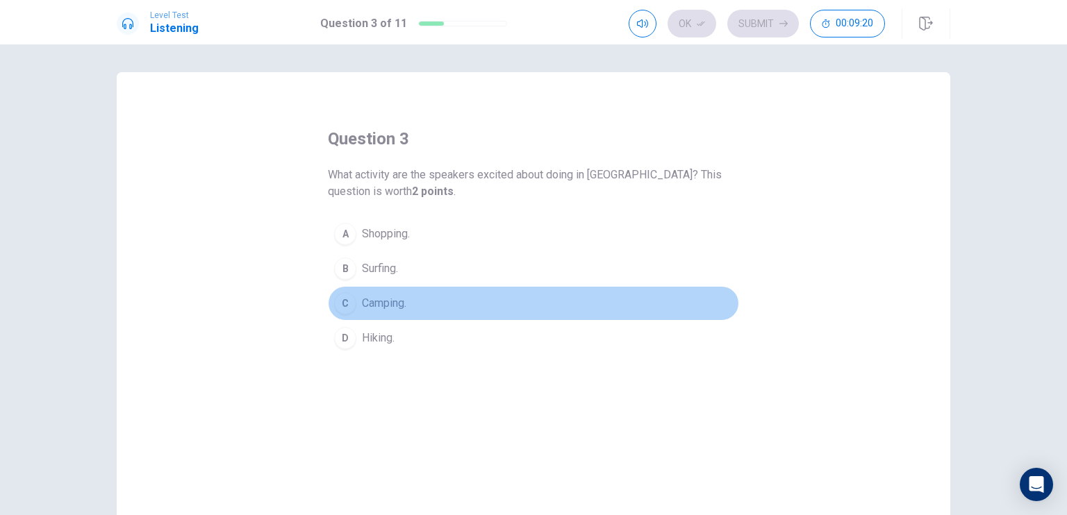
click at [365, 308] on span "Camping." at bounding box center [384, 303] width 44 height 17
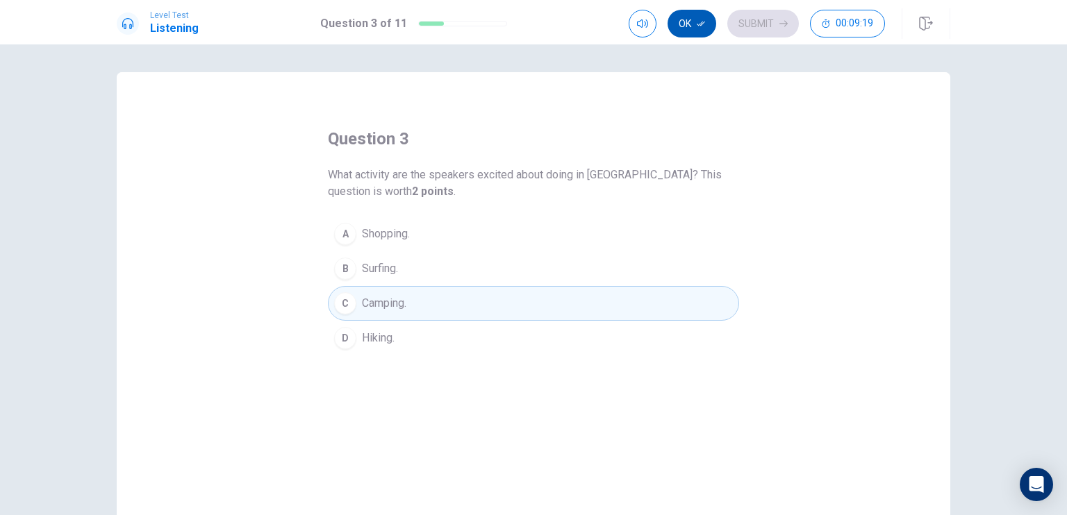
click at [702, 18] on button "Ok" at bounding box center [691, 24] width 49 height 28
click at [761, 22] on button "Submit" at bounding box center [763, 24] width 72 height 28
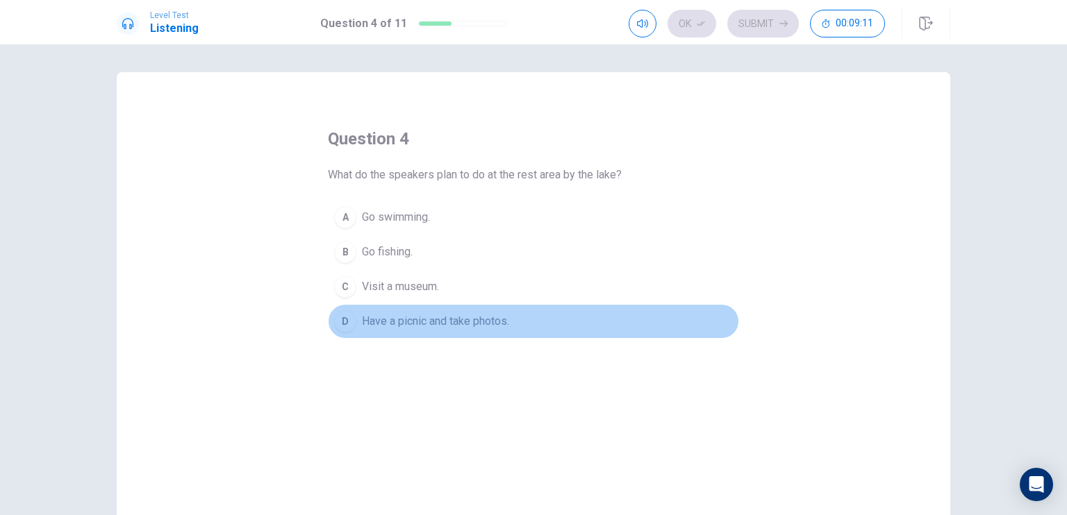
click at [433, 322] on span "Have a picnic and take photos." at bounding box center [435, 321] width 147 height 17
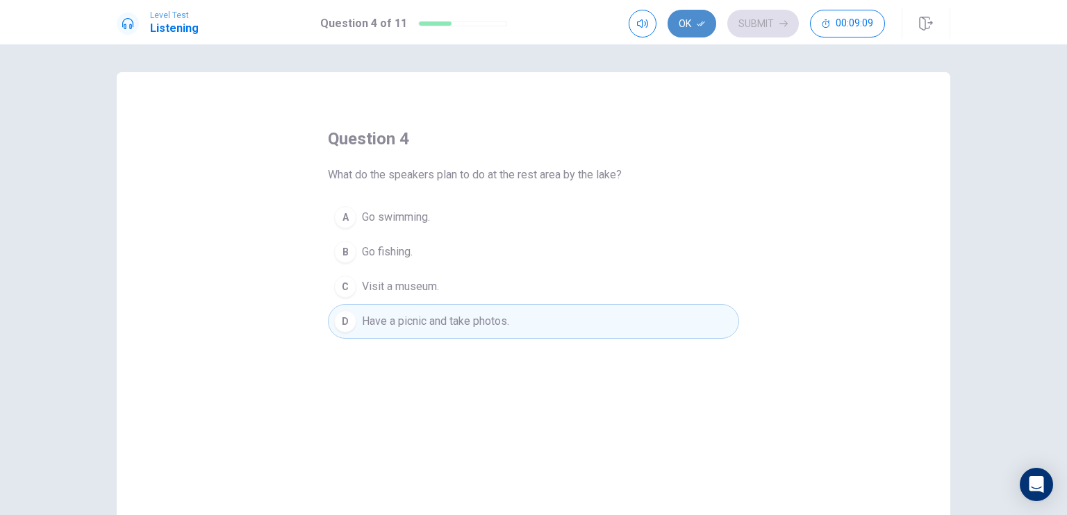
click at [694, 24] on button "Ok" at bounding box center [691, 24] width 49 height 28
click at [757, 26] on button "Submit" at bounding box center [763, 24] width 72 height 28
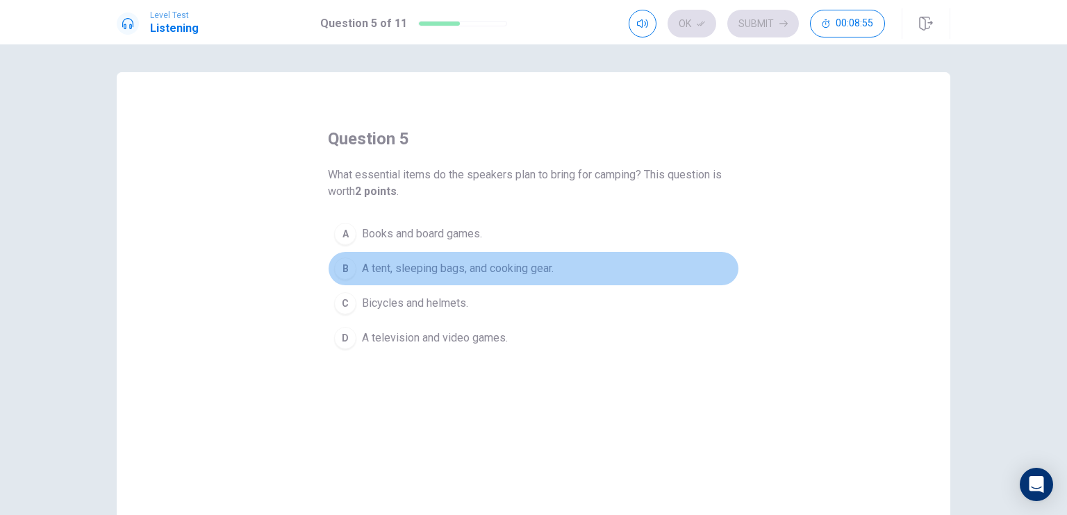
click at [345, 269] on div "B" at bounding box center [345, 269] width 22 height 22
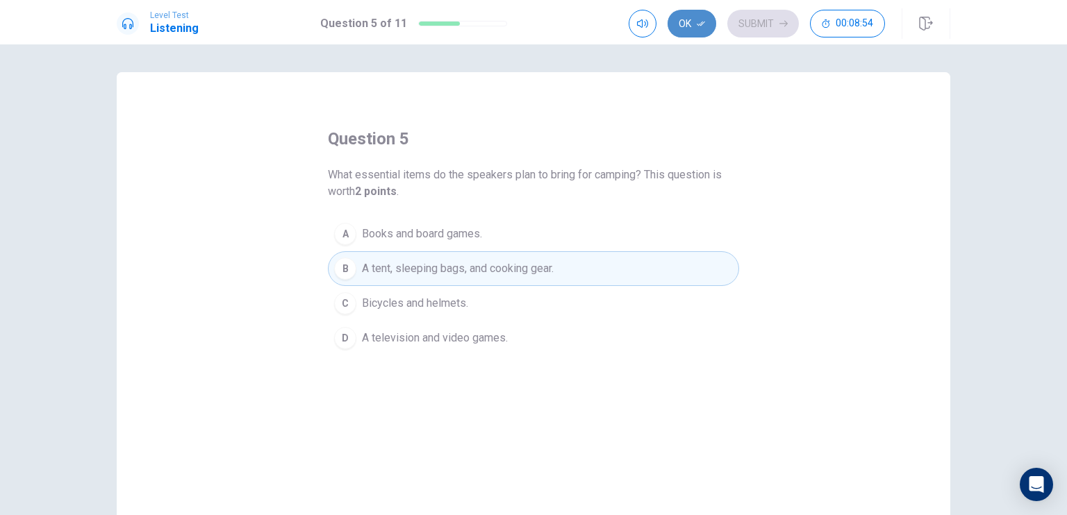
click at [699, 19] on icon "button" at bounding box center [701, 23] width 8 height 8
click at [752, 19] on button "Submit" at bounding box center [763, 24] width 72 height 28
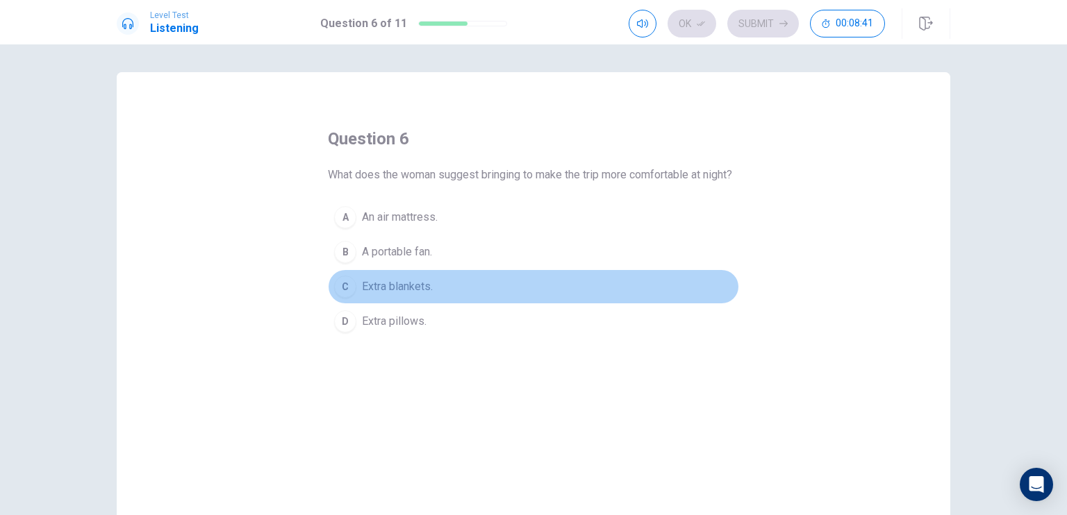
click at [406, 295] on span "Extra blankets." at bounding box center [397, 287] width 71 height 17
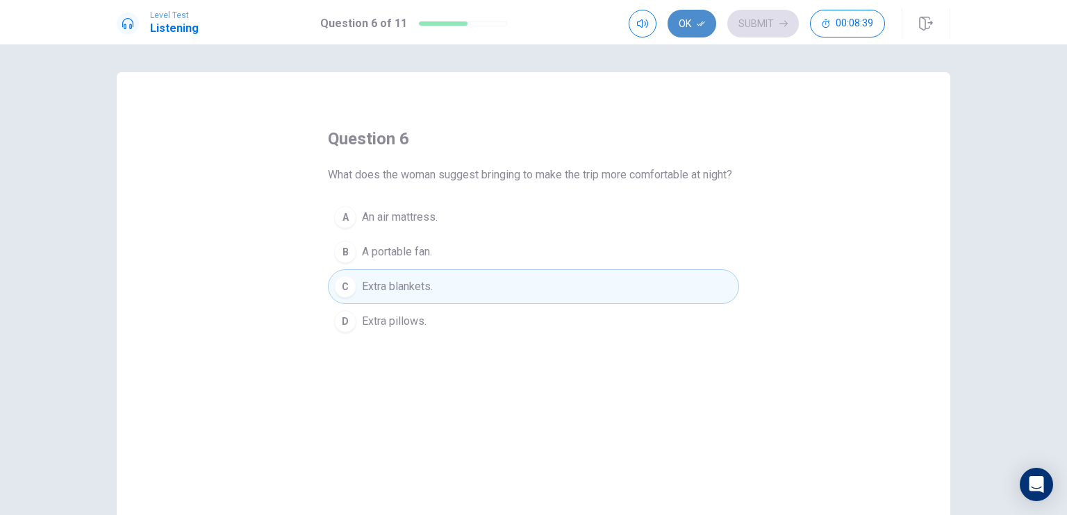
click at [711, 19] on button "Ok" at bounding box center [691, 24] width 49 height 28
click at [757, 19] on button "Submit" at bounding box center [763, 24] width 72 height 28
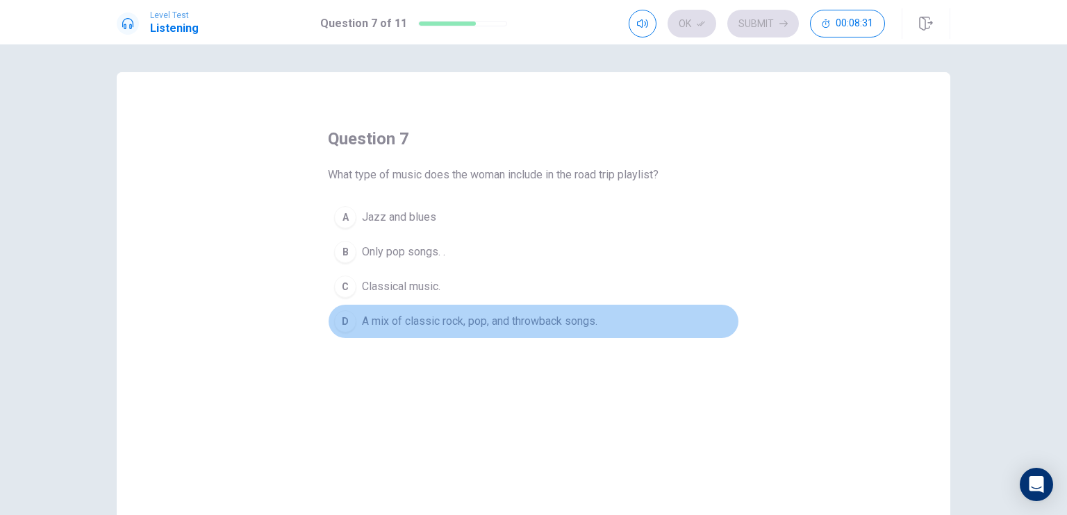
click at [473, 325] on span "A mix of classic rock, pop, and throwback songs." at bounding box center [479, 321] width 235 height 17
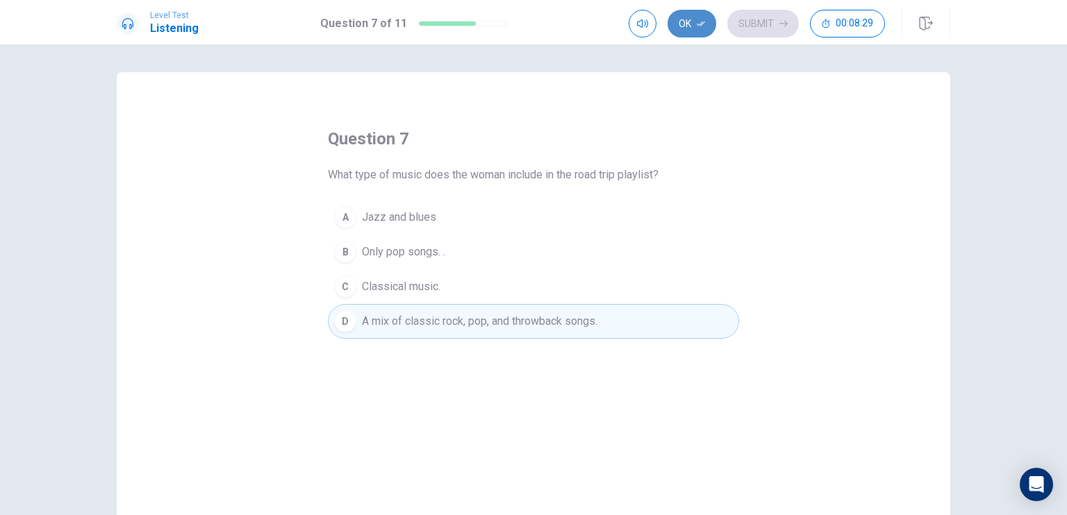
click at [703, 22] on icon "button" at bounding box center [701, 23] width 8 height 8
click at [780, 26] on icon "button" at bounding box center [783, 23] width 8 height 8
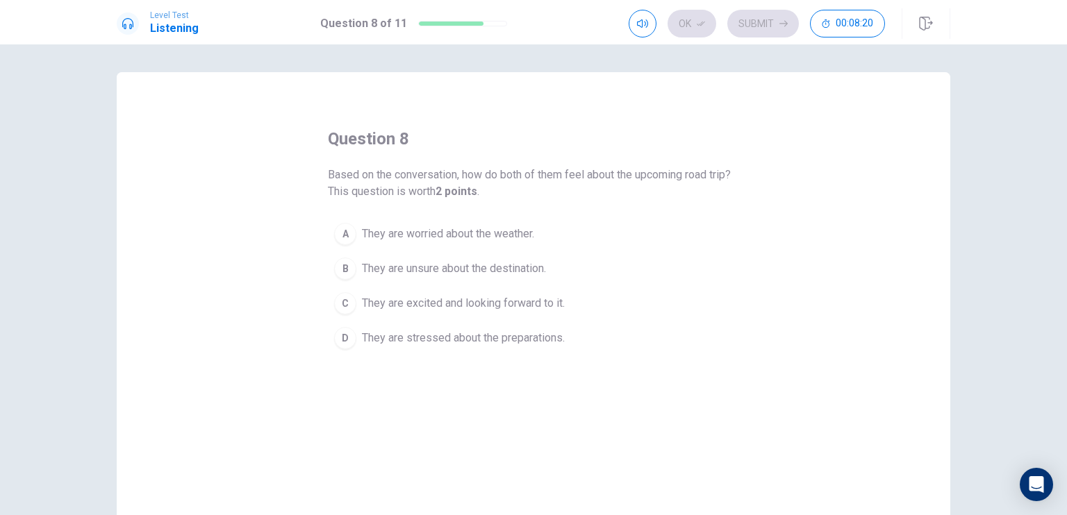
click at [463, 299] on span "They are excited and looking forward to it." at bounding box center [463, 303] width 203 height 17
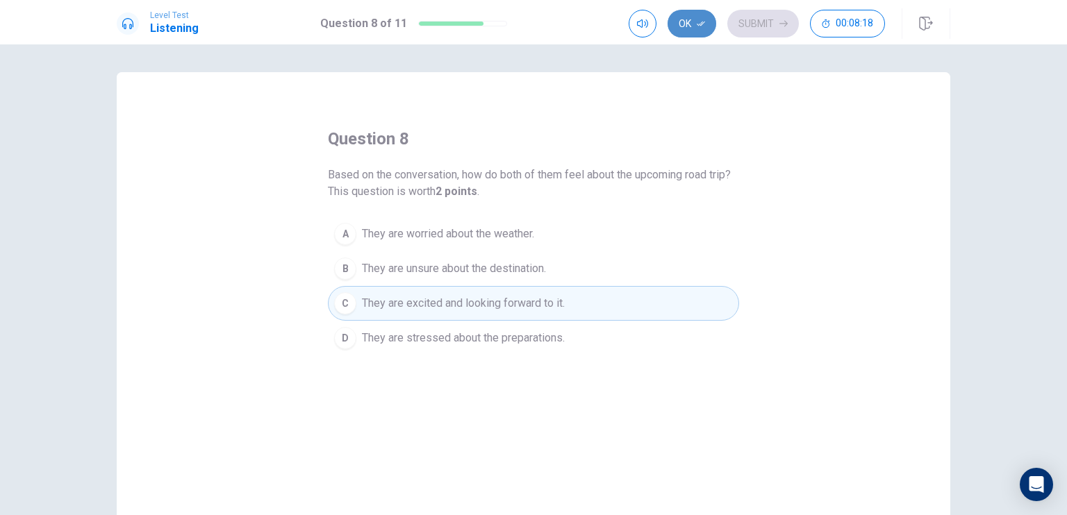
click at [685, 22] on button "Ok" at bounding box center [691, 24] width 49 height 28
click at [761, 22] on button "Submit" at bounding box center [763, 24] width 72 height 28
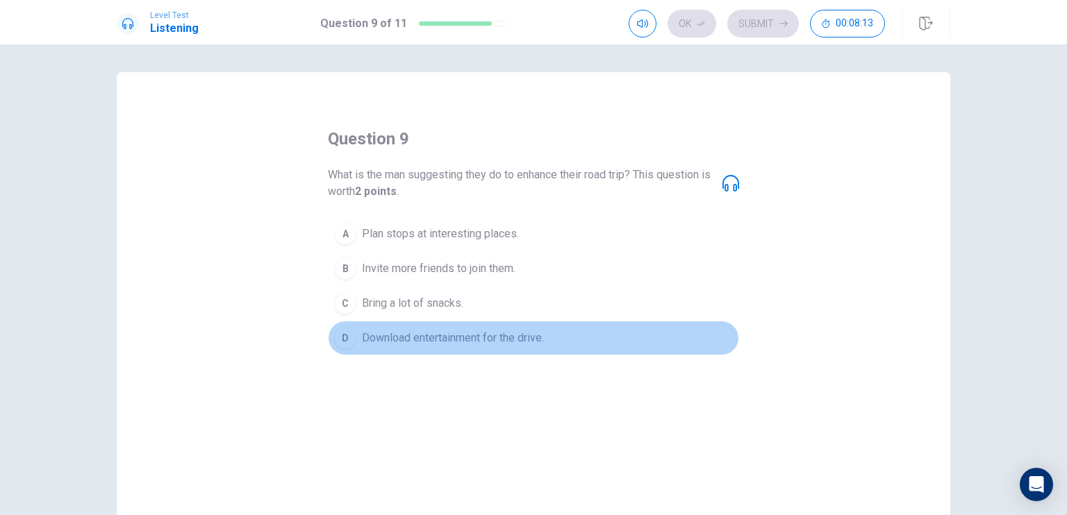
click at [461, 341] on span "Download entertainment for the drive." at bounding box center [453, 338] width 182 height 17
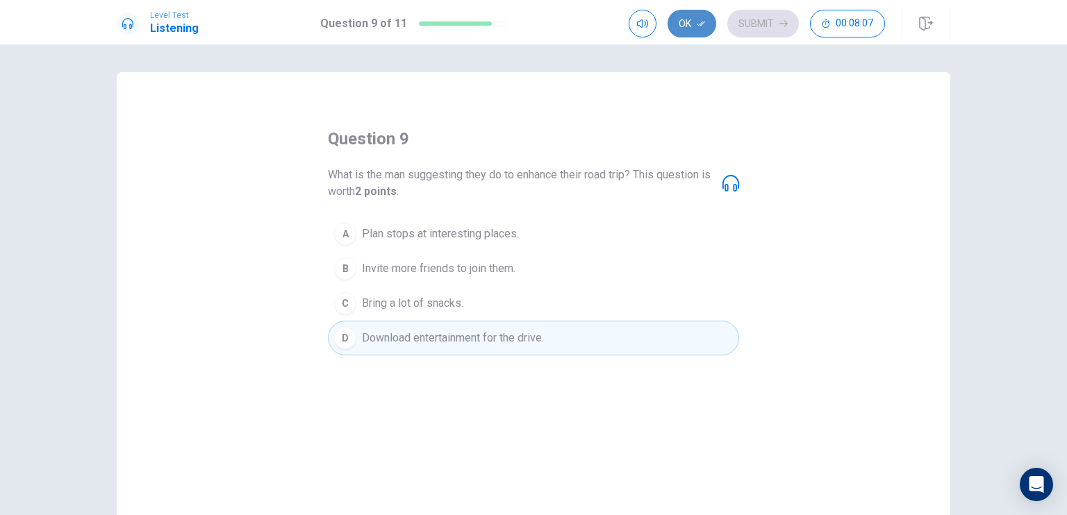
click at [692, 25] on button "Ok" at bounding box center [691, 24] width 49 height 28
click at [763, 25] on button "Submit" at bounding box center [763, 24] width 72 height 28
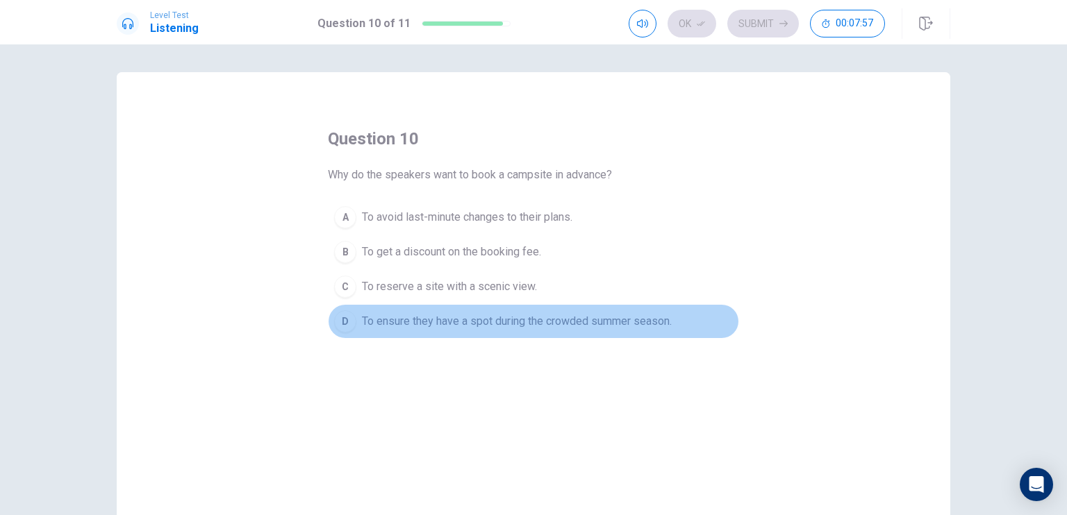
click at [540, 322] on span "To ensure they have a spot during the crowded summer season." at bounding box center [517, 321] width 310 height 17
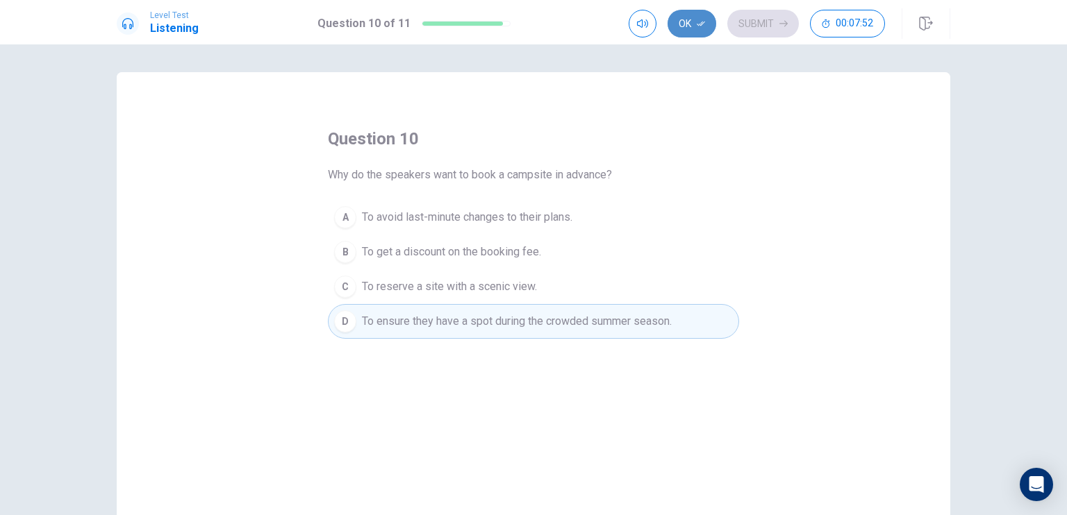
click at [700, 21] on icon "button" at bounding box center [701, 23] width 8 height 8
click at [772, 26] on button "Submit" at bounding box center [763, 24] width 72 height 28
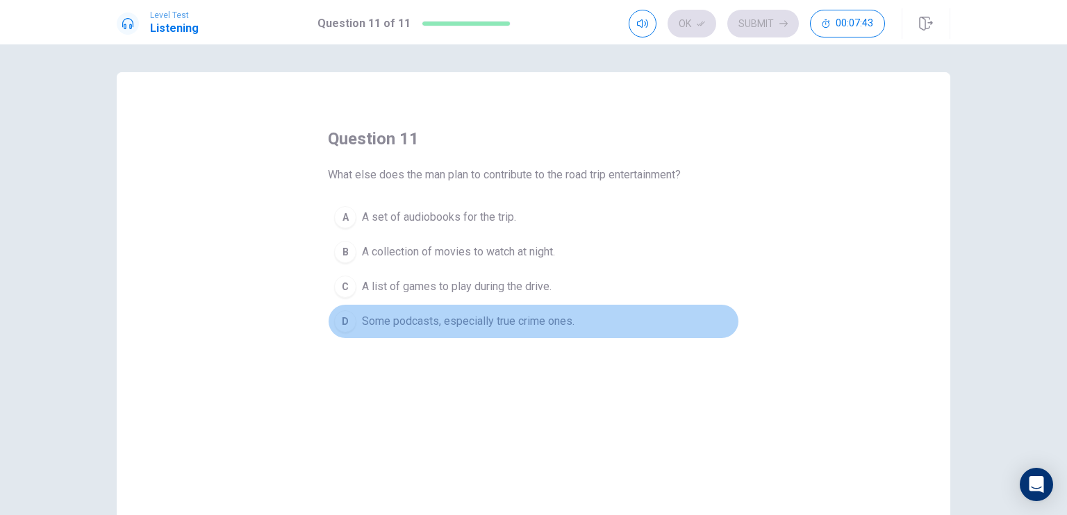
click at [489, 326] on span "Some podcasts, especially true crime ones." at bounding box center [468, 321] width 213 height 17
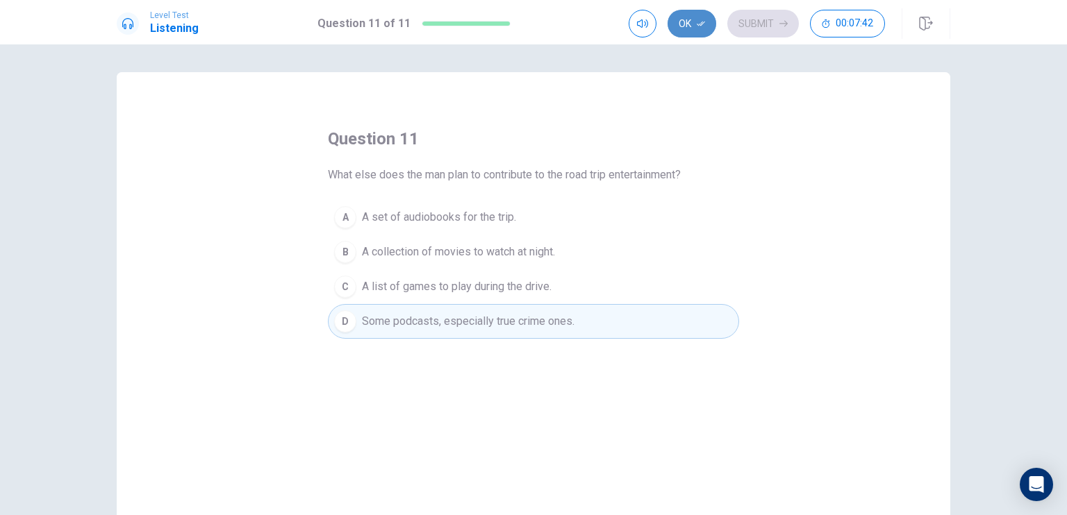
click at [684, 19] on button "Ok" at bounding box center [691, 24] width 49 height 28
click at [763, 24] on button "Submit" at bounding box center [763, 24] width 72 height 28
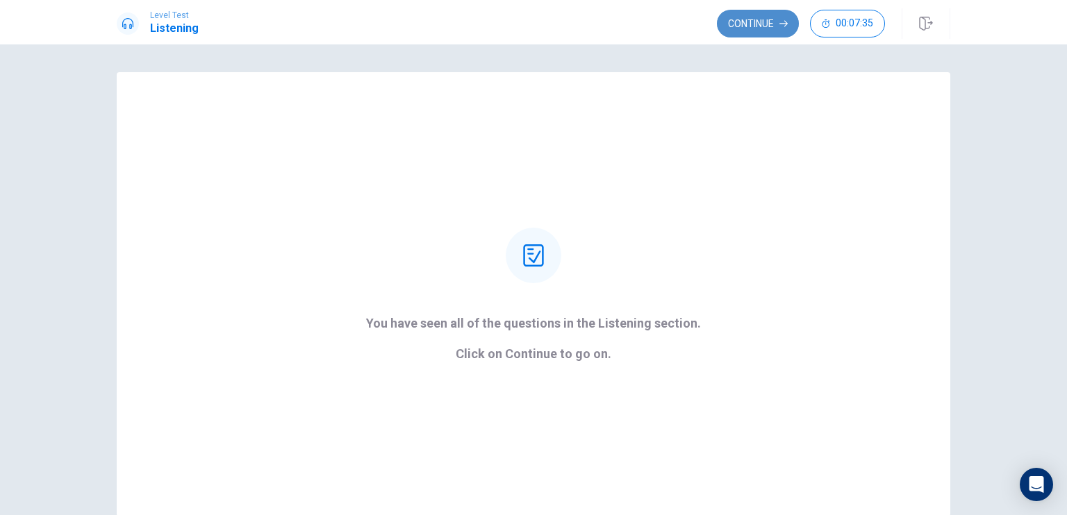
click at [742, 25] on button "Continue" at bounding box center [758, 24] width 82 height 28
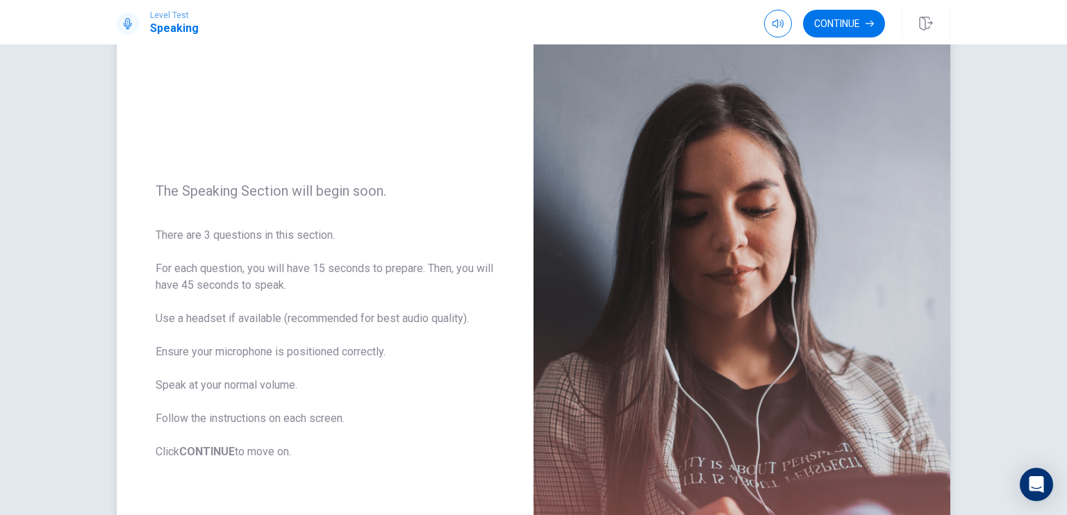
scroll to position [53, 0]
click at [838, 28] on button "Continue" at bounding box center [844, 24] width 82 height 28
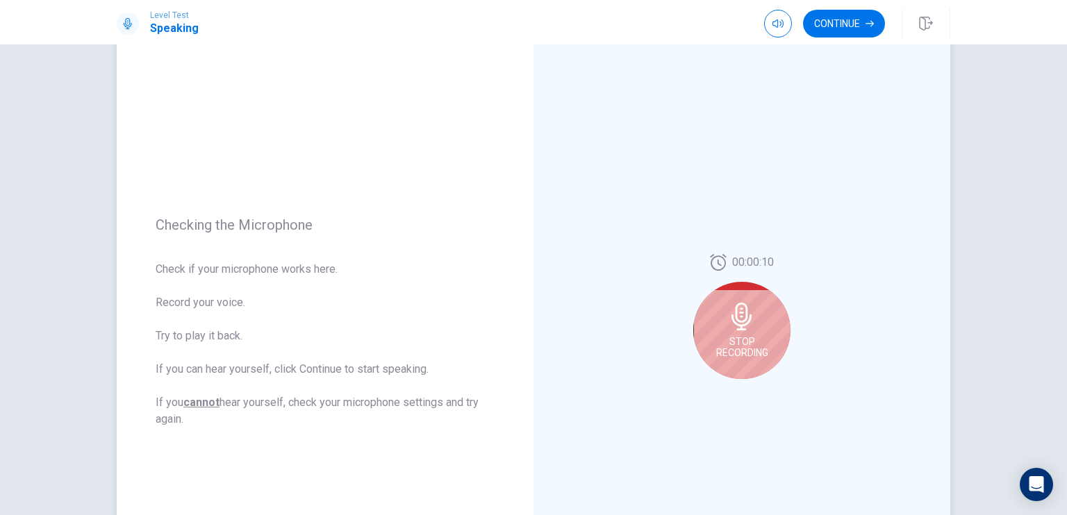
click at [759, 339] on span "Stop Recording" at bounding box center [742, 347] width 52 height 22
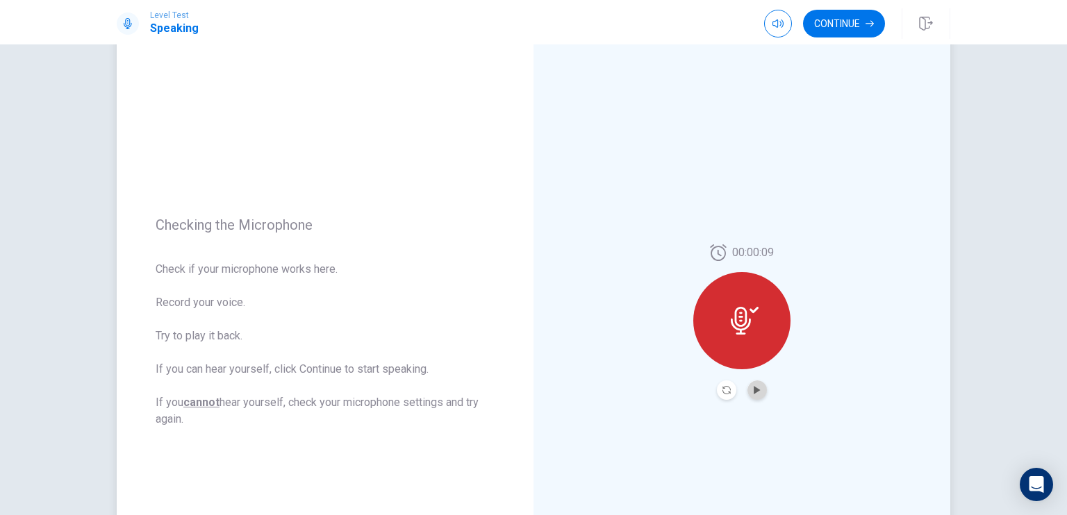
click at [750, 385] on button "Play Audio" at bounding box center [756, 390] width 19 height 19
click at [724, 390] on icon "Record Again" at bounding box center [726, 390] width 8 height 8
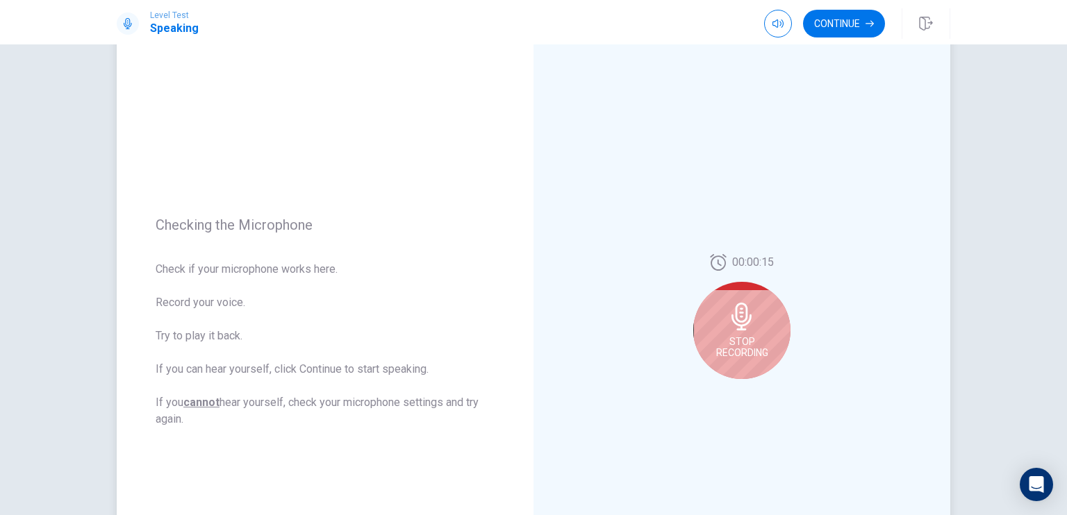
click at [745, 331] on div "Stop Recording" at bounding box center [741, 330] width 97 height 97
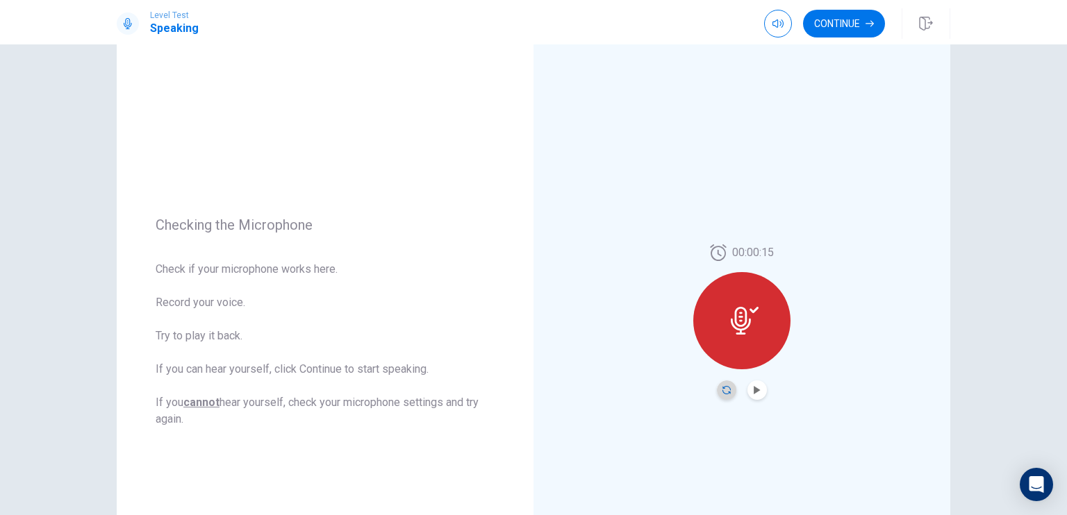
click at [722, 390] on icon "Record Again" at bounding box center [726, 390] width 8 height 8
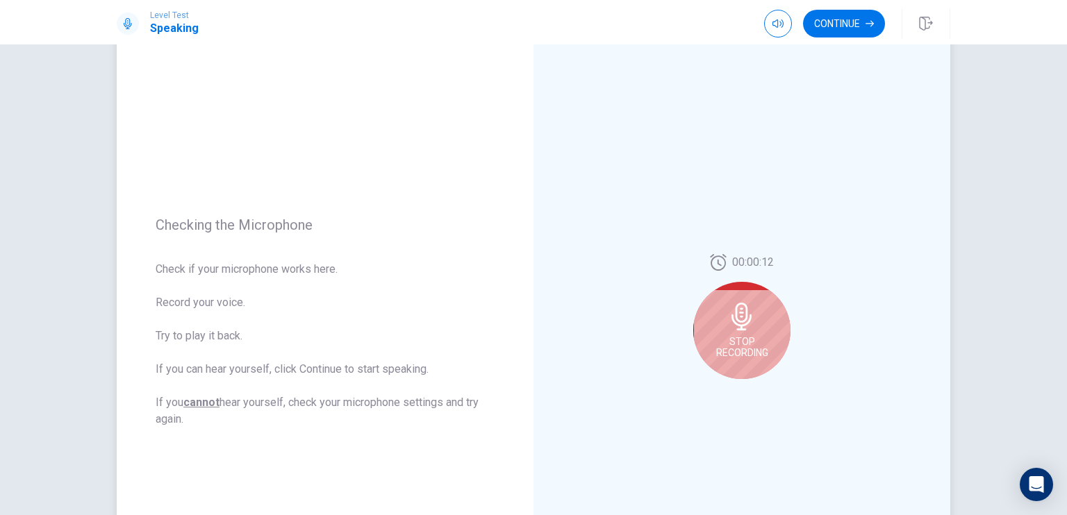
click at [744, 334] on div "Stop Recording" at bounding box center [741, 330] width 97 height 97
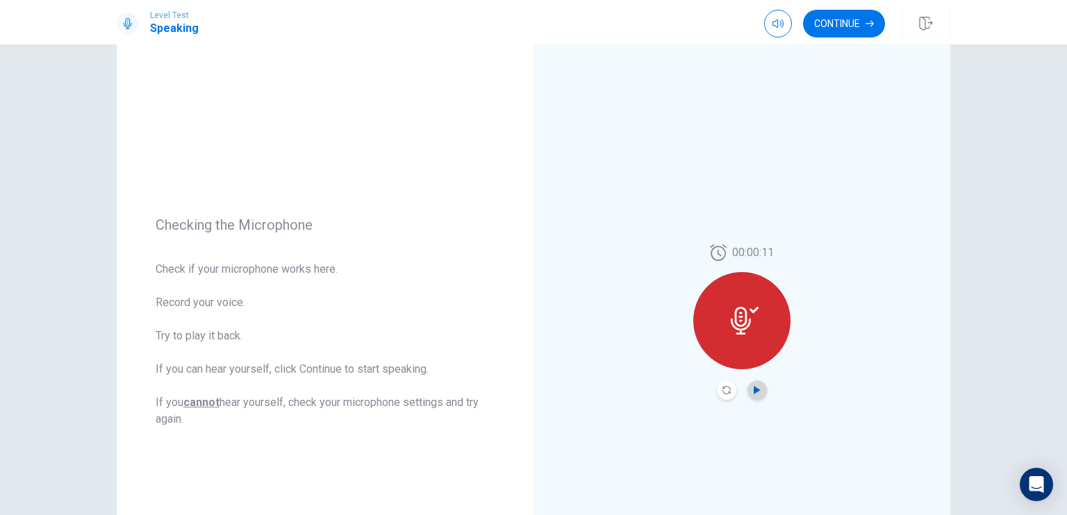
click at [754, 390] on icon "Play Audio" at bounding box center [757, 390] width 6 height 8
click at [717, 388] on button "Record Again" at bounding box center [726, 390] width 19 height 19
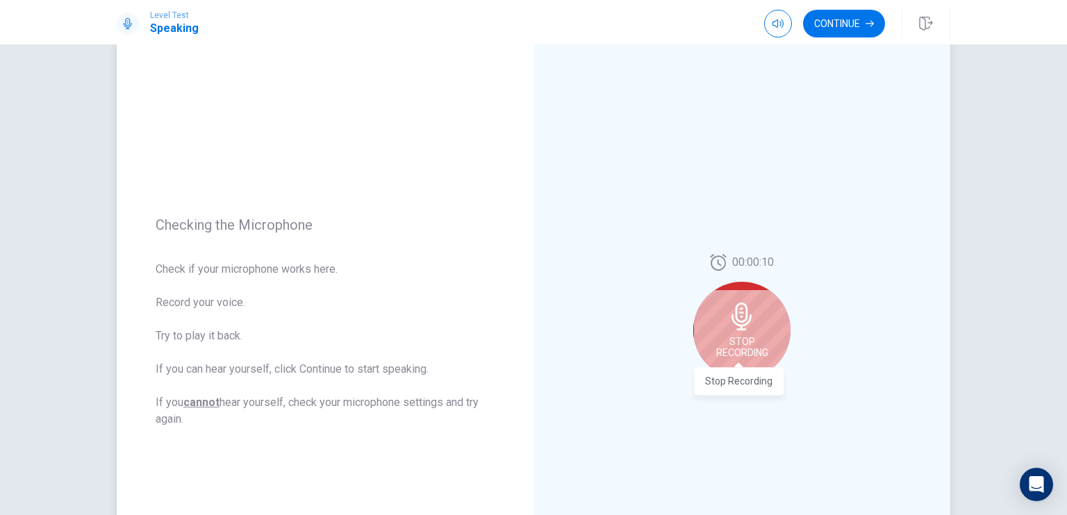
click at [736, 352] on span "Stop Recording" at bounding box center [742, 347] width 52 height 22
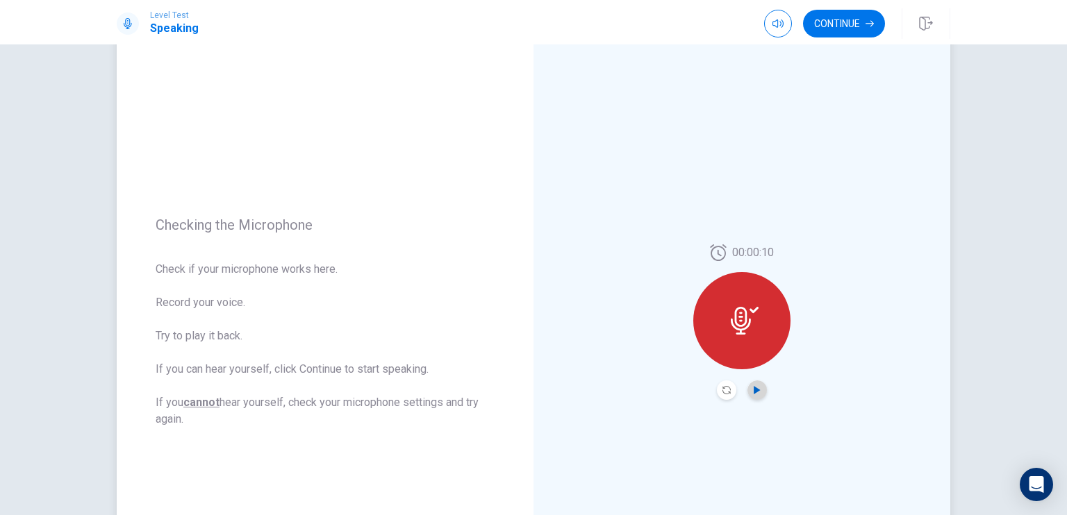
click at [754, 388] on icon "Play Audio" at bounding box center [757, 390] width 6 height 8
click at [722, 387] on icon "Record Again" at bounding box center [726, 390] width 8 height 8
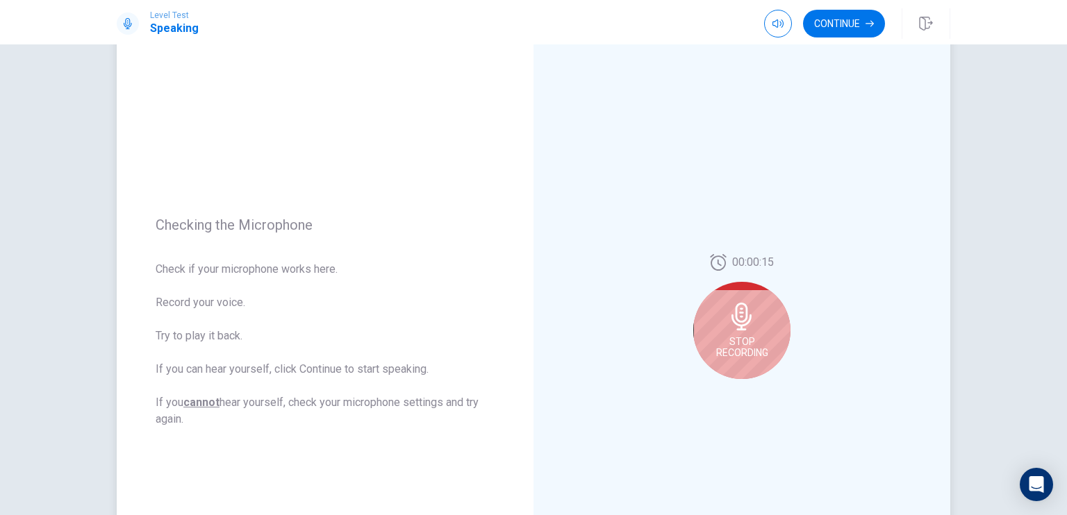
click at [733, 341] on span "Stop Recording" at bounding box center [742, 347] width 52 height 22
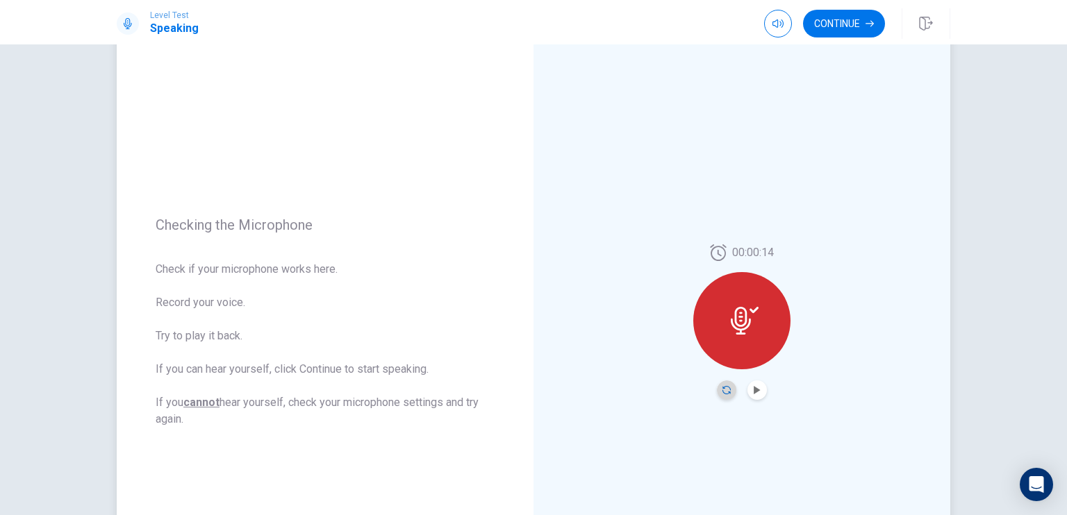
click at [722, 388] on icon "Record Again" at bounding box center [726, 390] width 8 height 8
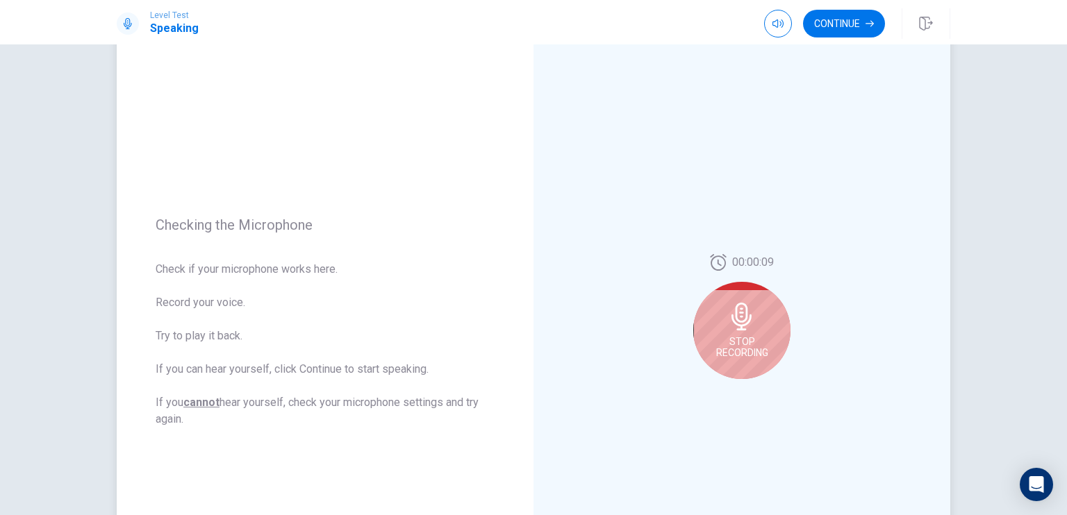
click at [743, 320] on icon at bounding box center [741, 317] width 20 height 28
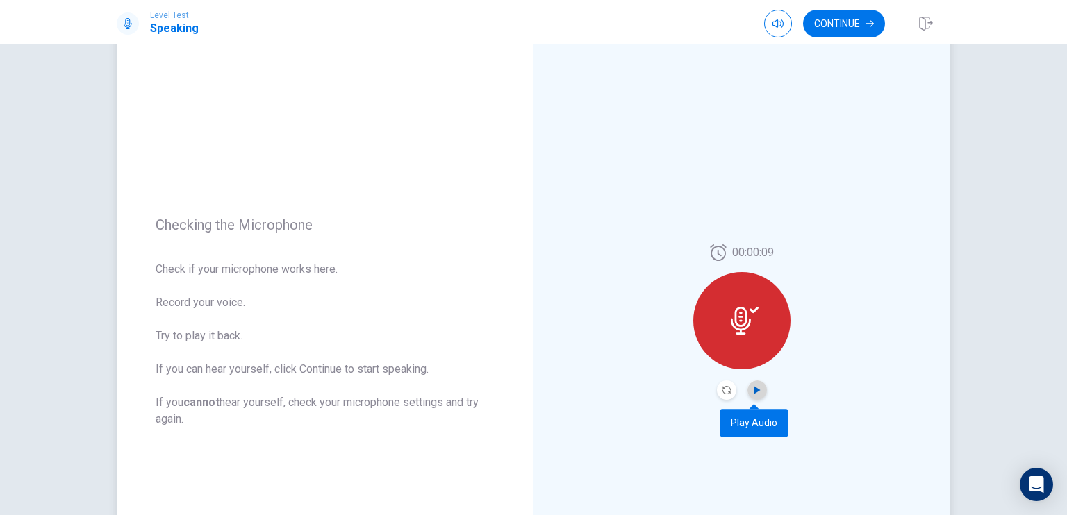
click at [753, 390] on icon "Play Audio" at bounding box center [757, 390] width 8 height 8
click at [749, 385] on button "Play Audio" at bounding box center [756, 390] width 19 height 19
click at [717, 391] on button "Record Again" at bounding box center [726, 390] width 19 height 19
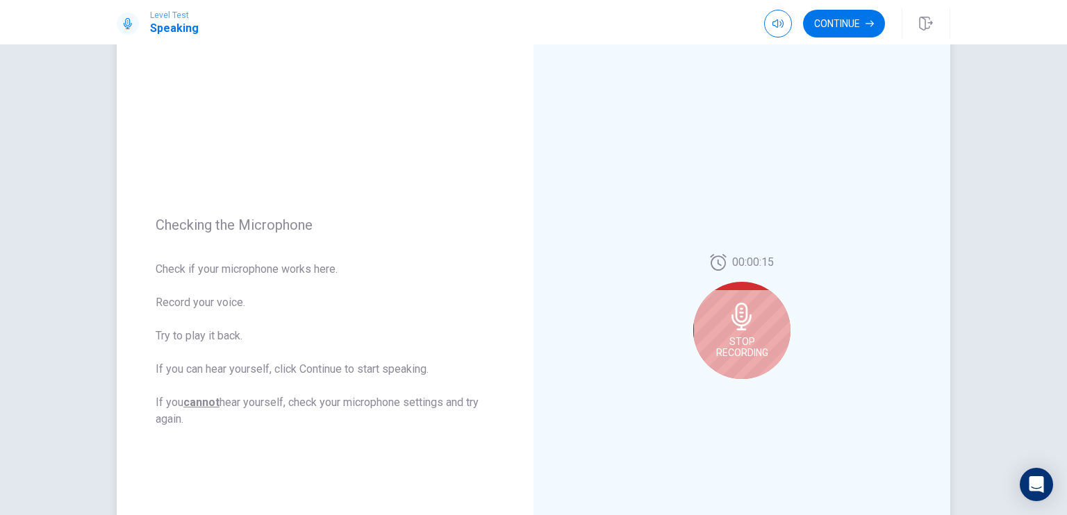
click at [747, 340] on span "Stop Recording" at bounding box center [742, 347] width 52 height 22
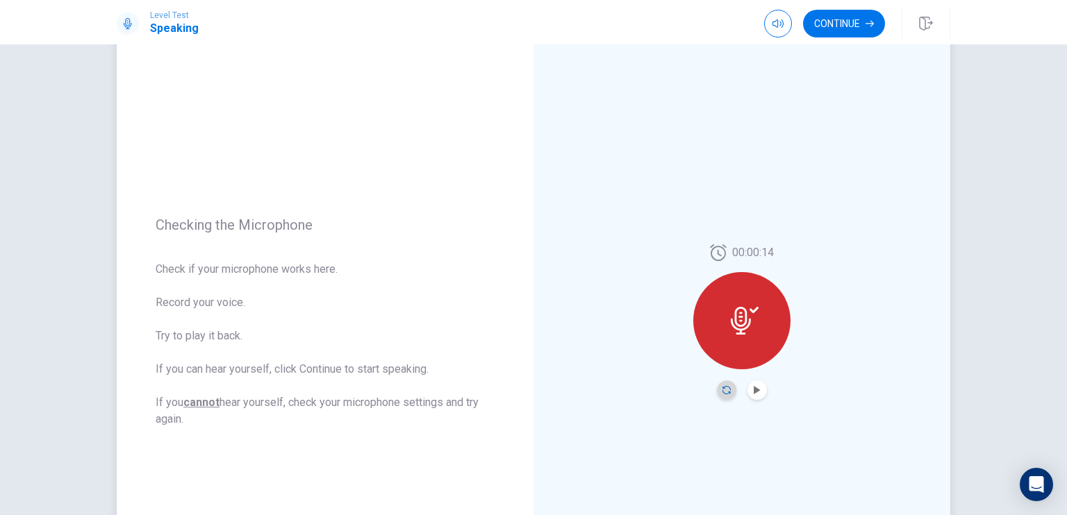
click at [722, 386] on icon "Record Again" at bounding box center [726, 390] width 8 height 8
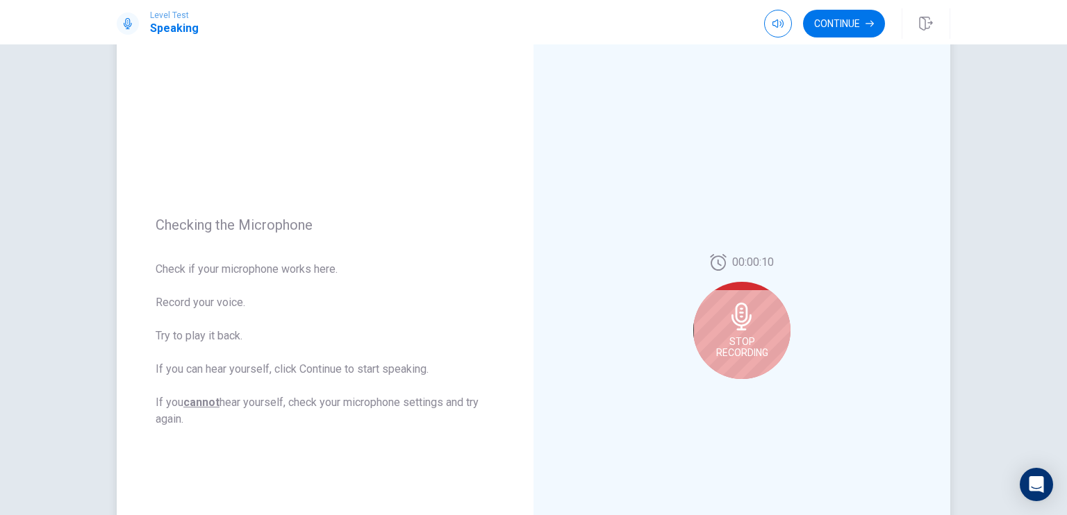
click at [758, 328] on div "Stop Recording" at bounding box center [741, 330] width 97 height 97
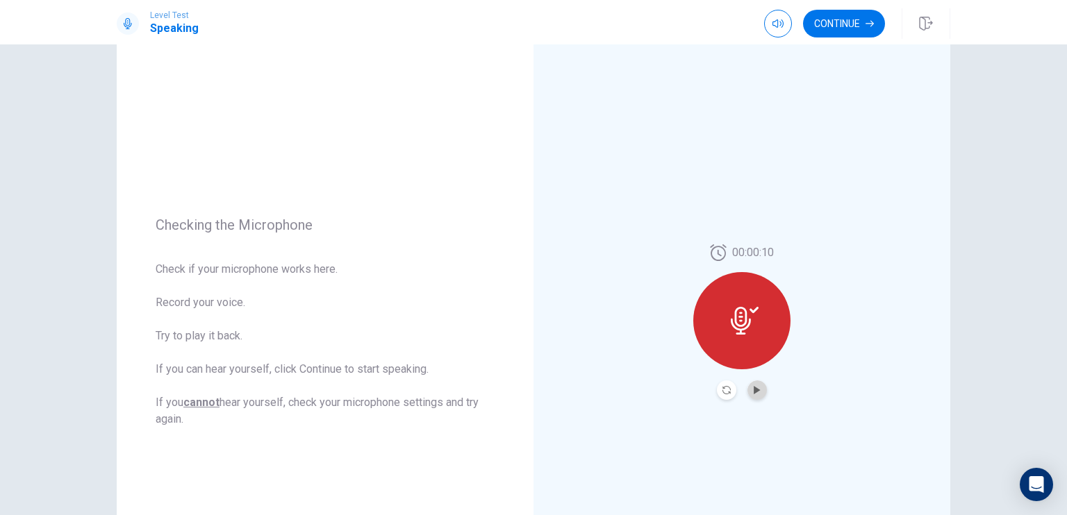
click at [747, 385] on button "Play Audio" at bounding box center [756, 390] width 19 height 19
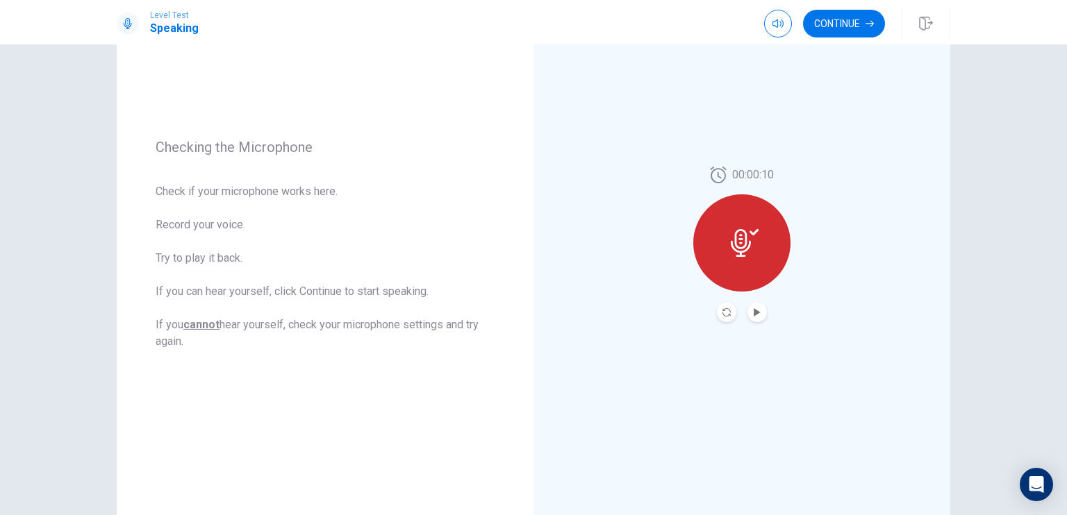
scroll to position [132, 0]
click at [842, 29] on button "Continue" at bounding box center [844, 24] width 82 height 28
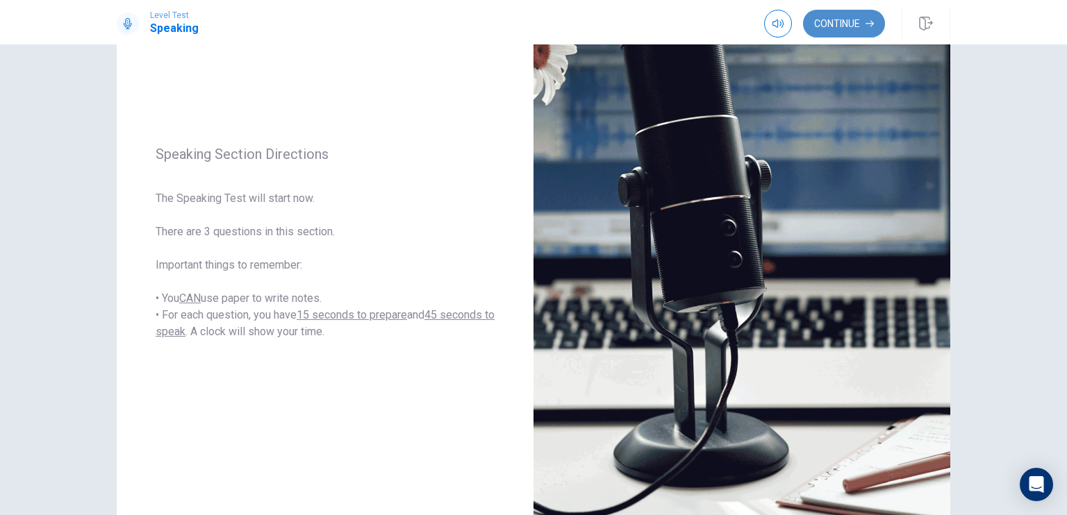
click at [839, 22] on button "Continue" at bounding box center [844, 24] width 82 height 28
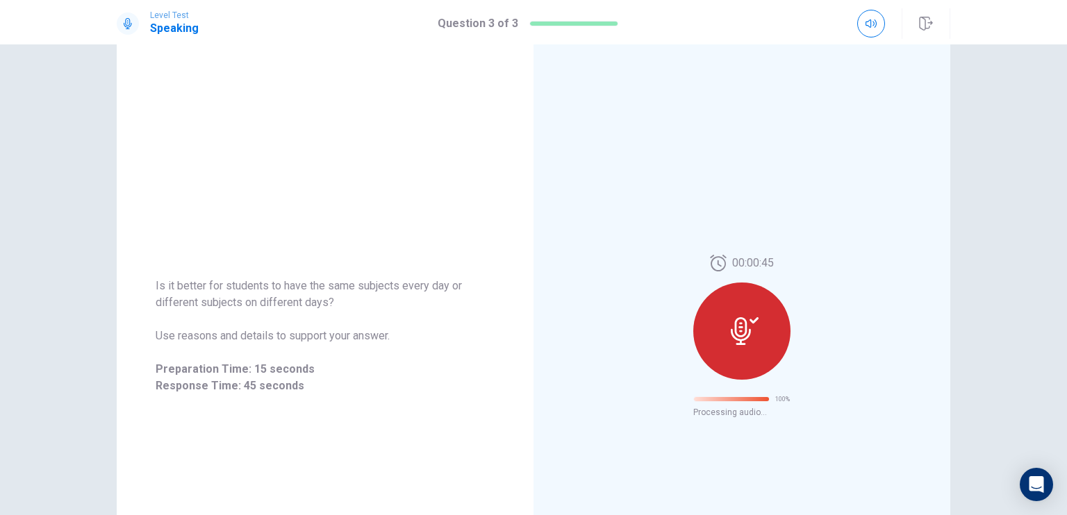
scroll to position [0, 0]
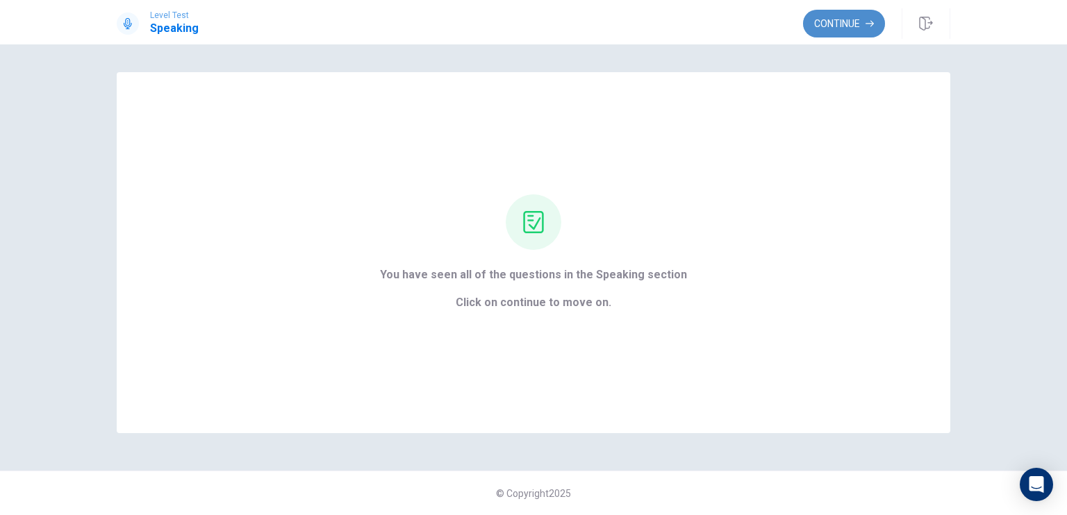
click at [866, 17] on button "Continue" at bounding box center [844, 24] width 82 height 28
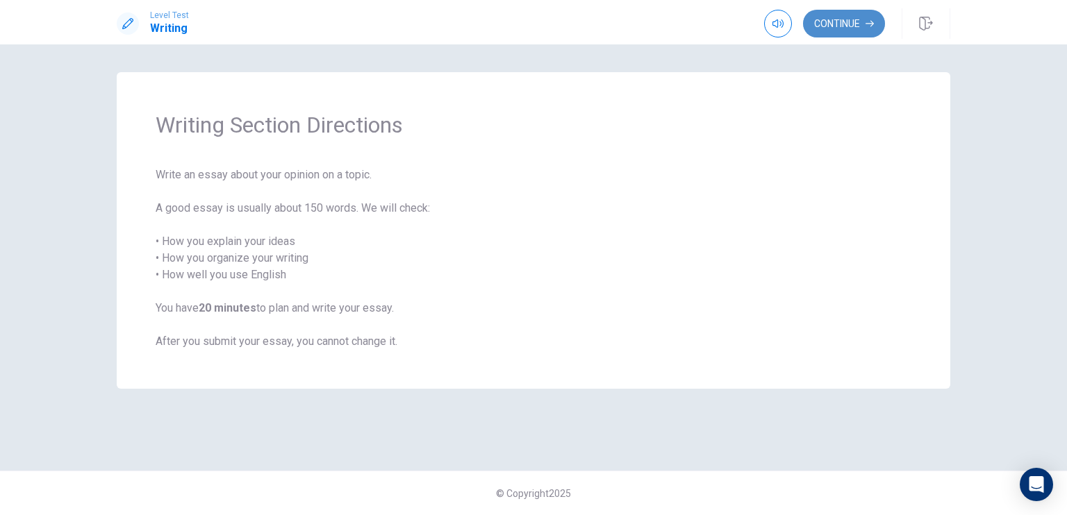
click at [840, 24] on button "Continue" at bounding box center [844, 24] width 82 height 28
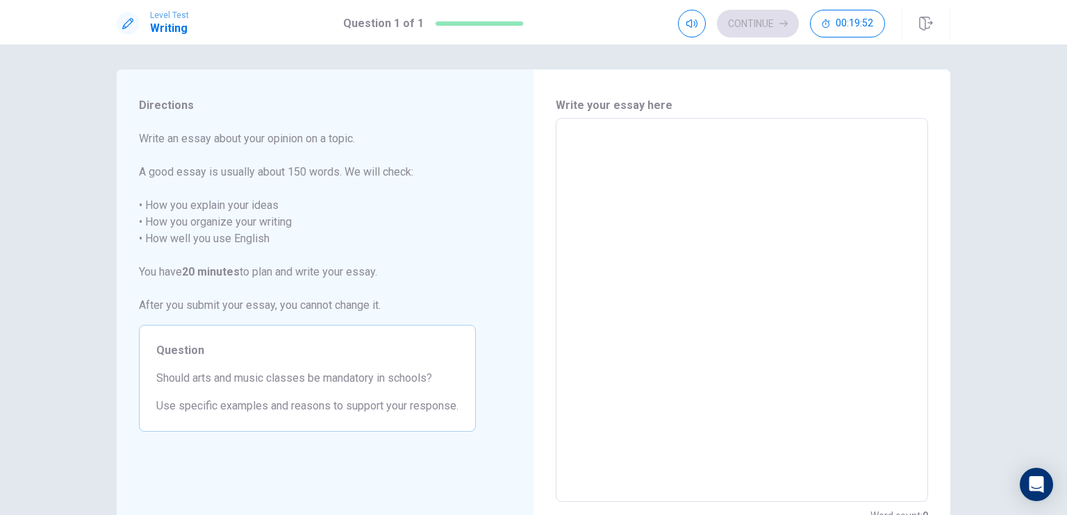
scroll to position [3, 0]
click at [669, 180] on textarea at bounding box center [741, 310] width 353 height 361
type textarea "A"
type textarea "x"
type textarea "Ar"
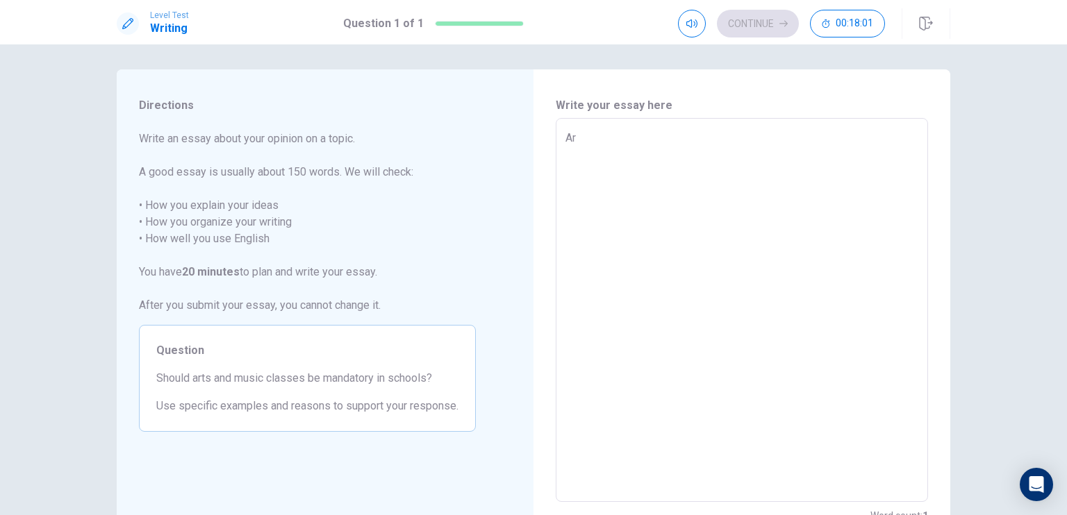
type textarea "x"
type textarea "Art"
type textarea "x"
type textarea "Arts"
type textarea "x"
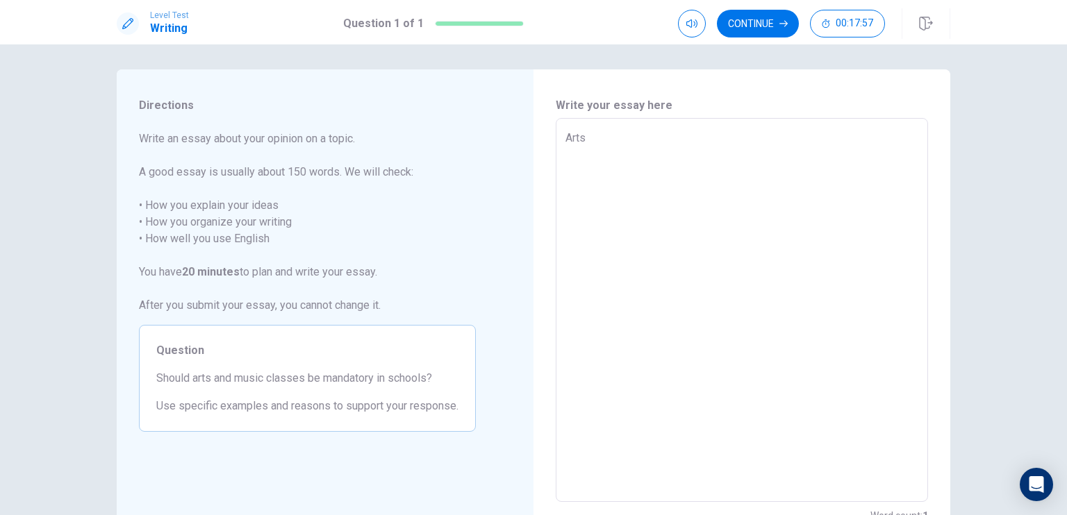
type textarea "Arts"
type textarea "x"
type textarea "Arts a"
type textarea "x"
type textarea "Arts an"
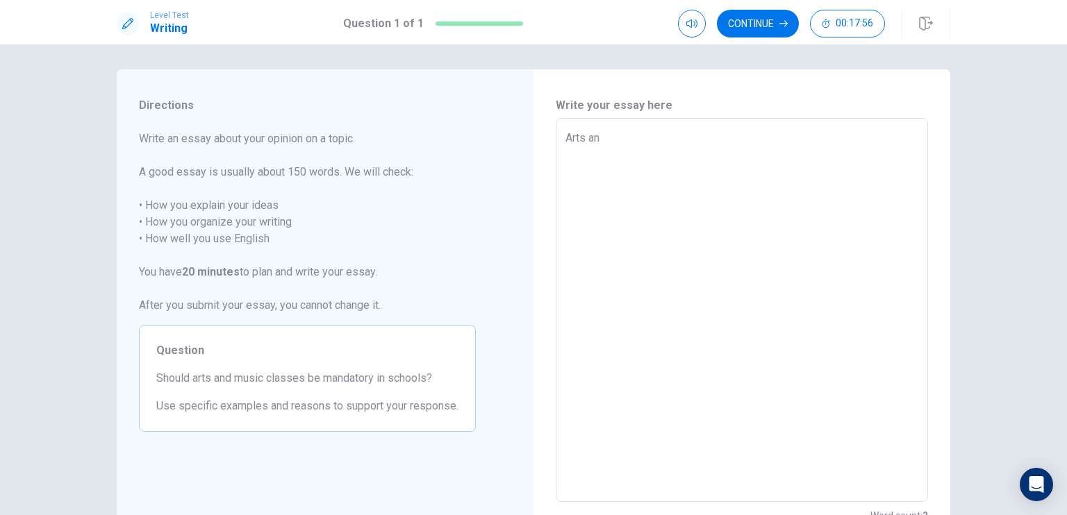
type textarea "x"
type textarea "Arts and"
type textarea "x"
type textarea "Arts and"
type textarea "x"
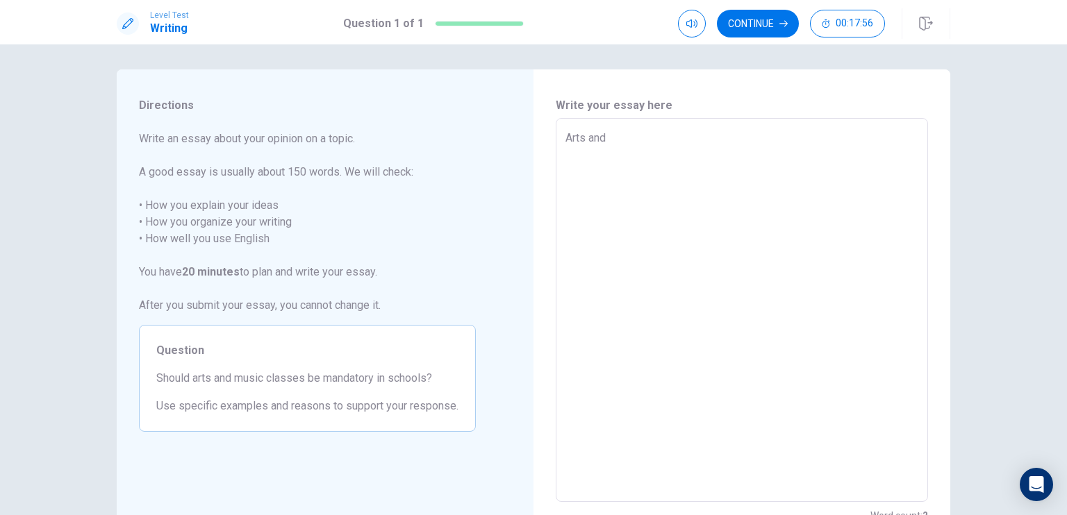
type textarea "Arts and m"
type textarea "x"
type textarea "Arts and mu"
type textarea "x"
type textarea "Arts and mus"
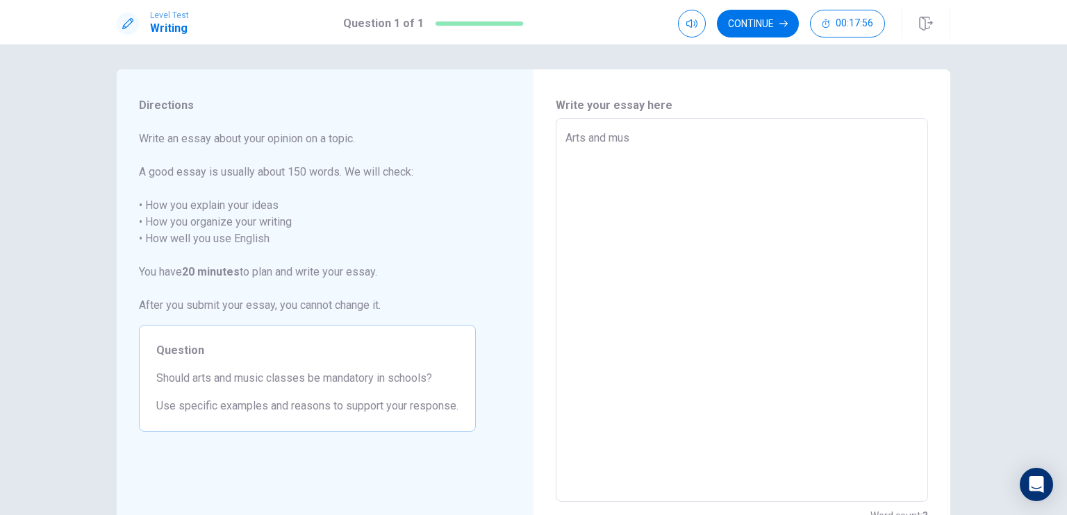
type textarea "x"
type textarea "Arts and musi"
type textarea "x"
type textarea "Arts and music"
type textarea "x"
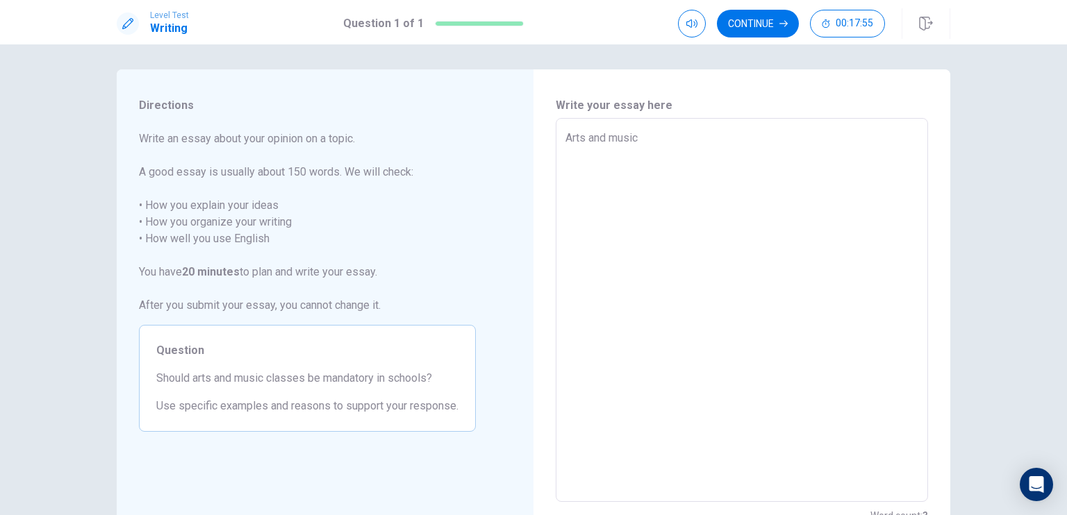
type textarea "Arts and music"
type textarea "x"
type textarea "Arts and music c"
type textarea "x"
type textarea "Arts and music cl"
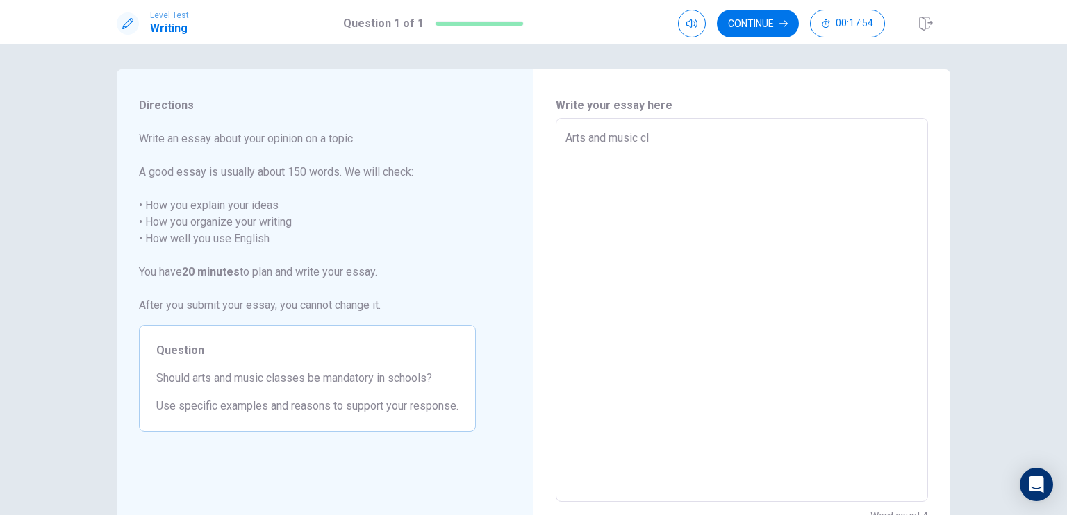
type textarea "x"
type textarea "Arts and music cla"
type textarea "x"
type textarea "Arts and music clas"
type textarea "x"
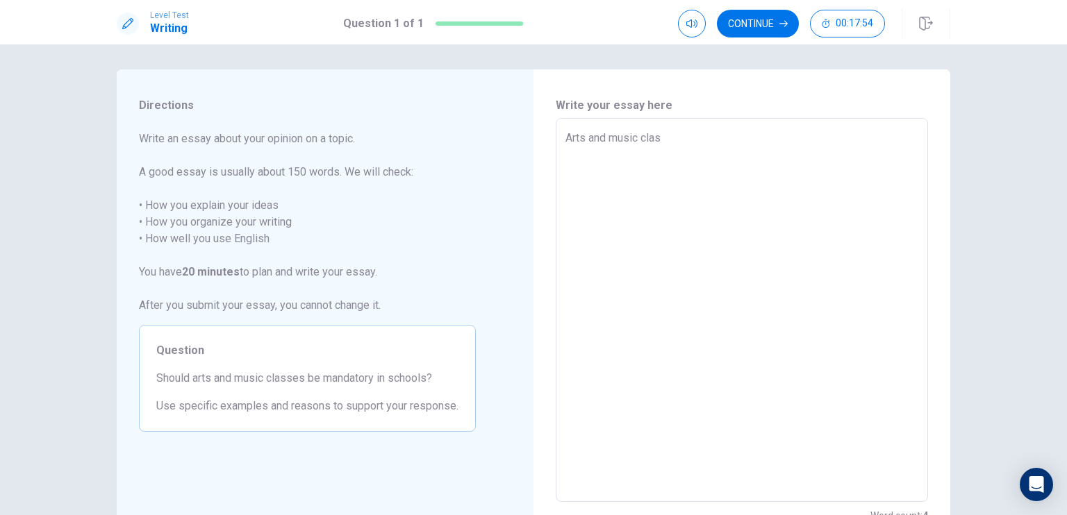
type textarea "Arts and music class"
type textarea "x"
type textarea "Arts and music classe"
type textarea "x"
type textarea "Arts and music classes"
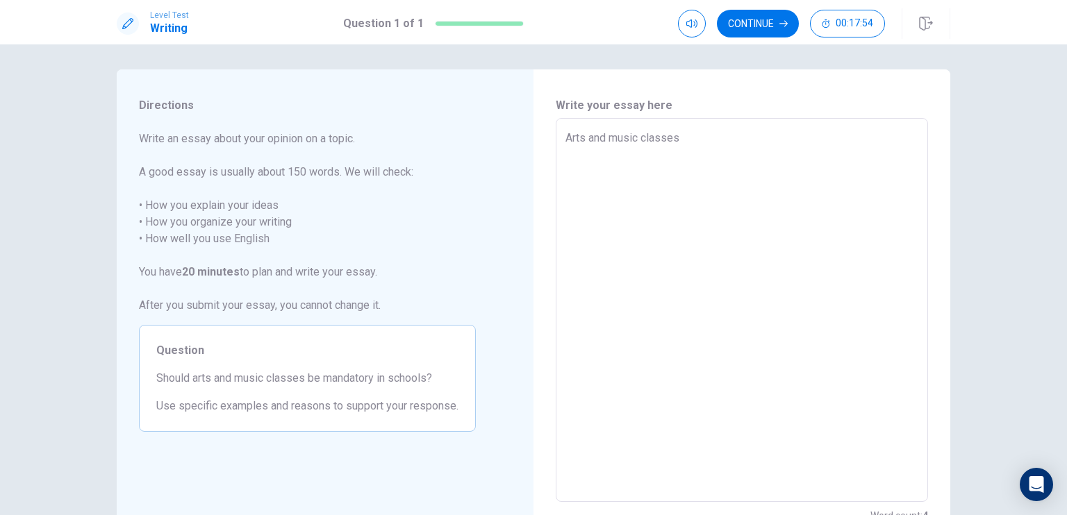
type textarea "x"
type textarea "Arts and music classes"
type textarea "x"
type textarea "Arts and music classes s"
type textarea "x"
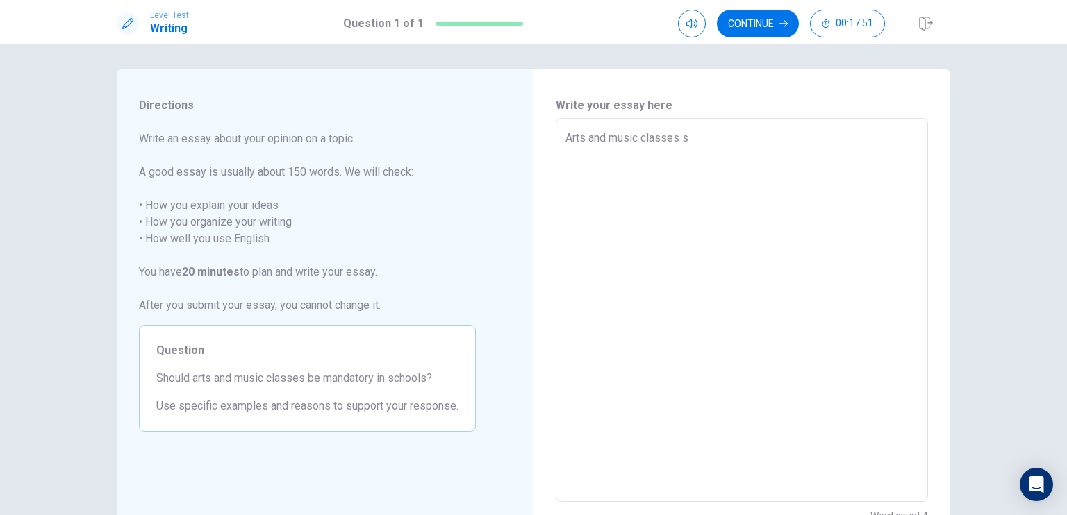
type textarea "Arts and music classes sh"
type textarea "x"
type textarea "Arts and music classes sho"
type textarea "x"
type textarea "Arts and music classes shou"
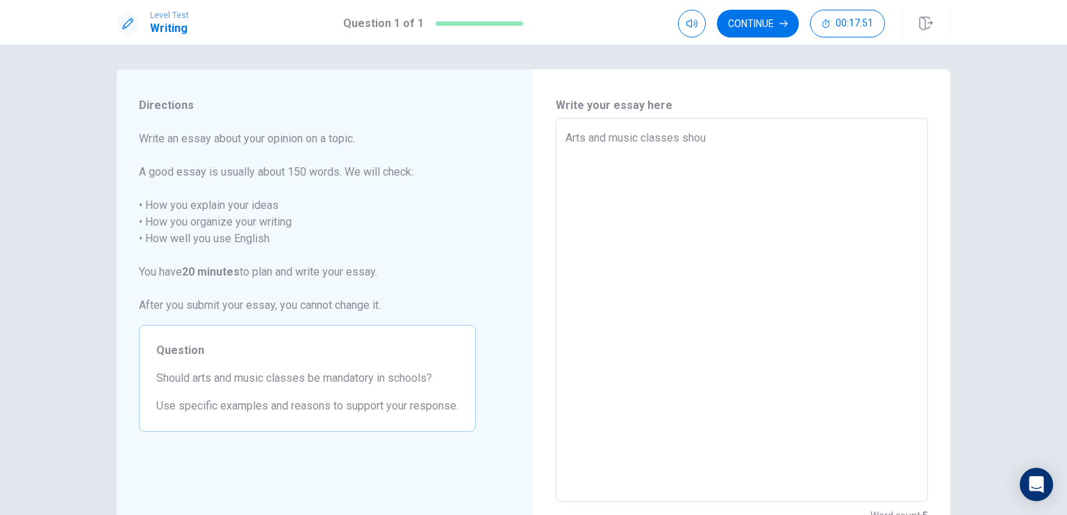
type textarea "x"
type textarea "Arts and music classes shoul"
type textarea "x"
type textarea "Arts and music classes should"
type textarea "x"
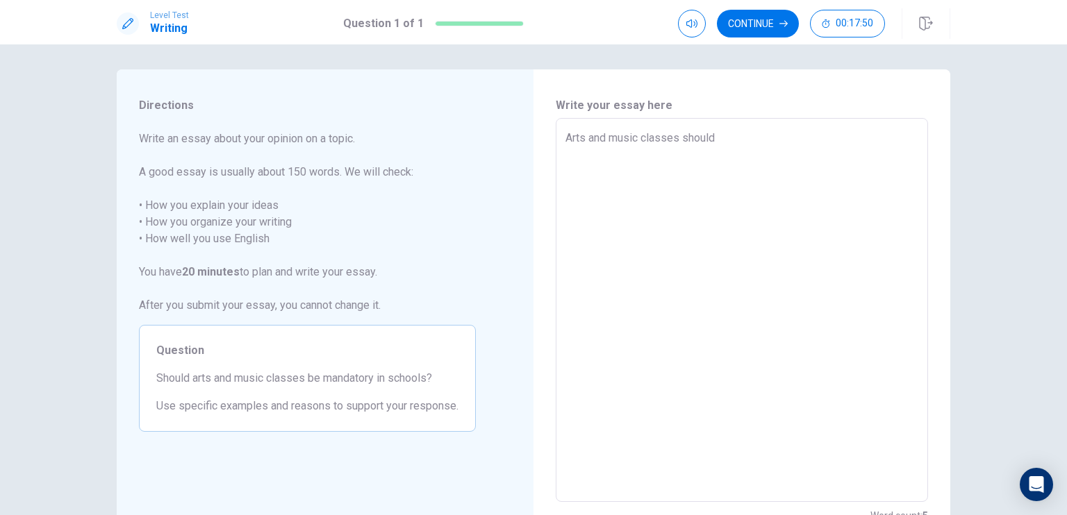
type textarea "Arts and music classes should"
type textarea "x"
type textarea "Arts and music classes should e"
type textarea "x"
type textarea "Arts and music classes should"
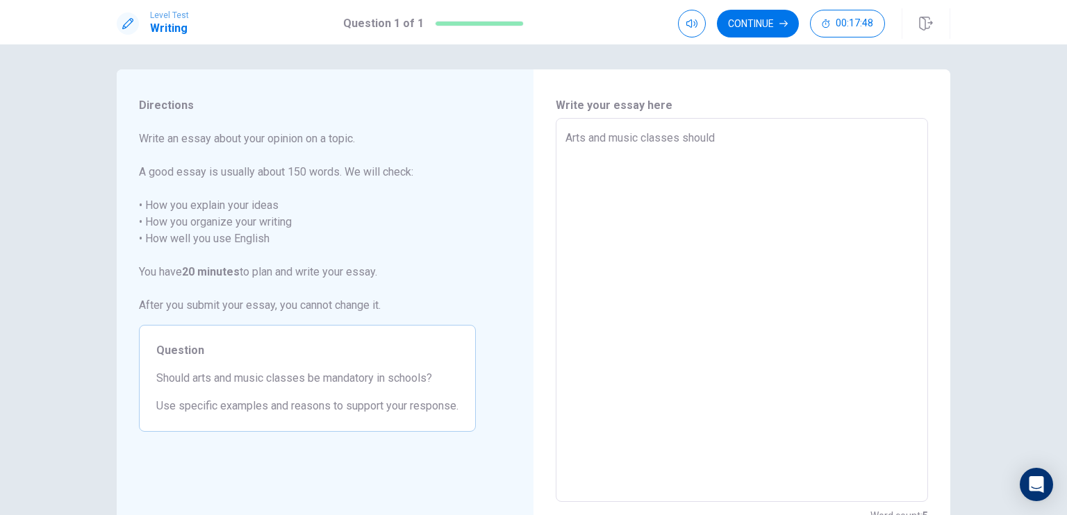
type textarea "x"
type textarea "Arts and music classes should b"
type textarea "x"
type textarea "Arts and music classes should be"
type textarea "x"
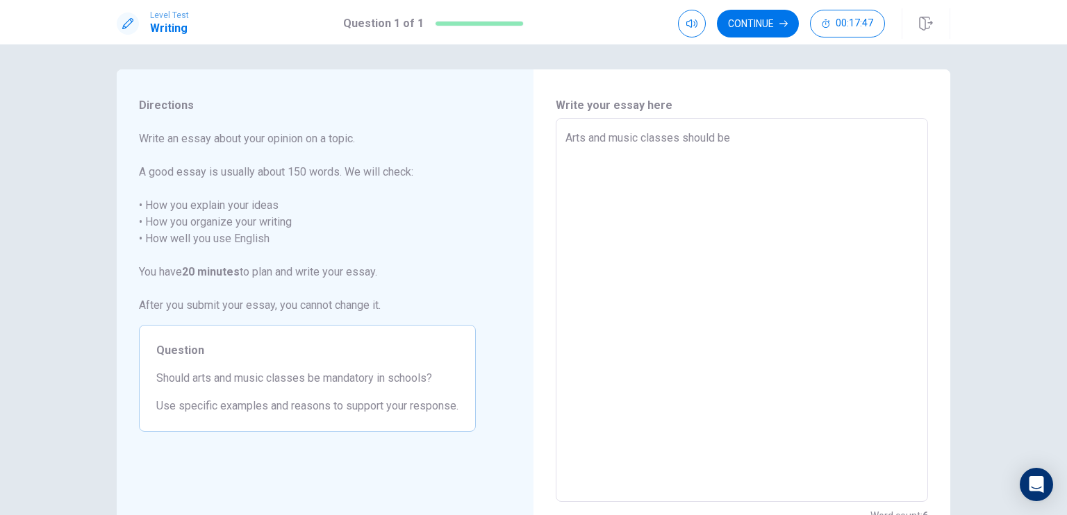
type textarea "Arts and music classes should be"
type textarea "x"
type textarea "Arts and music classes should be m"
type textarea "x"
type textarea "Arts and music classes should be ma"
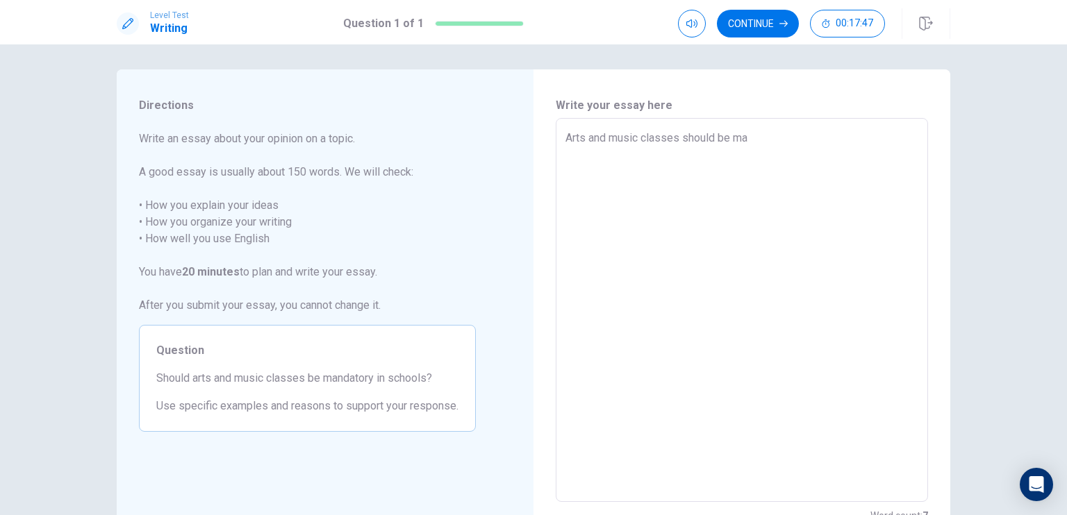
type textarea "x"
type textarea "Arts and music classes should be man"
type textarea "x"
type textarea "Arts and music classes should be mand"
type textarea "x"
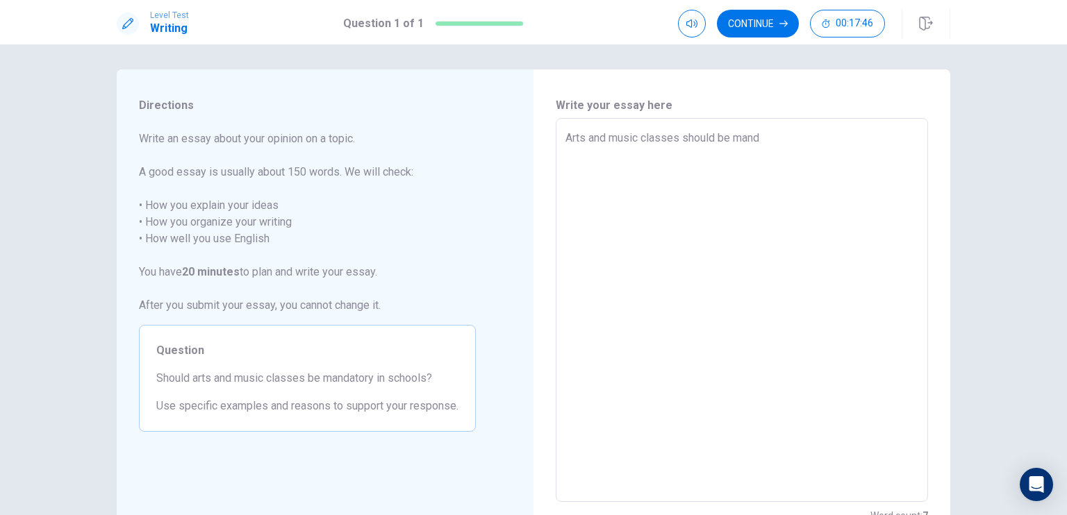
type textarea "Arts and music classes should be manda"
type textarea "x"
type textarea "Arts and music classes should be mandat"
type textarea "x"
type textarea "Arts and music classes should be [PERSON_NAME]"
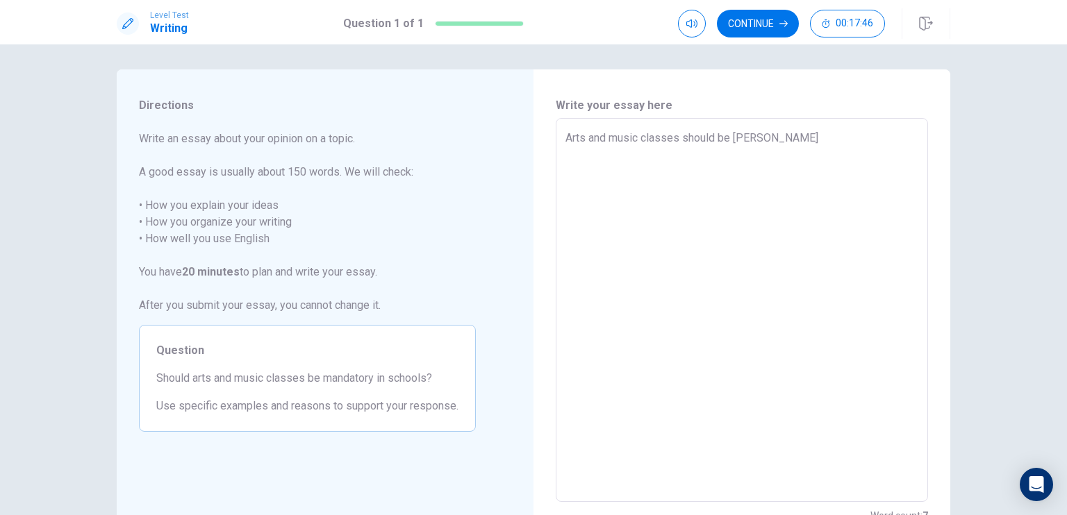
type textarea "x"
type textarea "Arts and music classes should be mandator"
type textarea "x"
type textarea "Arts and music classes should be mandatory"
type textarea "x"
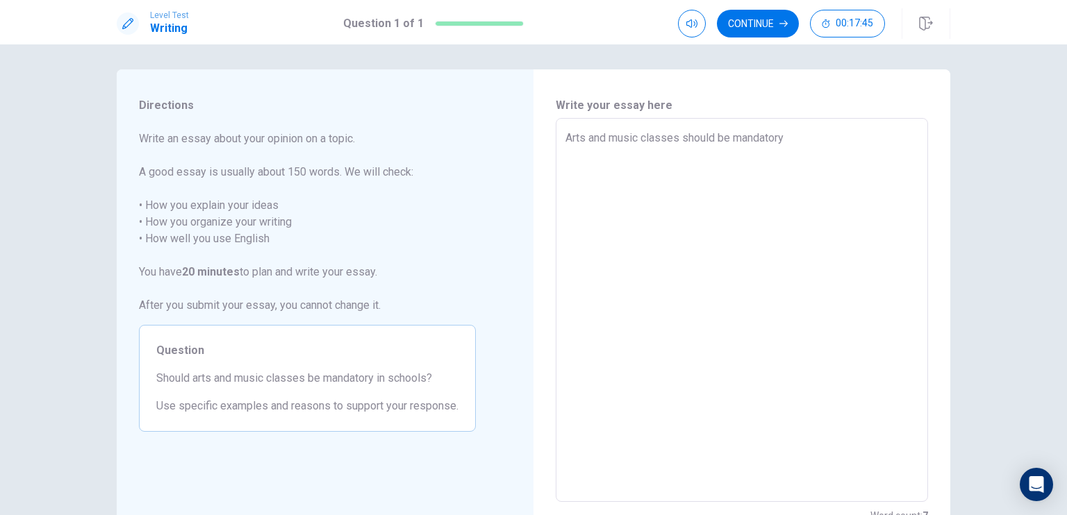
type textarea "Arts and music classes should be mandatory"
type textarea "x"
type textarea "Arts and music classes should be mandatory i"
type textarea "x"
type textarea "Arts and music classes should be mandatory in"
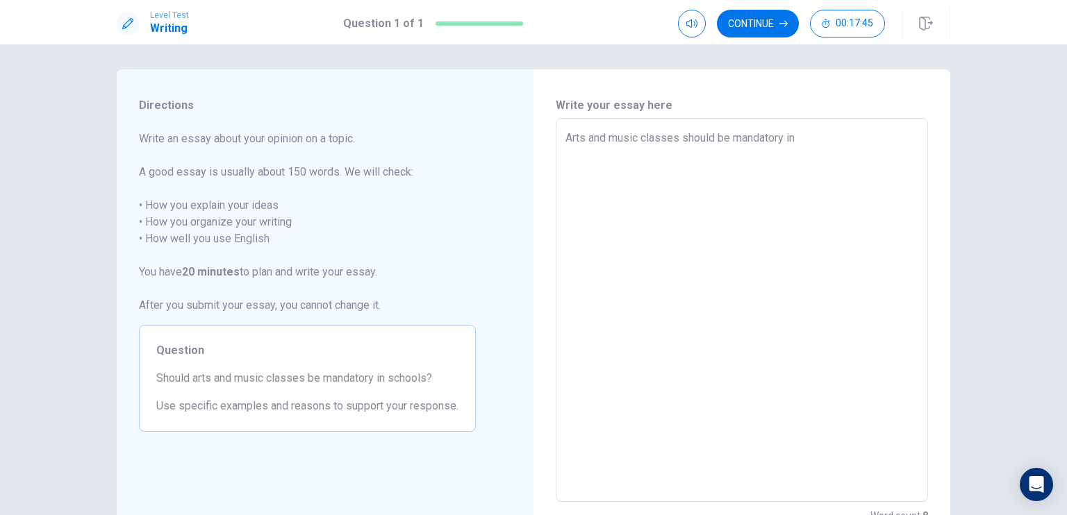
type textarea "x"
type textarea "Arts and music classes should be mandatory in"
type textarea "x"
type textarea "Arts and music classes should be mandatory in s"
type textarea "x"
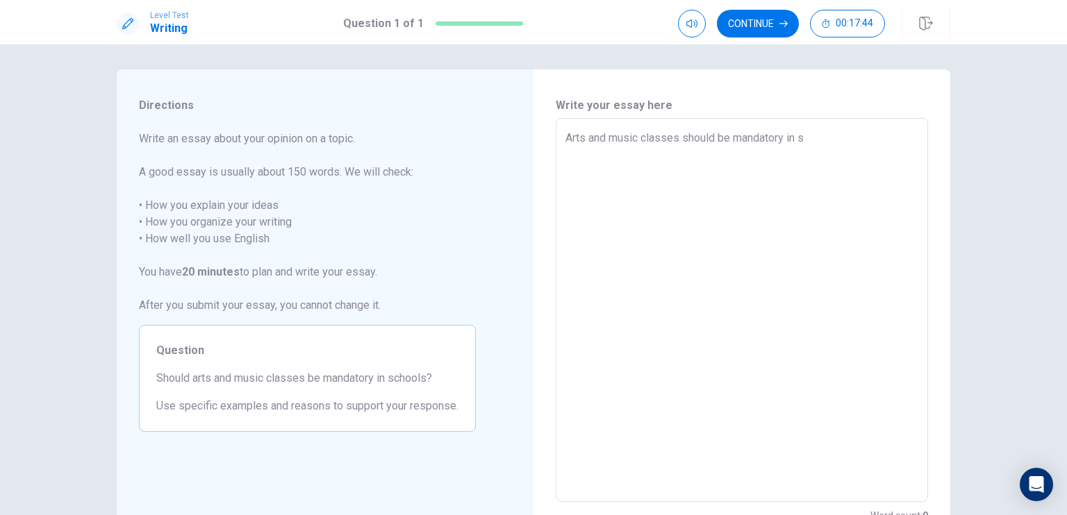
type textarea "Arts and music classes should be mandatory in [GEOGRAPHIC_DATA]"
type textarea "x"
type textarea "Arts and music classes should be mandatory in sch"
type textarea "x"
type textarea "Arts and music classes should be mandatory in scho"
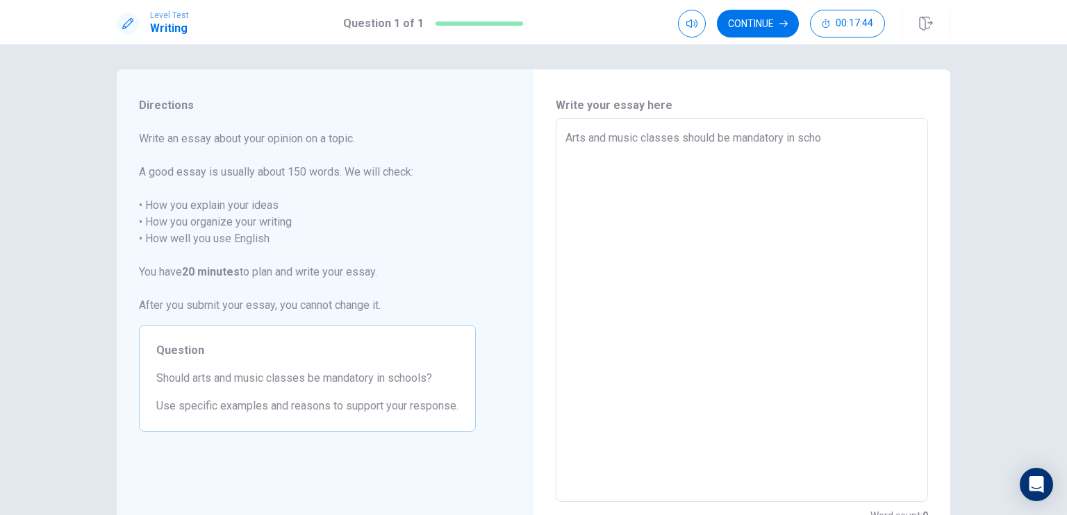
type textarea "x"
type textarea "Arts and music classes should be mandatory in schoo"
type textarea "x"
type textarea "Arts and music classes should be mandatory in schoolk"
type textarea "x"
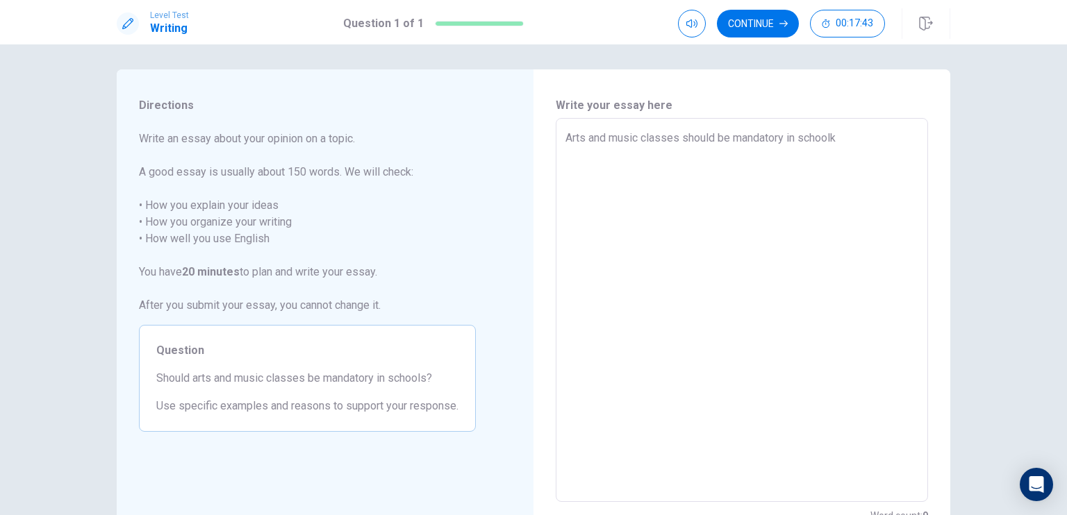
type textarea "Arts and music classes should be mandatory in schoolks"
type textarea "x"
type textarea "Arts and music classes should be mandatory in schoolk"
type textarea "x"
type textarea "Arts and music classes should be mandatory in school"
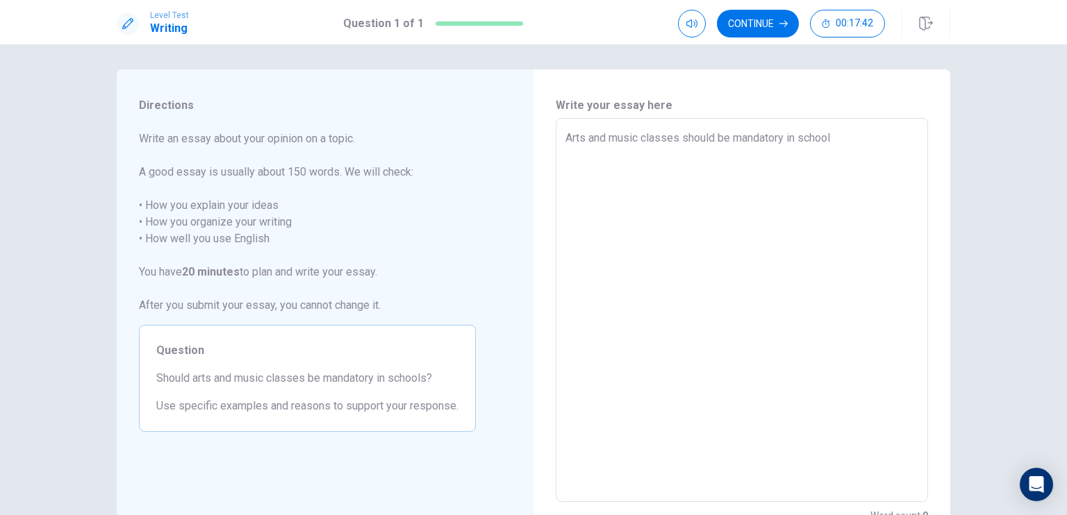
type textarea "x"
type textarea "Arts and music classes should be mandatory in schools"
click at [565, 136] on textarea "Arts and music classes should be mandatory in schools" at bounding box center [741, 310] width 353 height 361
type textarea "x"
type textarea "YArts and music classes should be mandatory in schools"
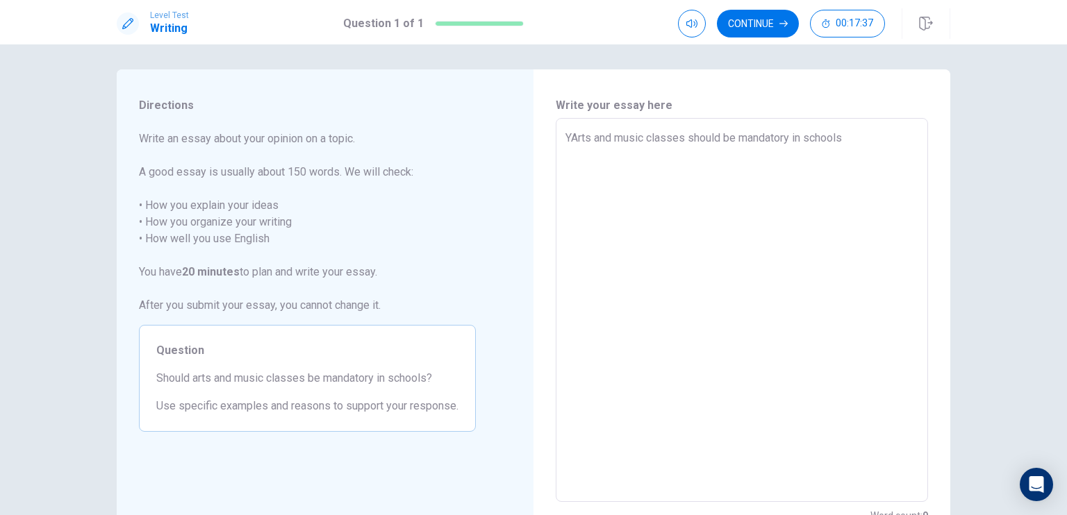
type textarea "x"
type textarea "YeArts and music classes should be mandatory in schools"
type textarea "x"
type textarea "YesArts and music classes should be mandatory in schools"
type textarea "x"
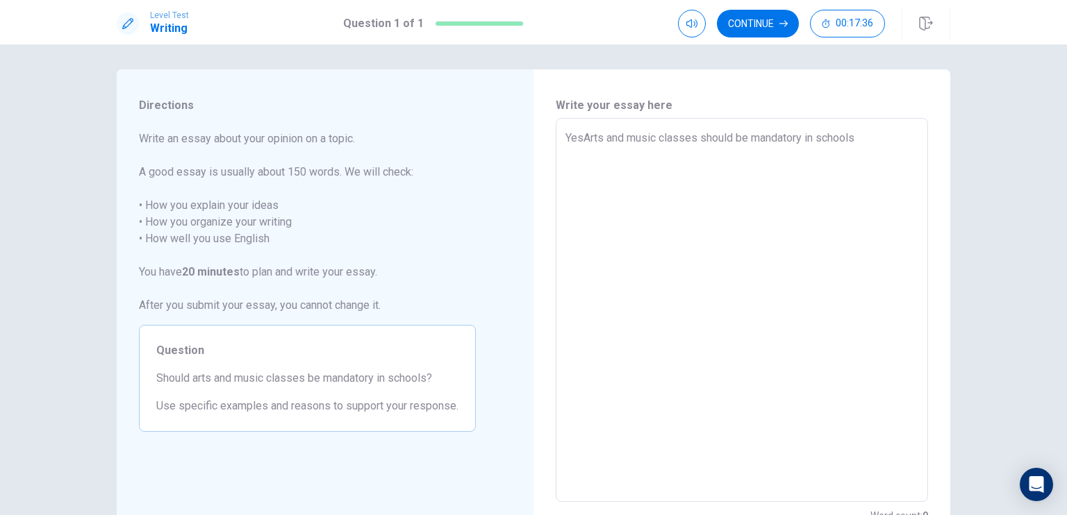
type textarea "Yes,Arts and music classes should be mandatory in schools"
type textarea "x"
type textarea "Yes, Arts and music classes should be mandatory in schools"
type textarea "x"
type textarea "Yes, rts and music classes should be mandatory in schools"
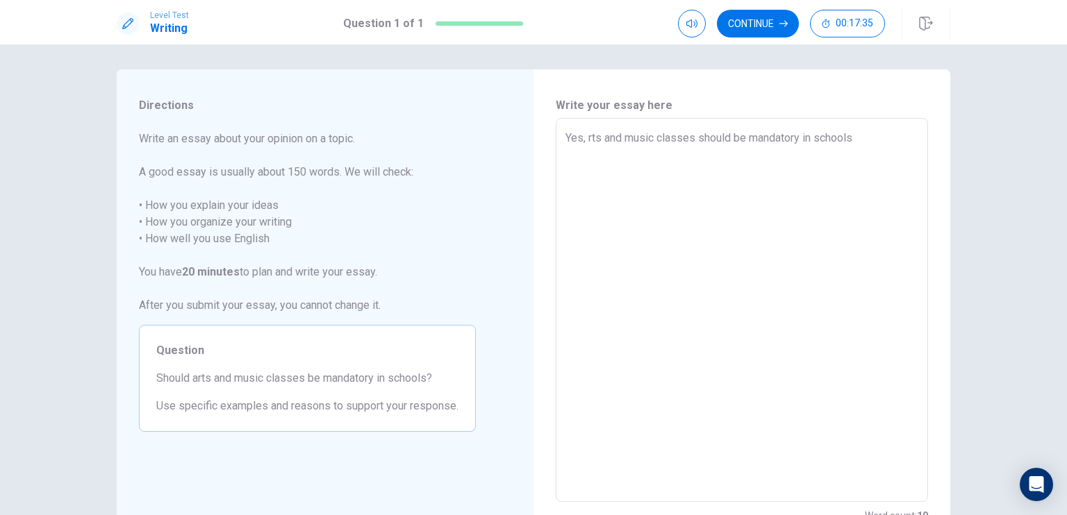
type textarea "x"
type textarea "Yes, arts and music classes should be mandatory in schools"
click at [861, 149] on textarea "Yes, arts and music classes should be mandatory in schools" at bounding box center [741, 310] width 353 height 361
type textarea "x"
type textarea "Yes, arts and music classes should be mandatory in schools"
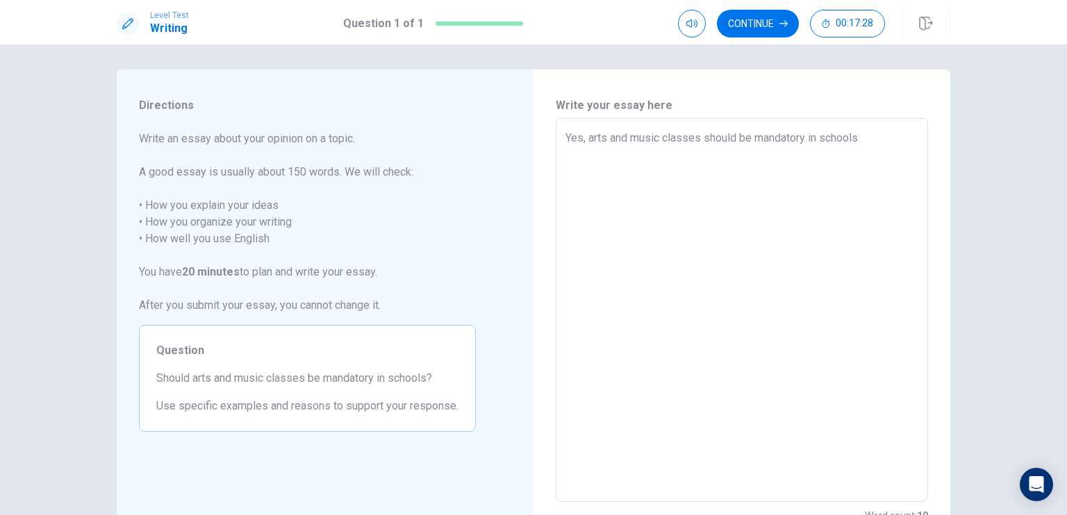
type textarea "x"
type textarea "Yes, arts and music classes should be mandatory in schools e"
type textarea "x"
type textarea "Yes, arts and music classes should be mandatory in schools es"
type textarea "x"
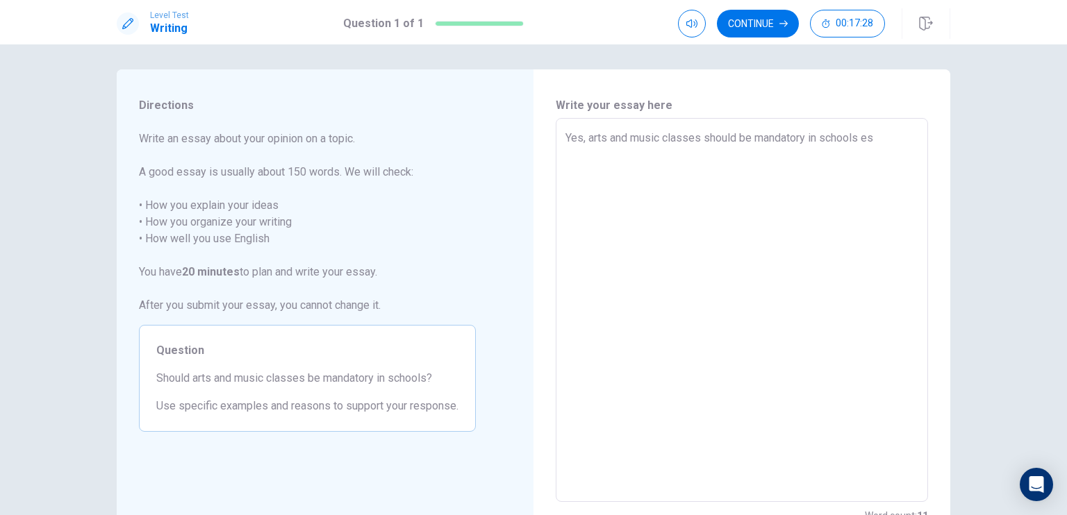
type textarea "Yes, arts and music classes should be mandatory in schools esp"
type textarea "x"
type textarea "Yes, arts and music classes should be mandatory in schools espe"
type textarea "x"
type textarea "Yes, arts and music classes should be mandatory in schools espec"
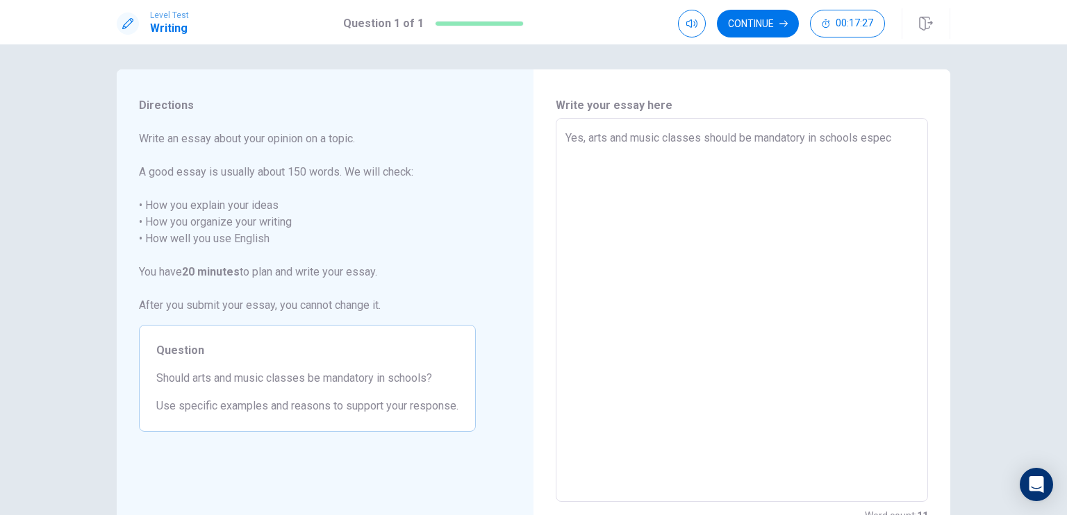
type textarea "x"
type textarea "Yes, arts and music classes should be mandatory in schools especi"
type textarea "x"
type textarea "Yes, arts and music classes should be mandatory in schools [GEOGRAPHIC_DATA]"
type textarea "x"
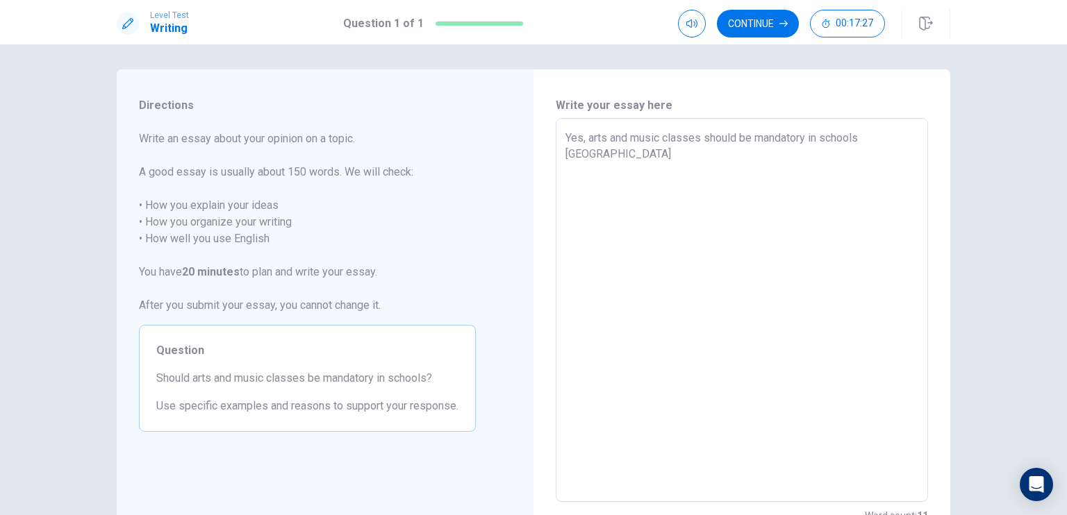
type textarea "Yes, arts and music classes should be mandatory in schools especial"
type textarea "x"
type textarea "Yes, arts and music classes should be mandatory in schools especiall"
type textarea "x"
type textarea "Yes, arts and music classes should be mandatory in schools especially"
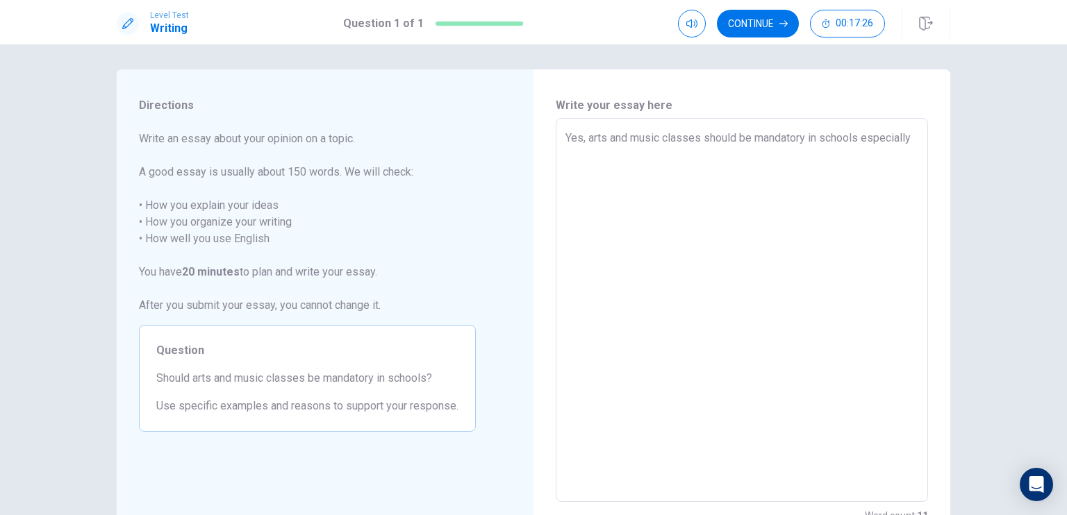
type textarea "x"
type textarea "Yes, arts and music classes should be mandatory in schools especially"
type textarea "x"
type textarea "Yes, arts and music classes should be mandatory in schools especially f"
type textarea "x"
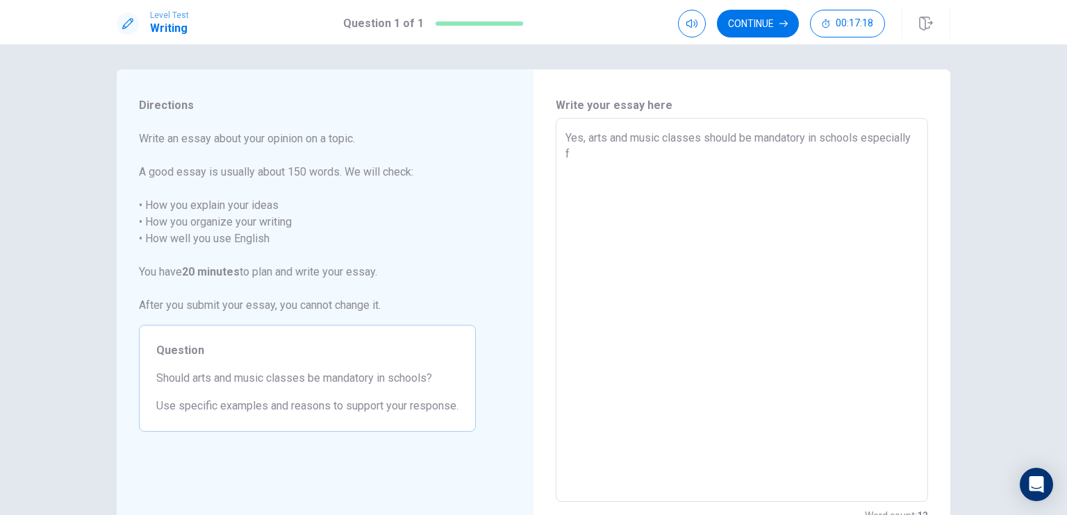
type textarea "Yes, arts and music classes should be mandatory in schools especially fo"
type textarea "x"
type textarea "Yes, arts and music classes should be mandatory in schools especially for"
type textarea "x"
type textarea "Yes, arts and music classes should be mandatory in schools especially for"
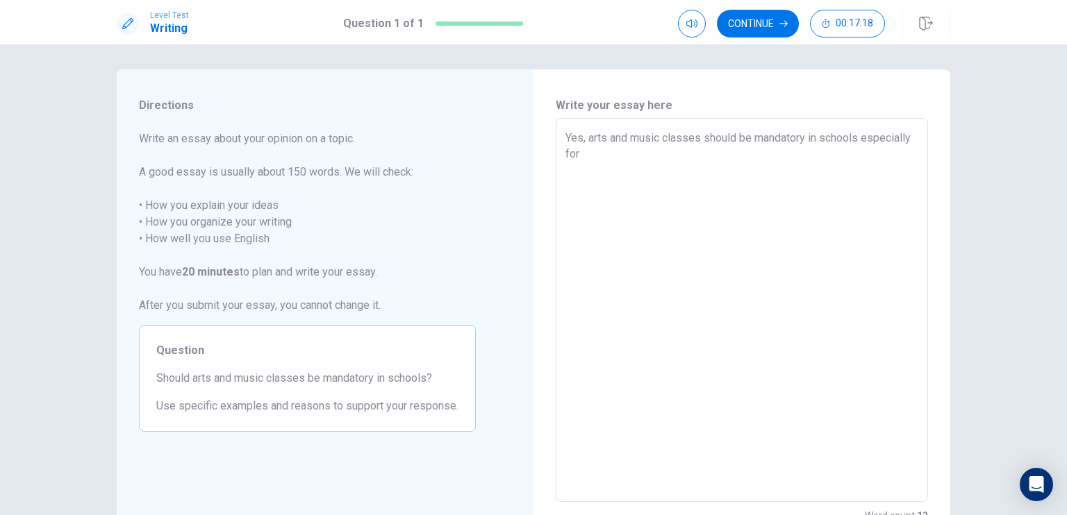
type textarea "x"
type textarea "Yes, arts and music classes should be mandatory in schools especially for t"
type textarea "x"
type textarea "Yes, arts and music classes should be mandatory in schools especially for th"
type textarea "x"
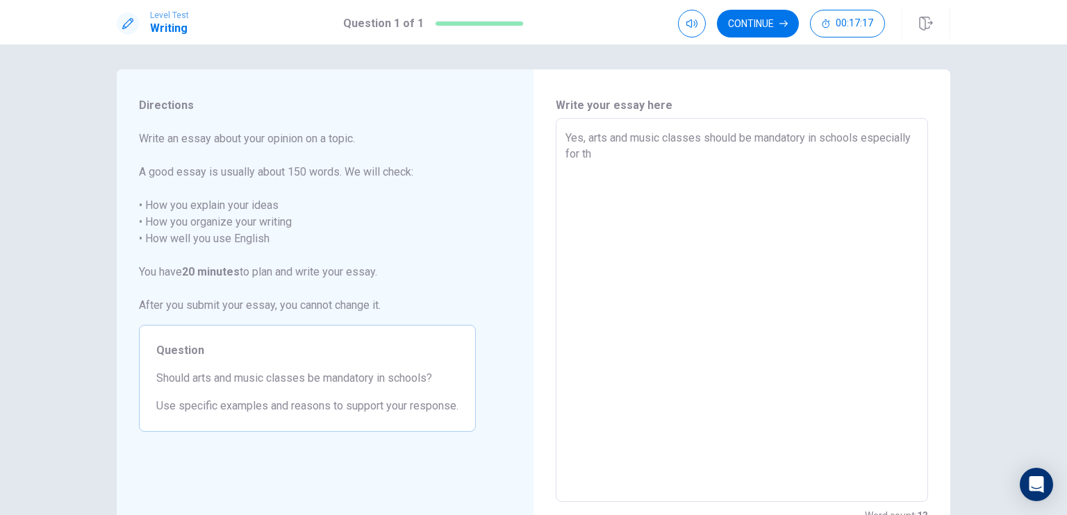
type textarea "Yes, arts and music classes should be mandatory in schools especially for the"
type textarea "x"
type textarea "Yes, arts and music classes should be mandatory in schools especially for the"
type textarea "x"
type textarea "Yes, arts and music classes should be mandatory in schools especially for the e"
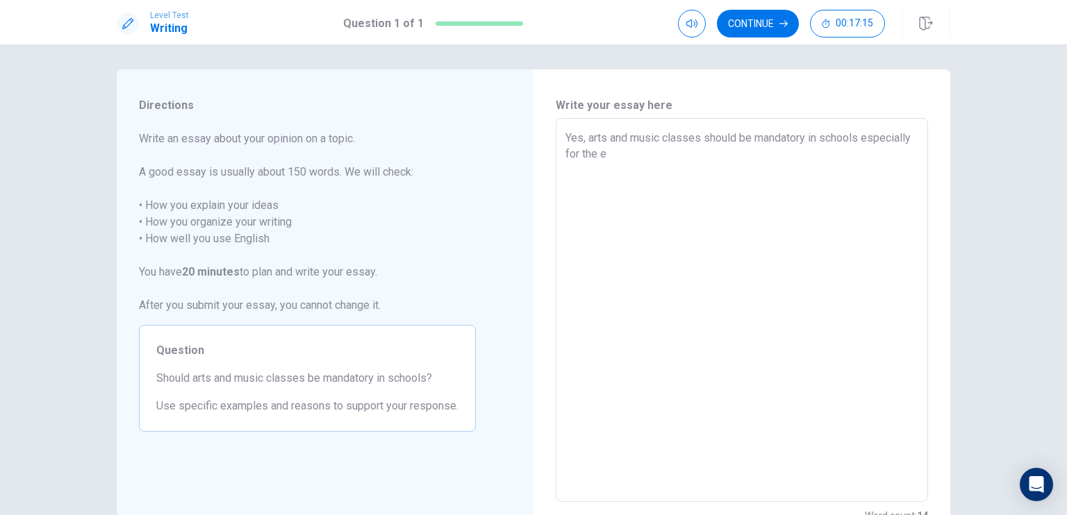
type textarea "x"
type textarea "Yes, arts and music classes should be mandatory in schools especially for the ea"
type textarea "x"
type textarea "Yes, arts and music classes should be mandatory in schools especially for the e…"
type textarea "x"
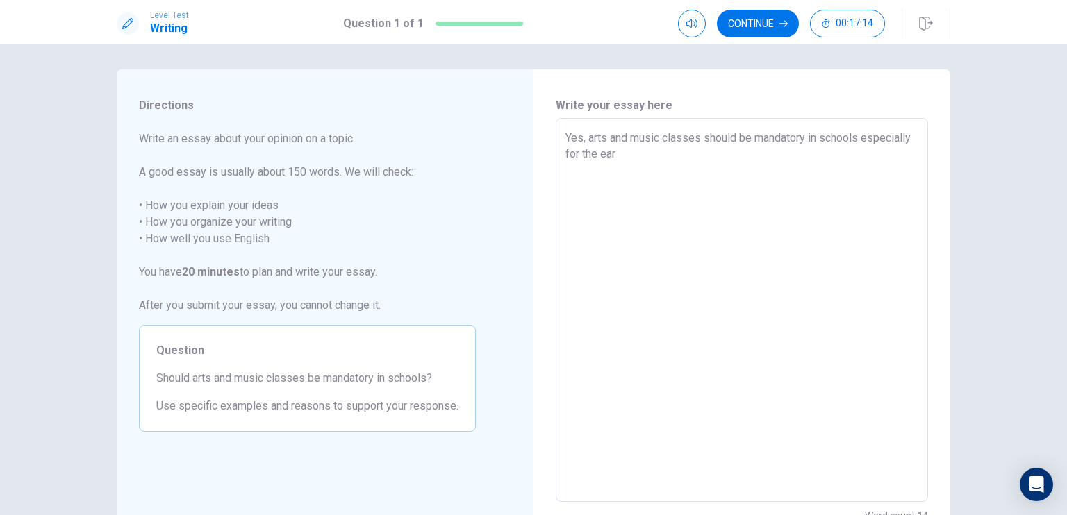
type textarea "Yes, arts and music classes should be mandatory in schools especially for the […"
type textarea "x"
type textarea "Yes, arts and music classes should be mandatory in schools especially for the e…"
type textarea "x"
type textarea "Yes, arts and music classes should be mandatory in schools especially for the e…"
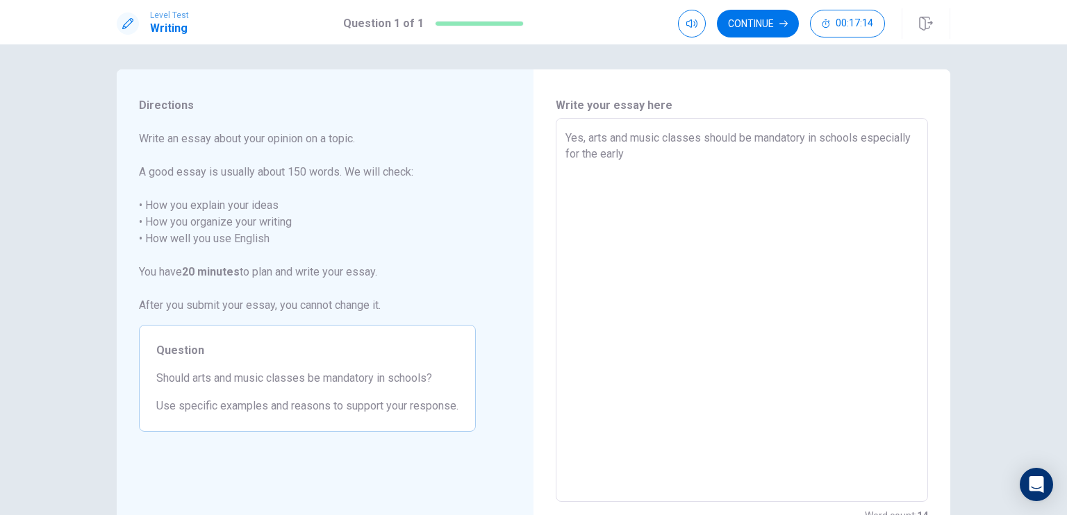
type textarea "x"
type textarea "Yes, arts and music classes should be mandatory in schools especially for the e…"
type textarea "x"
type textarea "Yes, arts and music classes should be mandatory in schools especially for the e…"
type textarea "x"
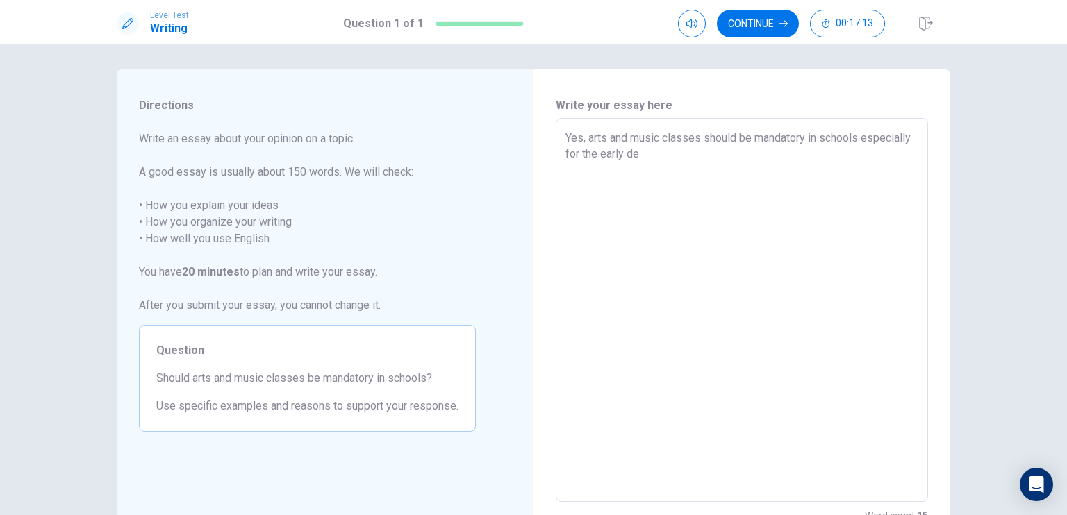
type textarea "Yes, arts and music classes should be mandatory in schools especially for the e…"
type textarea "x"
type textarea "Yes, arts and music classes should be mandatory in schools especially for the e…"
type textarea "x"
type textarea "Yes, arts and music classes should be mandatory in schools especially for the e…"
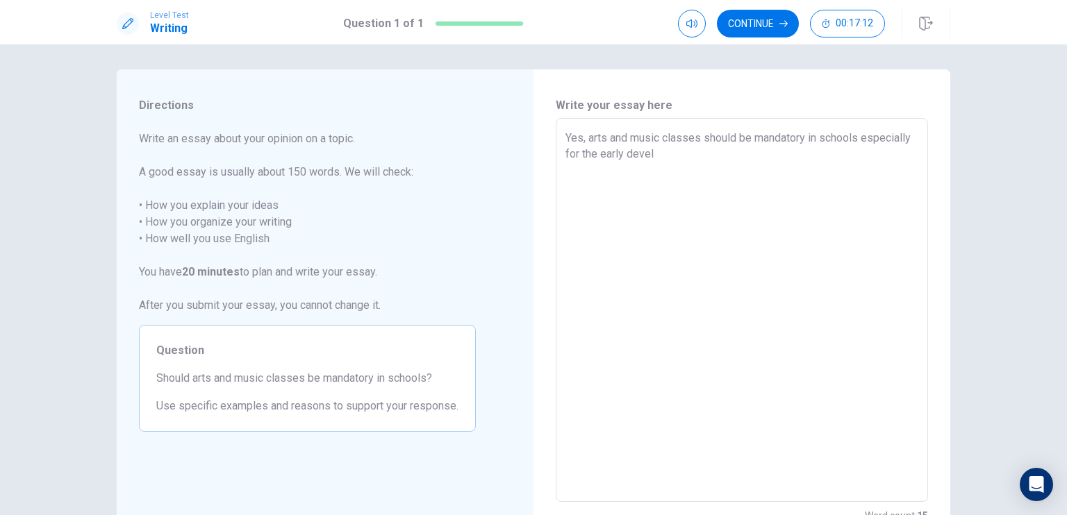
type textarea "x"
type textarea "Yes, arts and music classes should be mandatory in schools especially for the e…"
type textarea "x"
type textarea "Yes, arts and music classes should be mandatory in schools especially for the e…"
type textarea "x"
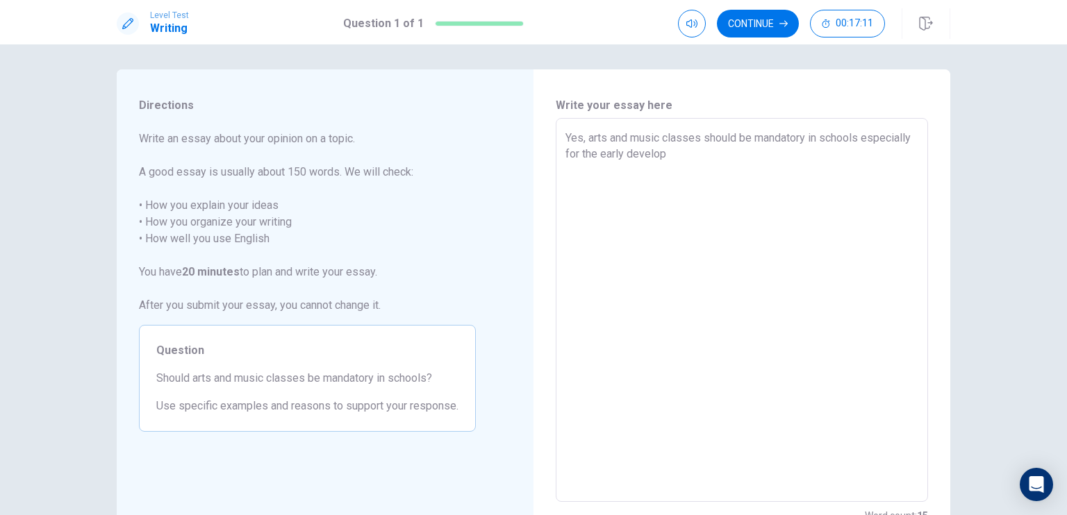
type textarea "Yes, arts and music classes should be mandatory in schools especially for the e…"
type textarea "x"
click at [783, 154] on textarea "Yes, arts and music classes should be mandatory in schools especially early edu…" at bounding box center [741, 310] width 353 height 361
click at [611, 149] on textarea "Yes, arts and music classes should be mandatory in schools especially early edu…" at bounding box center [741, 310] width 353 height 361
click at [900, 176] on textarea "Yes, arts and music classes should be mandatory in schools especially in early …" at bounding box center [741, 310] width 353 height 361
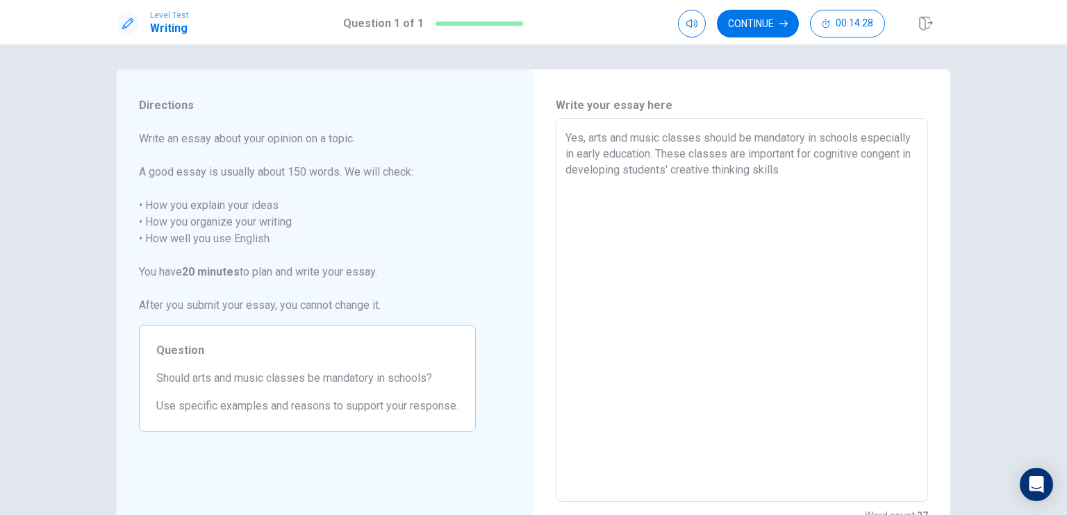
click at [612, 170] on textarea "Yes, arts and music classes should be mandatory in schools especially in early …" at bounding box center [741, 310] width 353 height 361
click at [736, 172] on textarea "Yes, arts and music classes should be mandatory in schools especially in early …" at bounding box center [741, 310] width 353 height 361
click at [725, 192] on textarea "Yes, arts and music classes should be mandatory in schools especially in early …" at bounding box center [741, 310] width 353 height 361
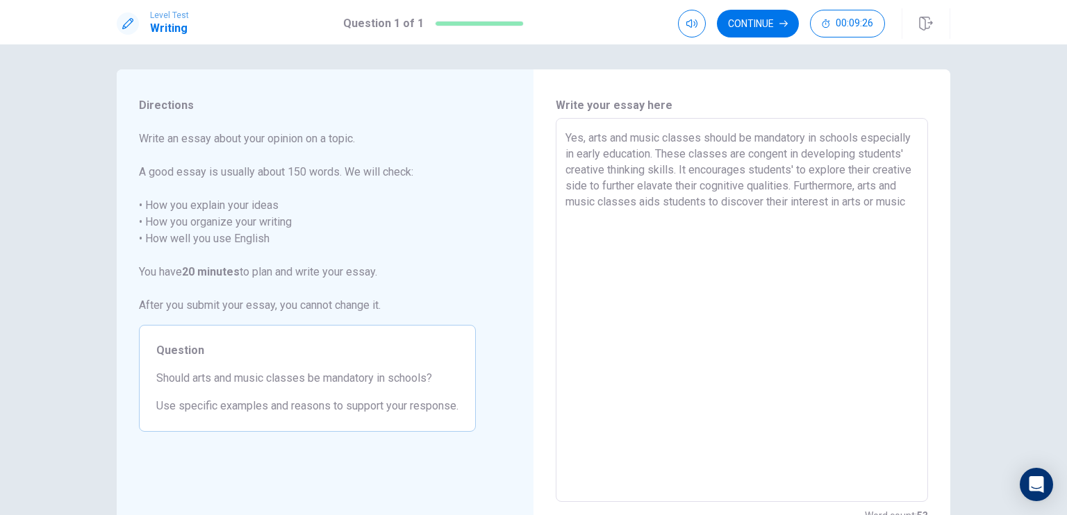
drag, startPoint x: 597, startPoint y: 215, endPoint x: 878, endPoint y: 198, distance: 281.1
click at [878, 198] on textarea "Yes, arts and music classes should be mandatory in schools especially in early …" at bounding box center [741, 310] width 353 height 361
click at [806, 238] on textarea "Yes, arts and music classes should be mandatory in schools especially in early …" at bounding box center [741, 310] width 353 height 361
click at [855, 187] on textarea "Yes, arts and music classes should be mandatory in schools especially in early …" at bounding box center [741, 310] width 353 height 361
click at [902, 219] on textarea "Yes, arts and music classes should be mandatory in schools especially in early …" at bounding box center [741, 310] width 353 height 361
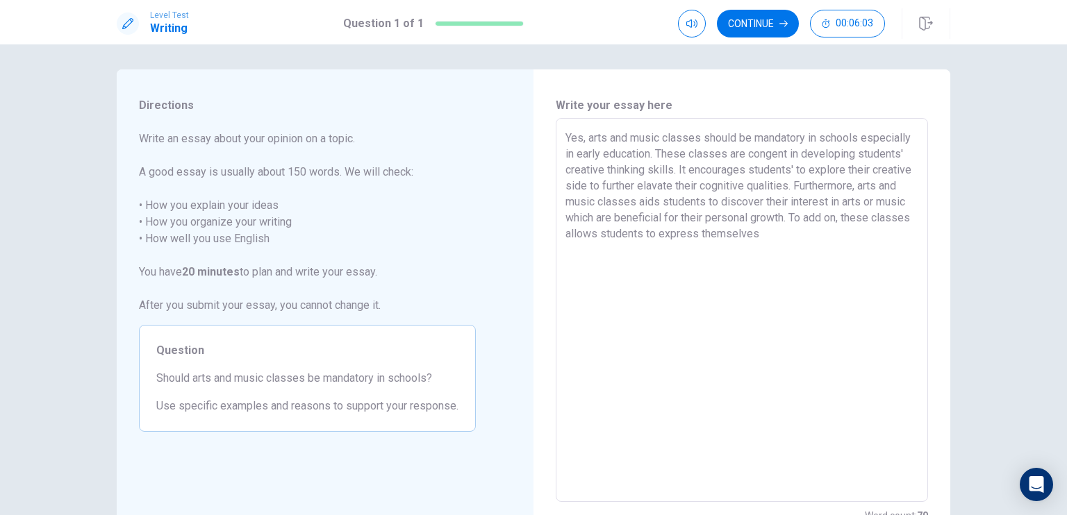
click at [775, 232] on textarea "Yes, arts and music classes should be mandatory in schools especially in early …" at bounding box center [741, 310] width 353 height 361
click at [752, 258] on textarea "Yes, arts and music classes should be mandatory in schools especially in early …" at bounding box center [741, 310] width 353 height 361
click at [738, 272] on textarea "Yes, arts and music classes should be mandatory in schools especially in early …" at bounding box center [741, 310] width 353 height 361
click at [775, 269] on textarea "Yes, arts and music classes should be mandatory in schools especially in early …" at bounding box center [741, 310] width 353 height 361
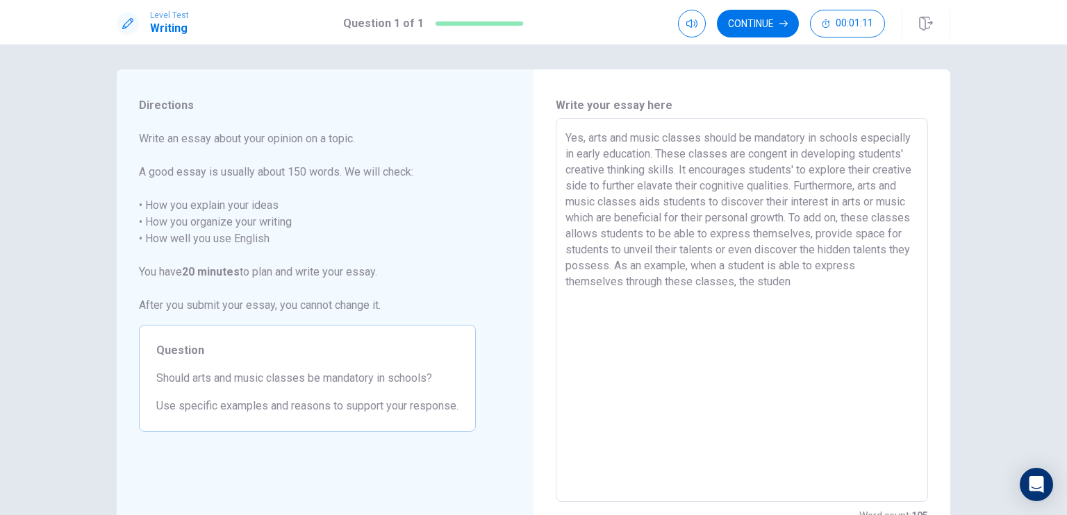
click at [881, 263] on textarea "Yes, arts and music classes should be mandatory in schools especially in early …" at bounding box center [741, 310] width 353 height 361
click at [599, 280] on textarea "Yes, arts and music classes should be mandatory in schools especially in early …" at bounding box center [741, 310] width 353 height 361
click at [556, 283] on div "Yes, arts and music classes should be mandatory in schools especially in early …" at bounding box center [742, 310] width 372 height 384
click at [565, 279] on textarea "Yes, arts and music classes should be mandatory in schools especially in early …" at bounding box center [741, 310] width 353 height 361
click at [614, 281] on textarea "Yes, arts and music classes should be mandatory in schools especially in early …" at bounding box center [741, 310] width 353 height 361
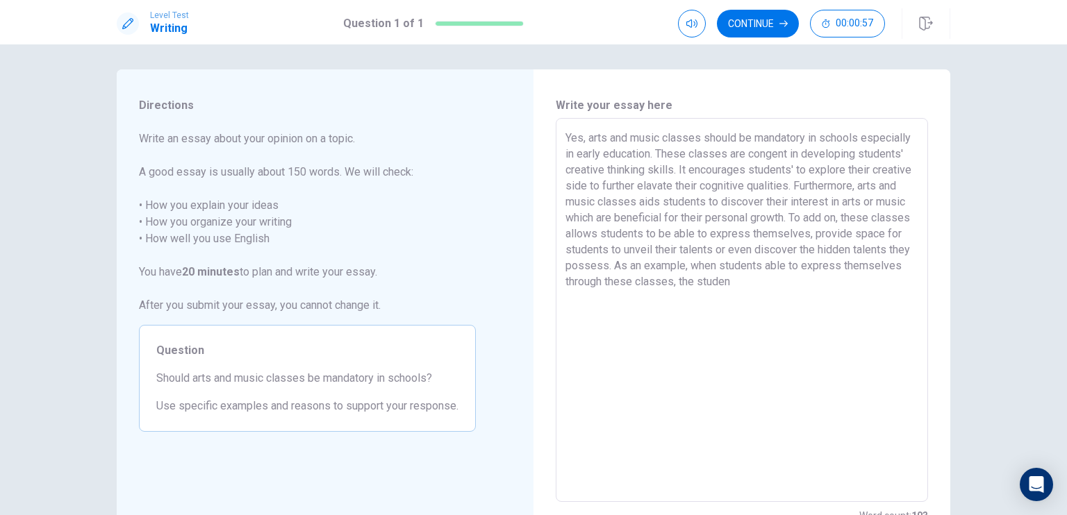
click at [681, 314] on textarea "Yes, arts and music classes should be mandatory in schools especially in early …" at bounding box center [741, 310] width 353 height 361
click at [603, 283] on textarea "Yes, arts and music classes should be mandatory in schools especially in early …" at bounding box center [741, 310] width 353 height 361
click at [639, 305] on textarea "Yes, arts and music classes should be mandatory in schools especially in early …" at bounding box center [741, 310] width 353 height 361
drag, startPoint x: 843, startPoint y: 302, endPoint x: 866, endPoint y: 318, distance: 27.9
click at [866, 318] on textarea "Yes, arts and music classes should be mandatory in schools especially in early …" at bounding box center [741, 310] width 353 height 361
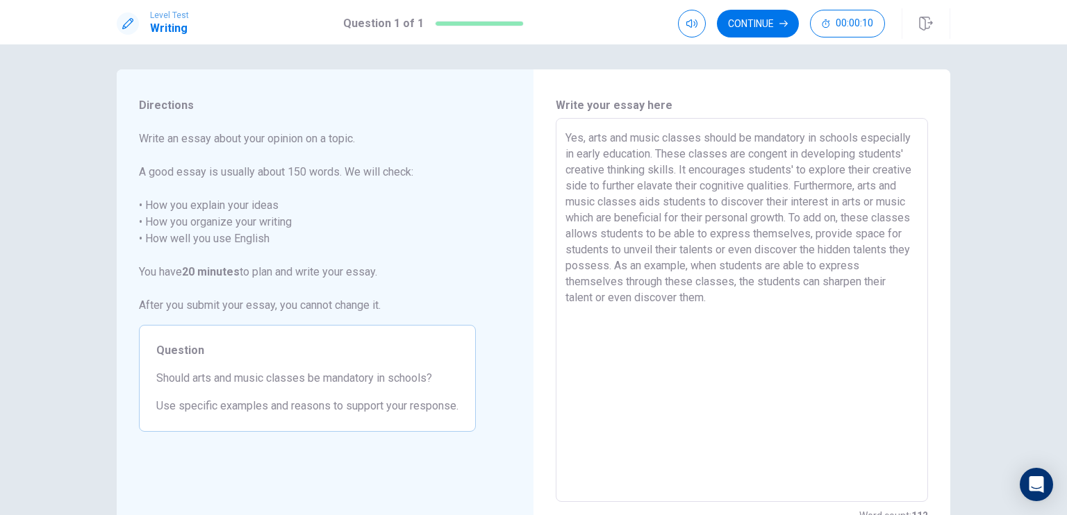
click at [866, 318] on textarea "Yes, arts and music classes should be mandatory in schools especially in early …" at bounding box center [741, 310] width 353 height 361
click at [772, 27] on button "Continue" at bounding box center [758, 24] width 82 height 28
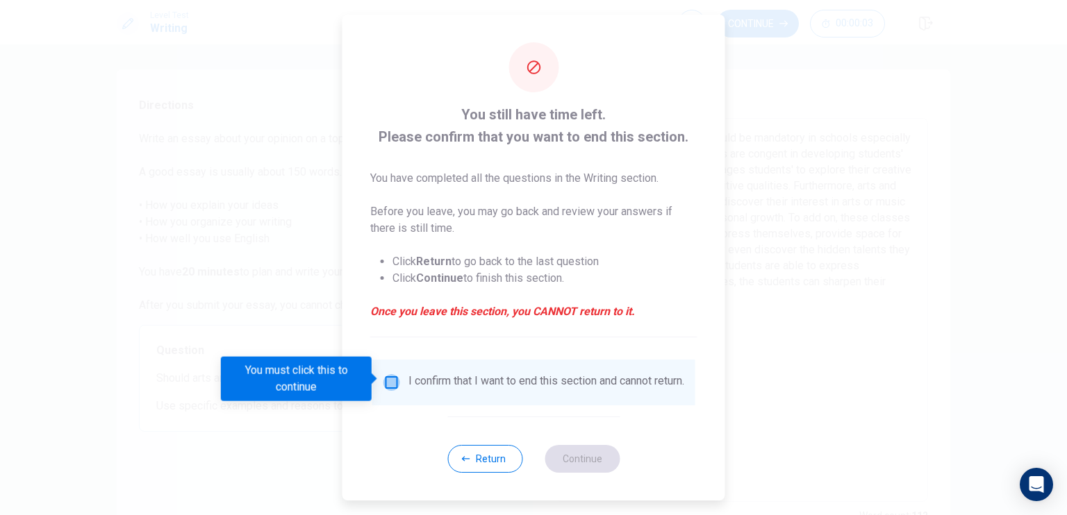
click at [392, 380] on input "You must click this to continue" at bounding box center [391, 382] width 17 height 17
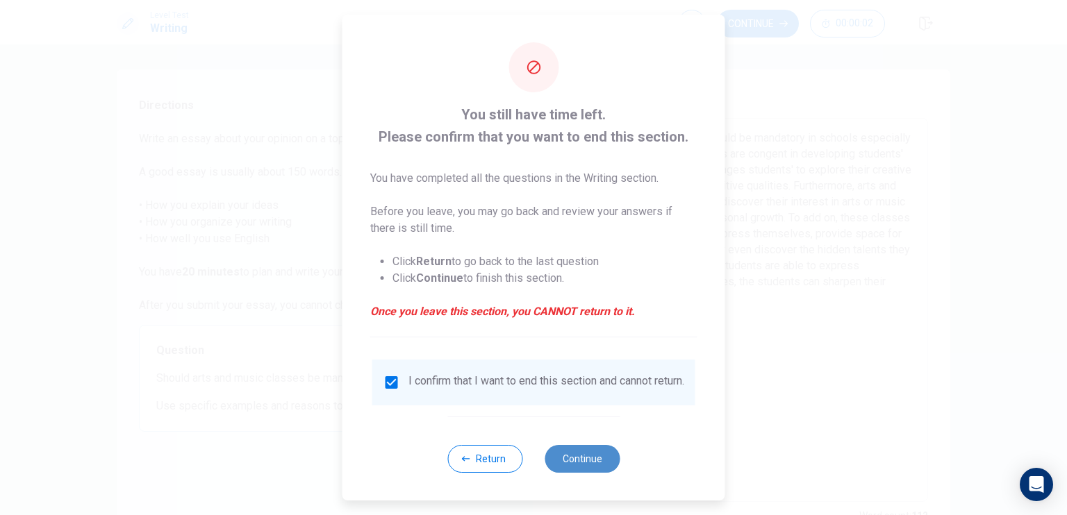
click at [565, 461] on button "Continue" at bounding box center [582, 459] width 75 height 28
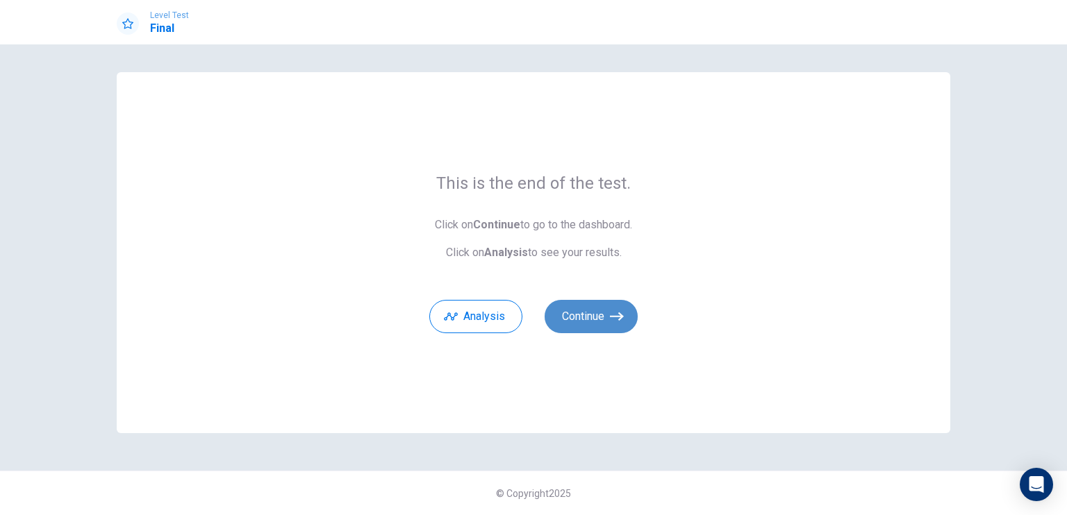
click at [590, 319] on button "Continue" at bounding box center [591, 316] width 93 height 33
